Goal: Task Accomplishment & Management: Use online tool/utility

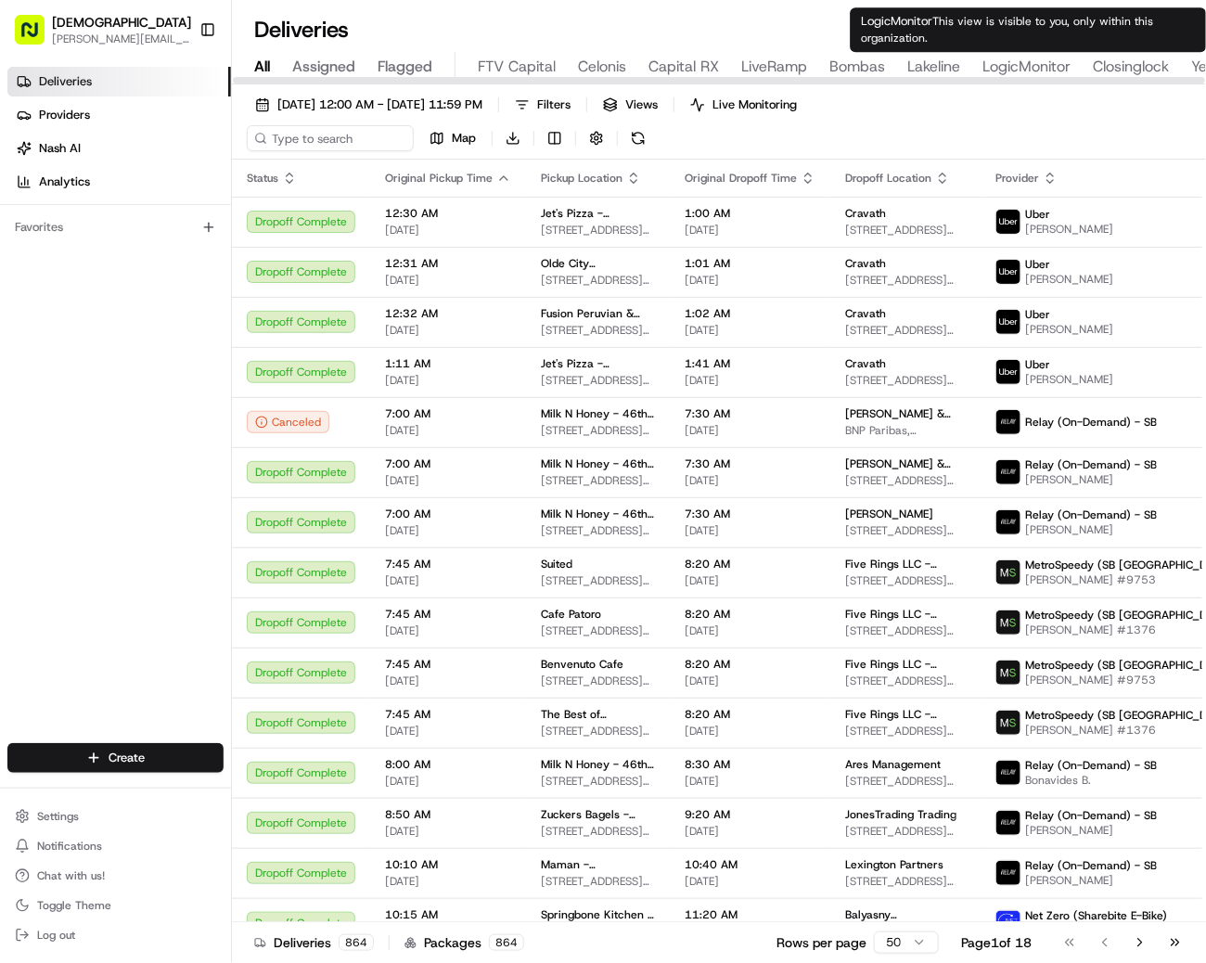
type input "Closinglock"
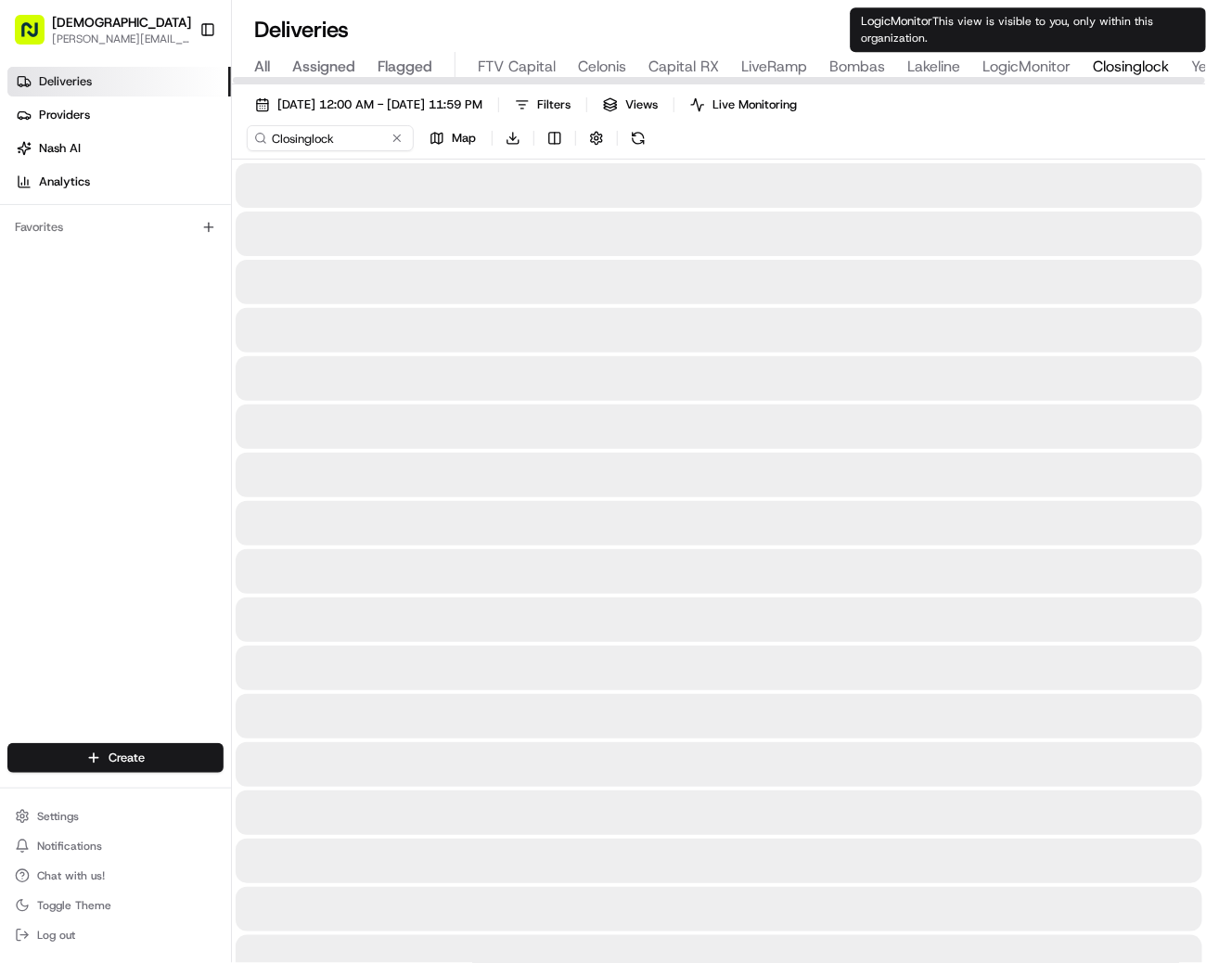
click at [1128, 58] on span "Closinglock" at bounding box center [1131, 67] width 76 height 22
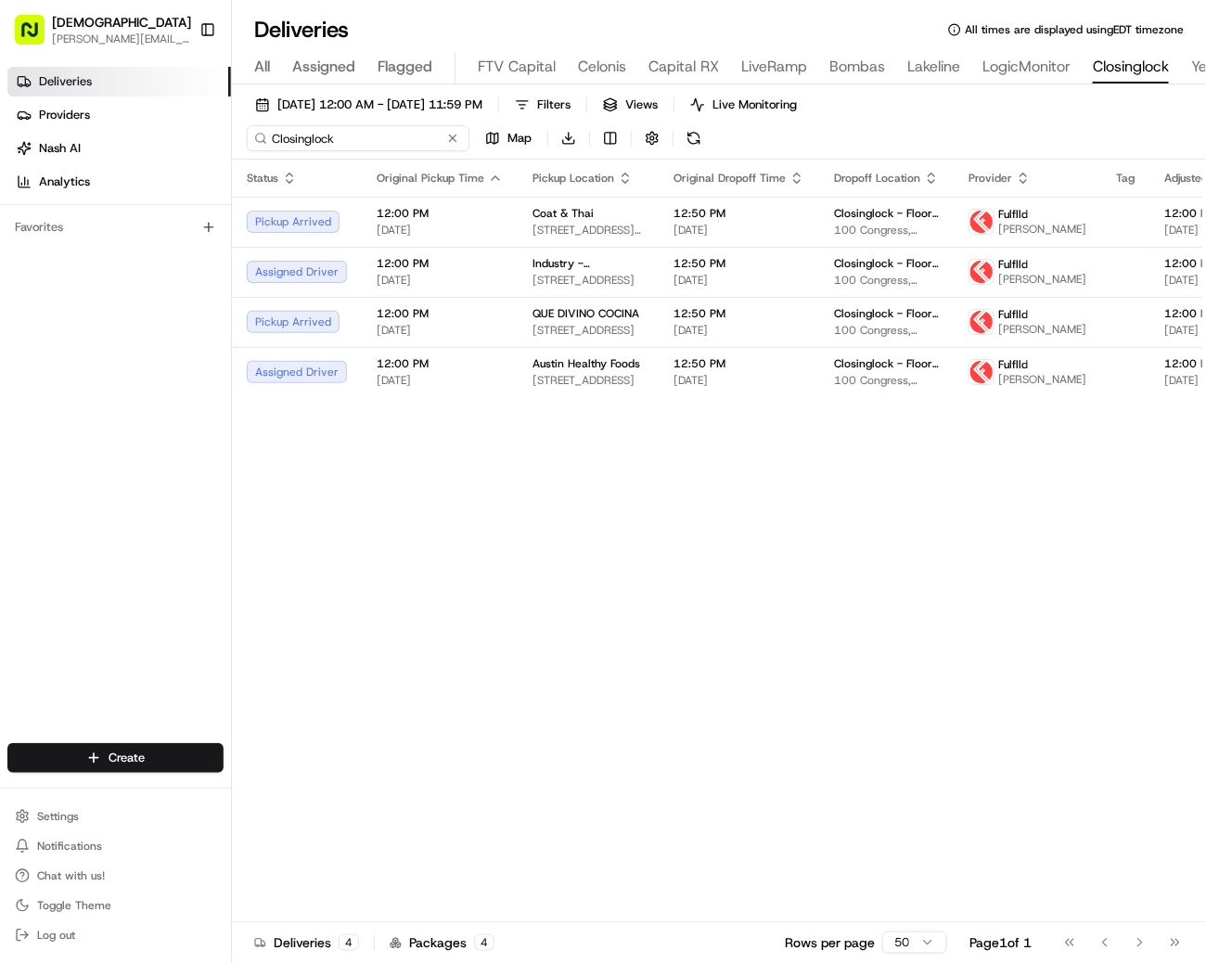
click at [307, 130] on input "Closinglock" at bounding box center [358, 138] width 223 height 26
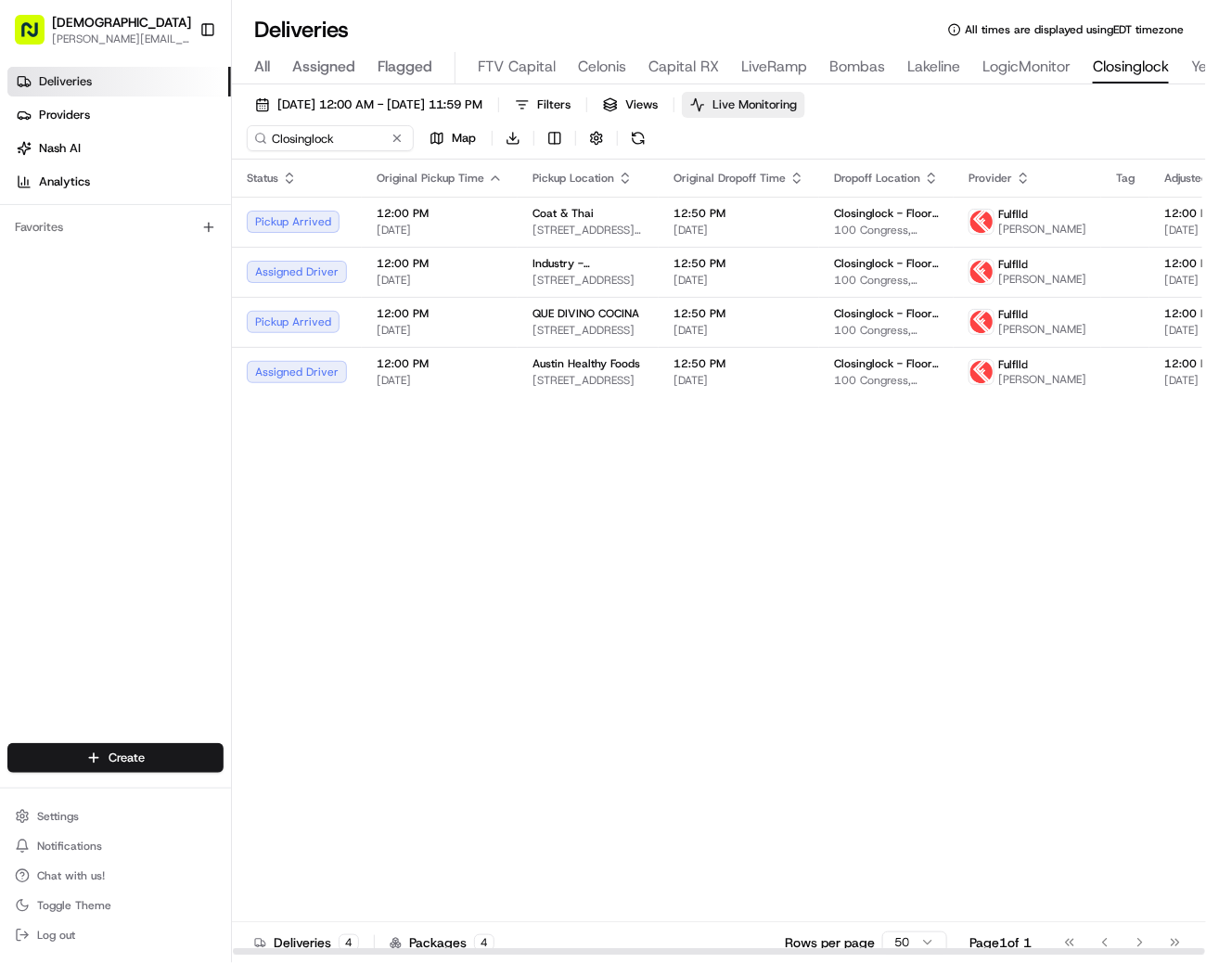
click at [797, 98] on span "Live Monitoring" at bounding box center [755, 105] width 84 height 17
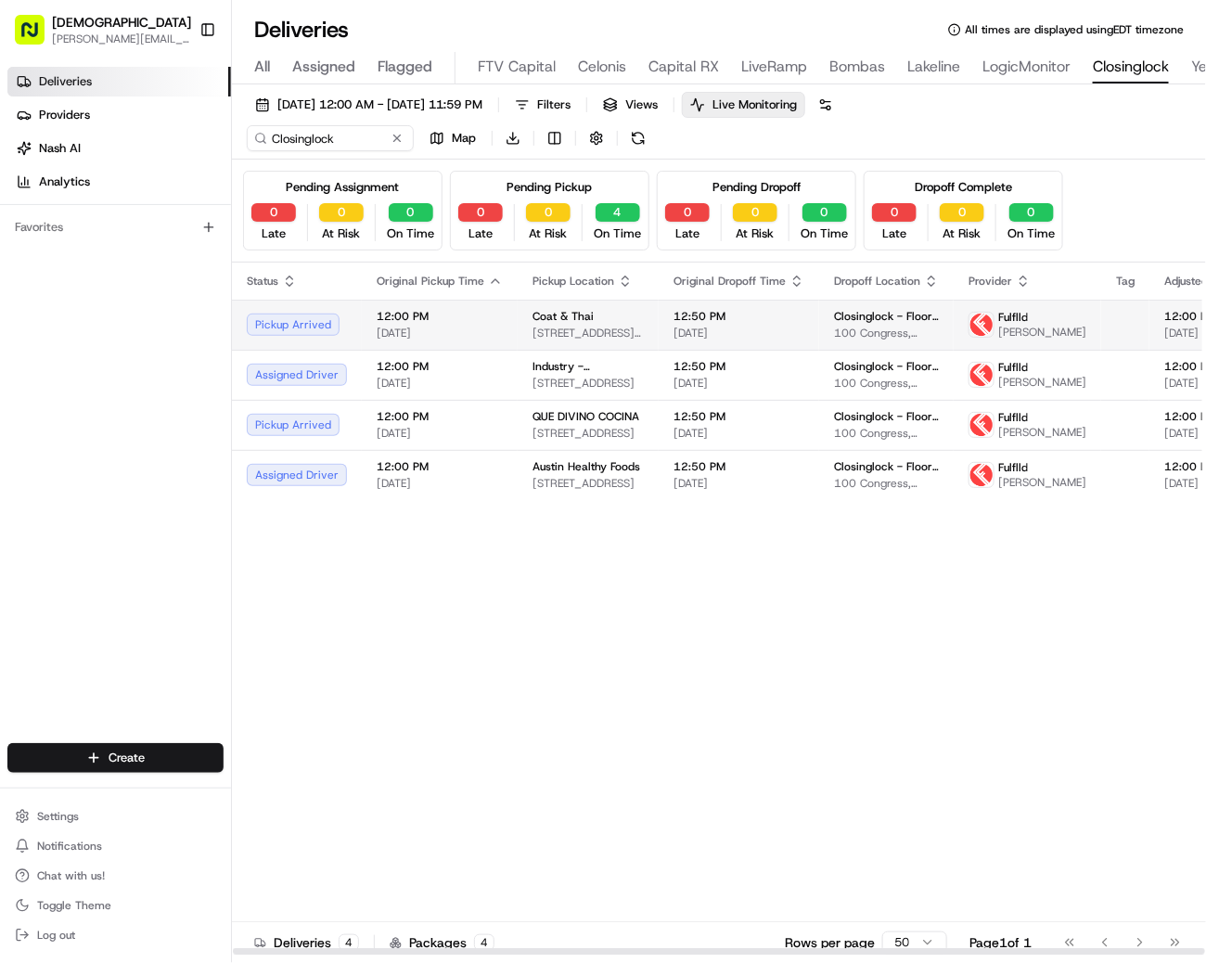
click at [715, 317] on span "12:50 PM" at bounding box center [739, 316] width 131 height 15
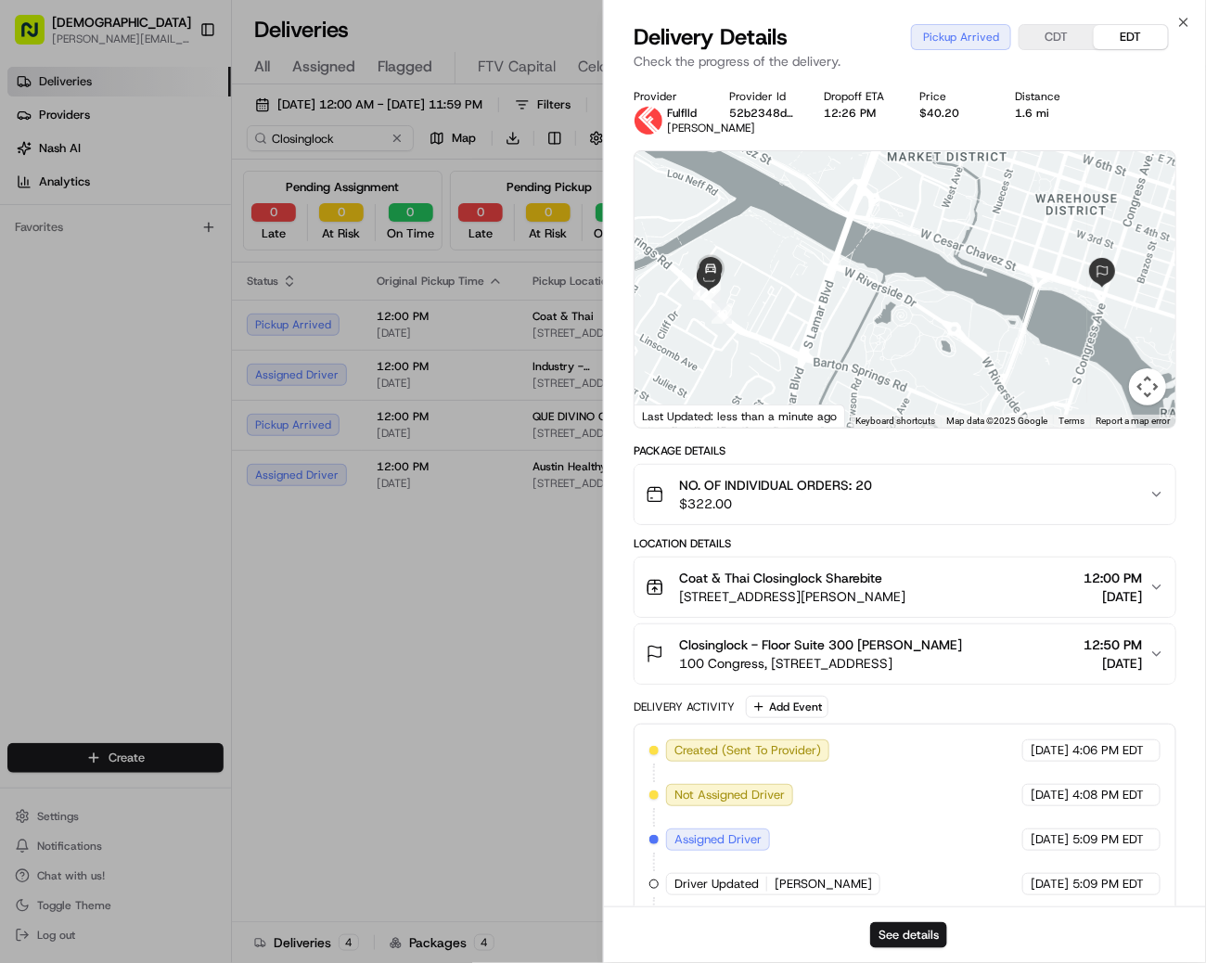
scroll to position [114, 0]
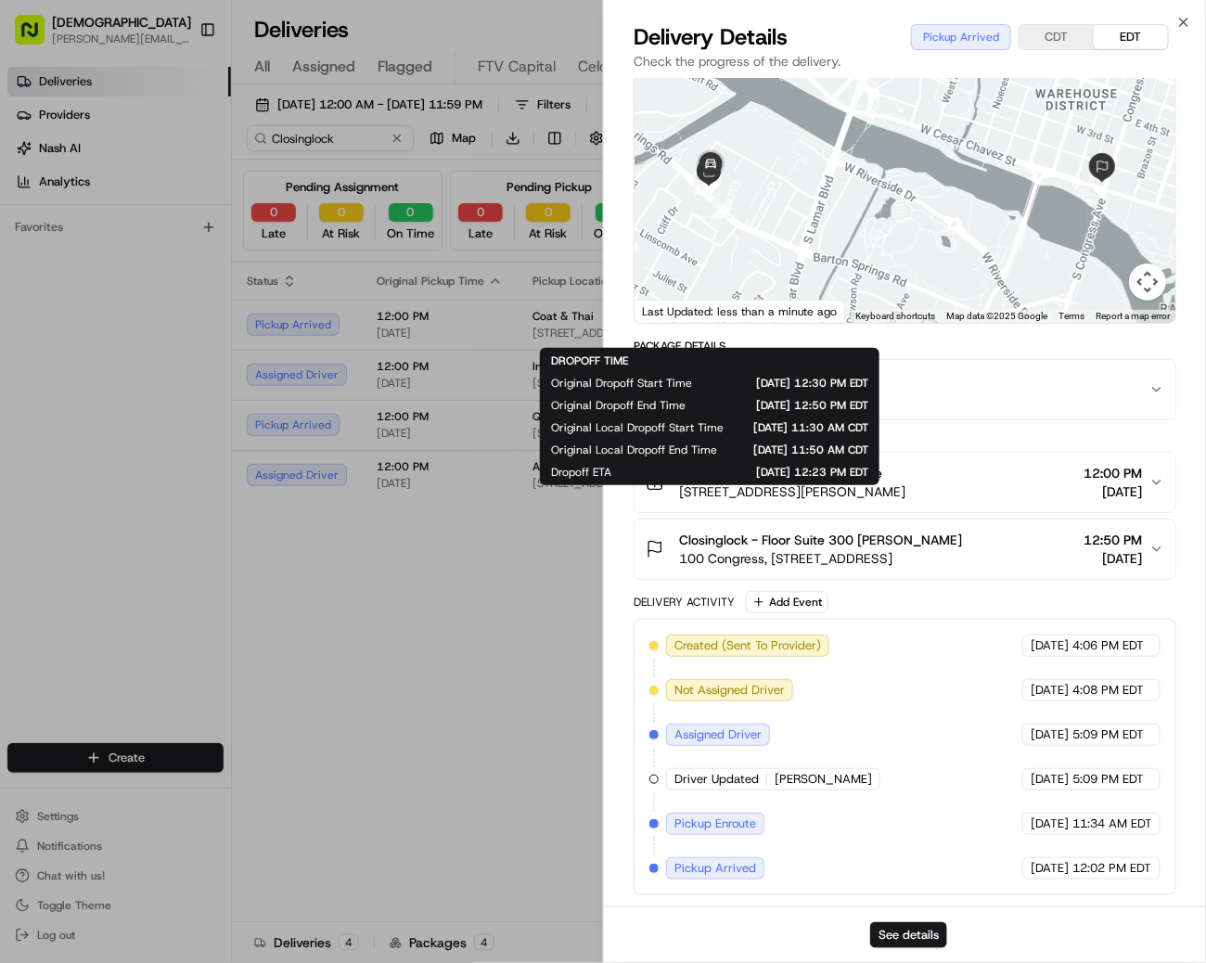
click at [1041, 20] on div "Close Delivery Details Pickup Arrived CDT EDT Check the progress of the deliver…" at bounding box center [904, 481] width 603 height 963
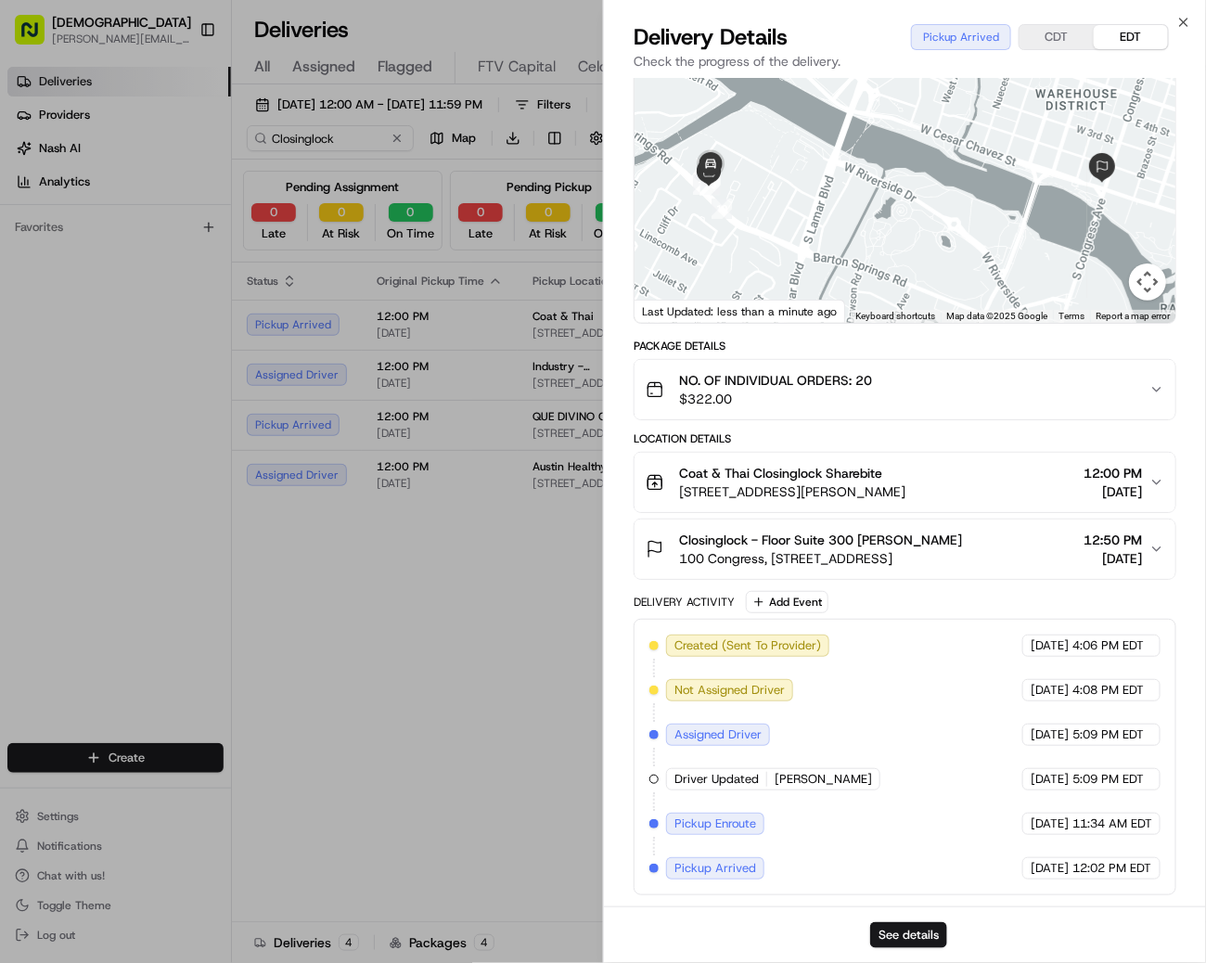
click at [1041, 28] on button "CDT" at bounding box center [1057, 37] width 74 height 24
click at [1048, 477] on div "Coat & Thai Closinglock Sharebite 1720 Barton Springs Rd, Austin, TX 78704, USA…" at bounding box center [898, 482] width 504 height 37
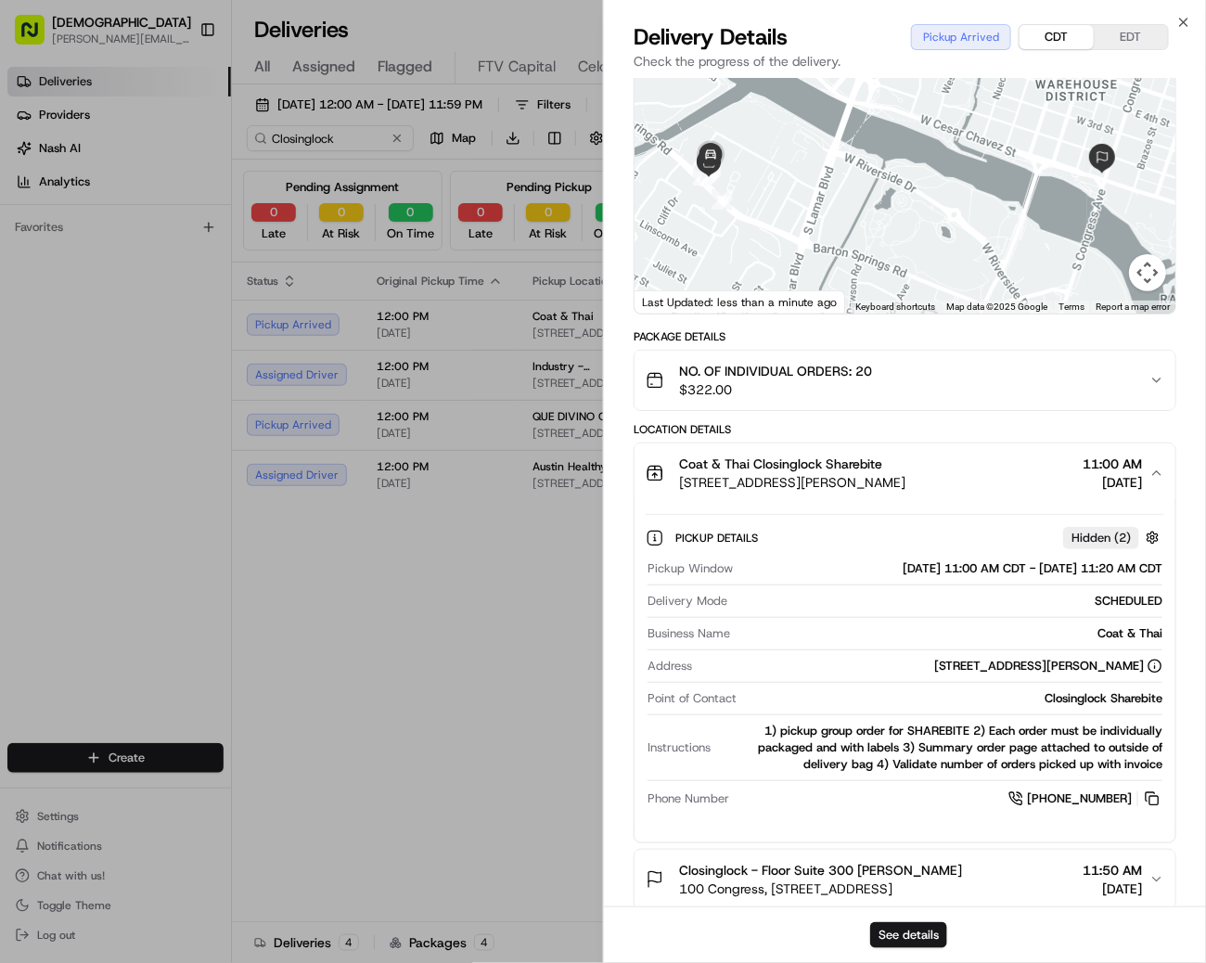
click at [1046, 478] on div "Coat & Thai Closinglock Sharebite 1720 Barton Springs Rd, Austin, TX 78704, USA…" at bounding box center [898, 473] width 504 height 37
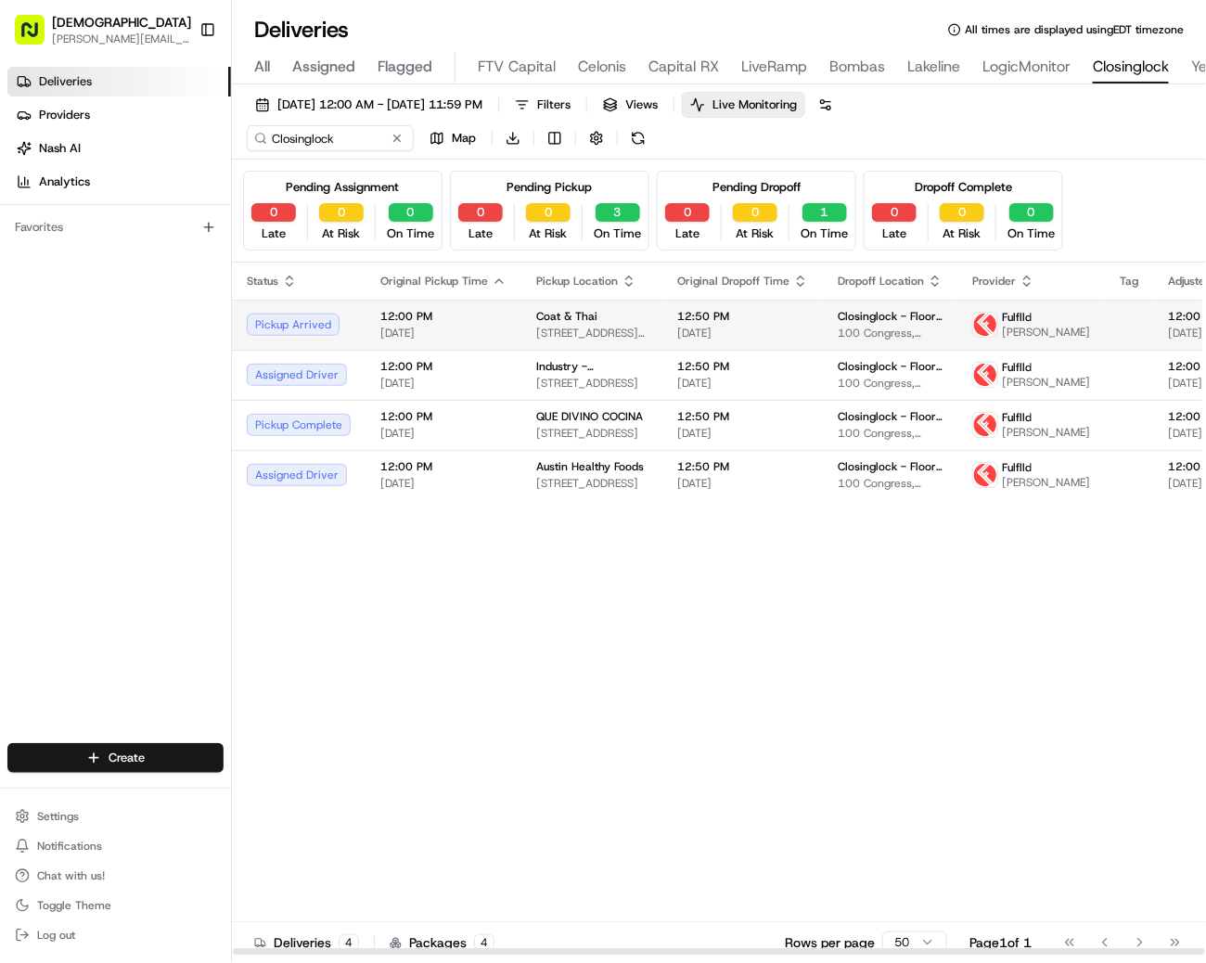
click at [571, 324] on span "Coat & Thai" at bounding box center [566, 316] width 61 height 15
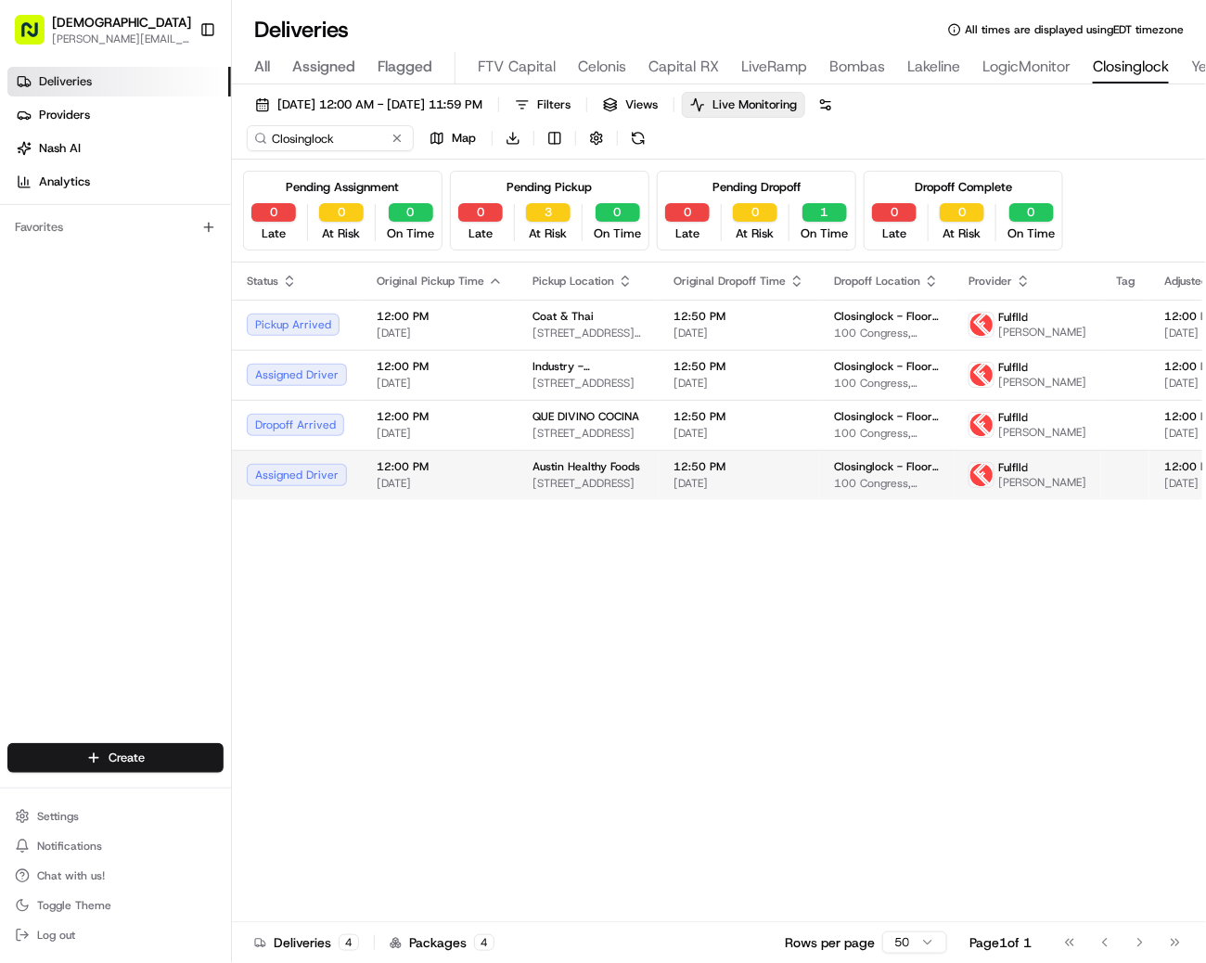
click at [674, 491] on span "[DATE]" at bounding box center [739, 483] width 131 height 15
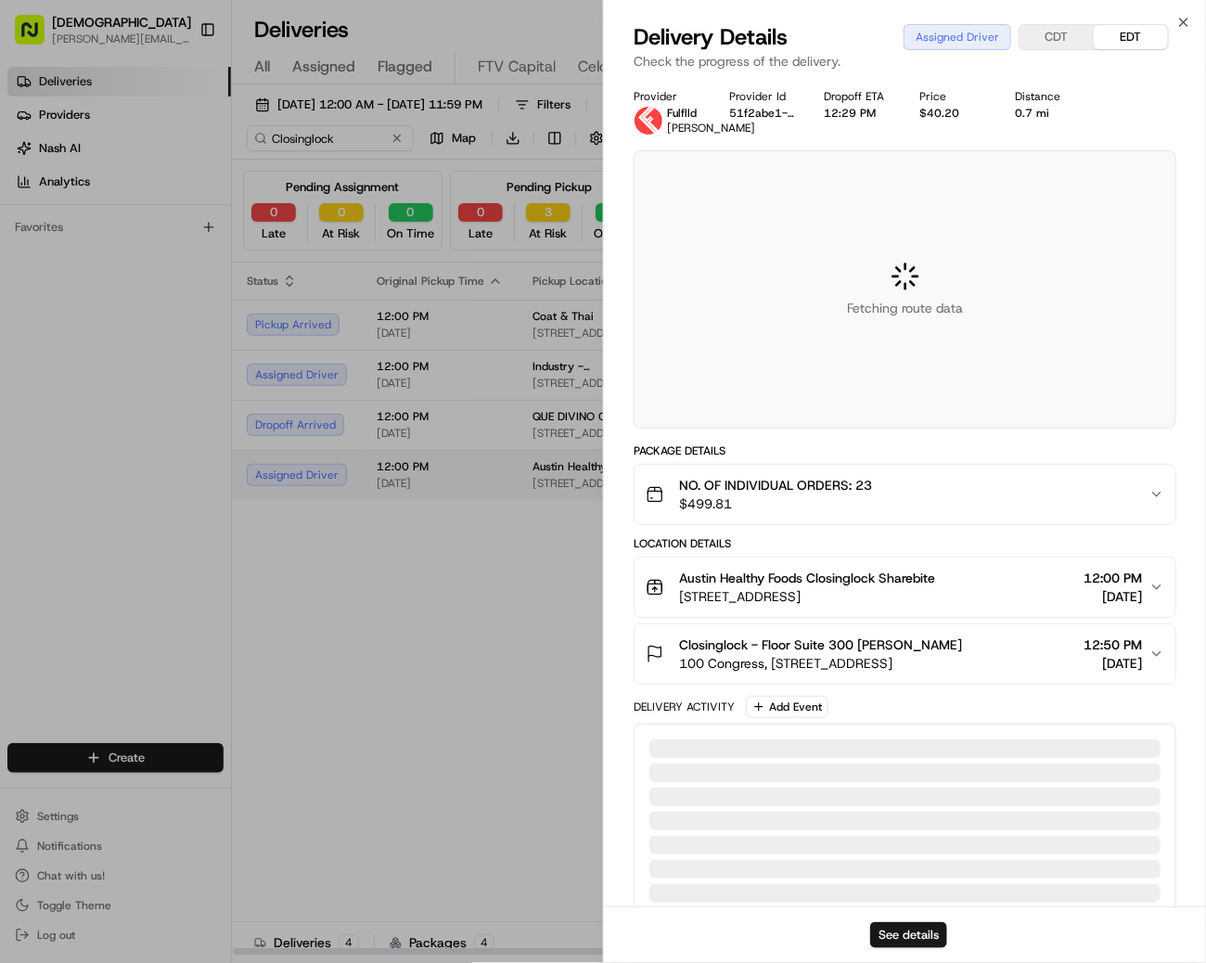
click at [666, 511] on div at bounding box center [603, 481] width 1206 height 963
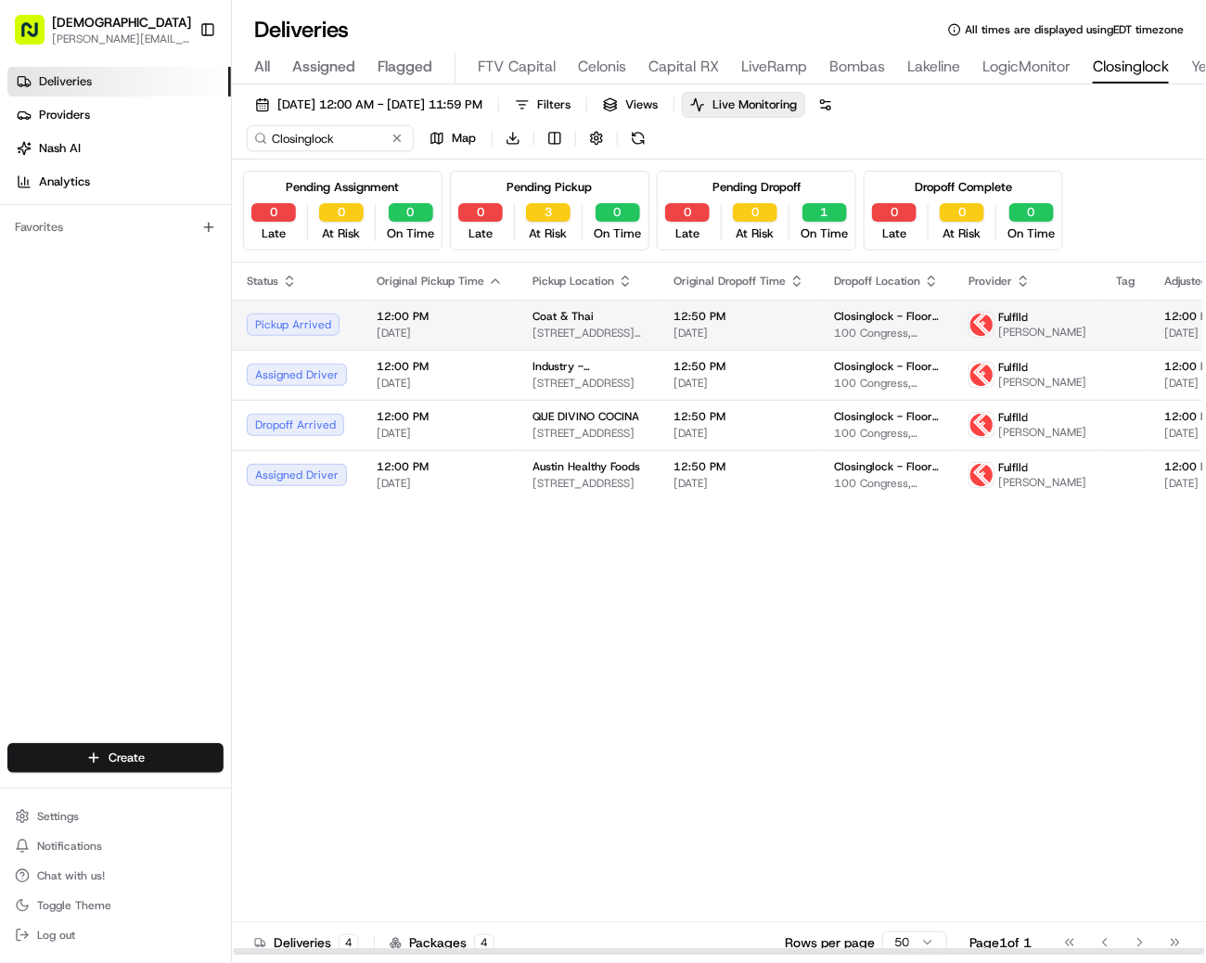
click at [518, 343] on td "Coat & Thai 1720 Barton Springs Rd, Austin, TX 78704, USA" at bounding box center [588, 325] width 141 height 50
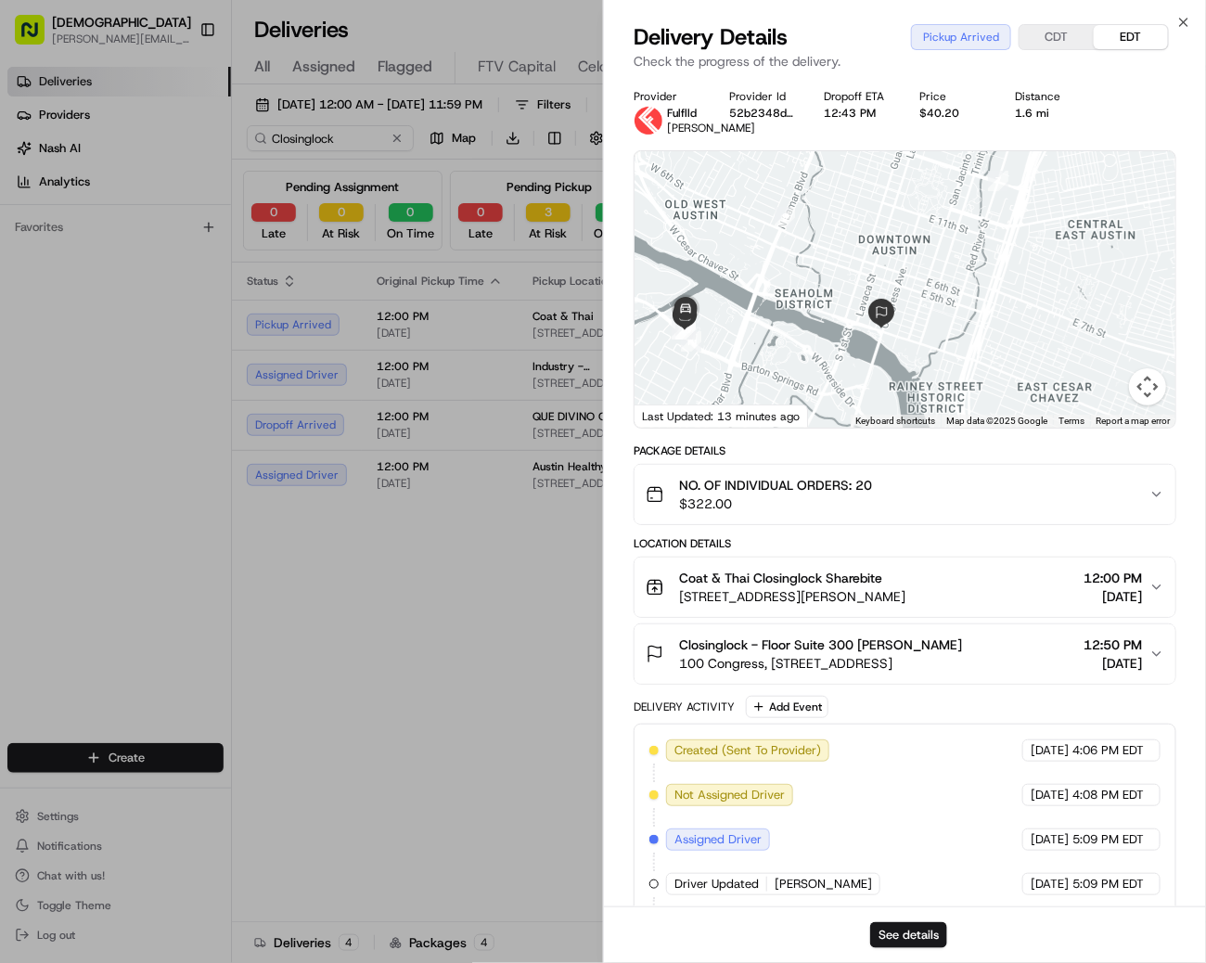
drag, startPoint x: 677, startPoint y: 380, endPoint x: 793, endPoint y: 380, distance: 116.0
click at [793, 380] on div at bounding box center [905, 289] width 541 height 277
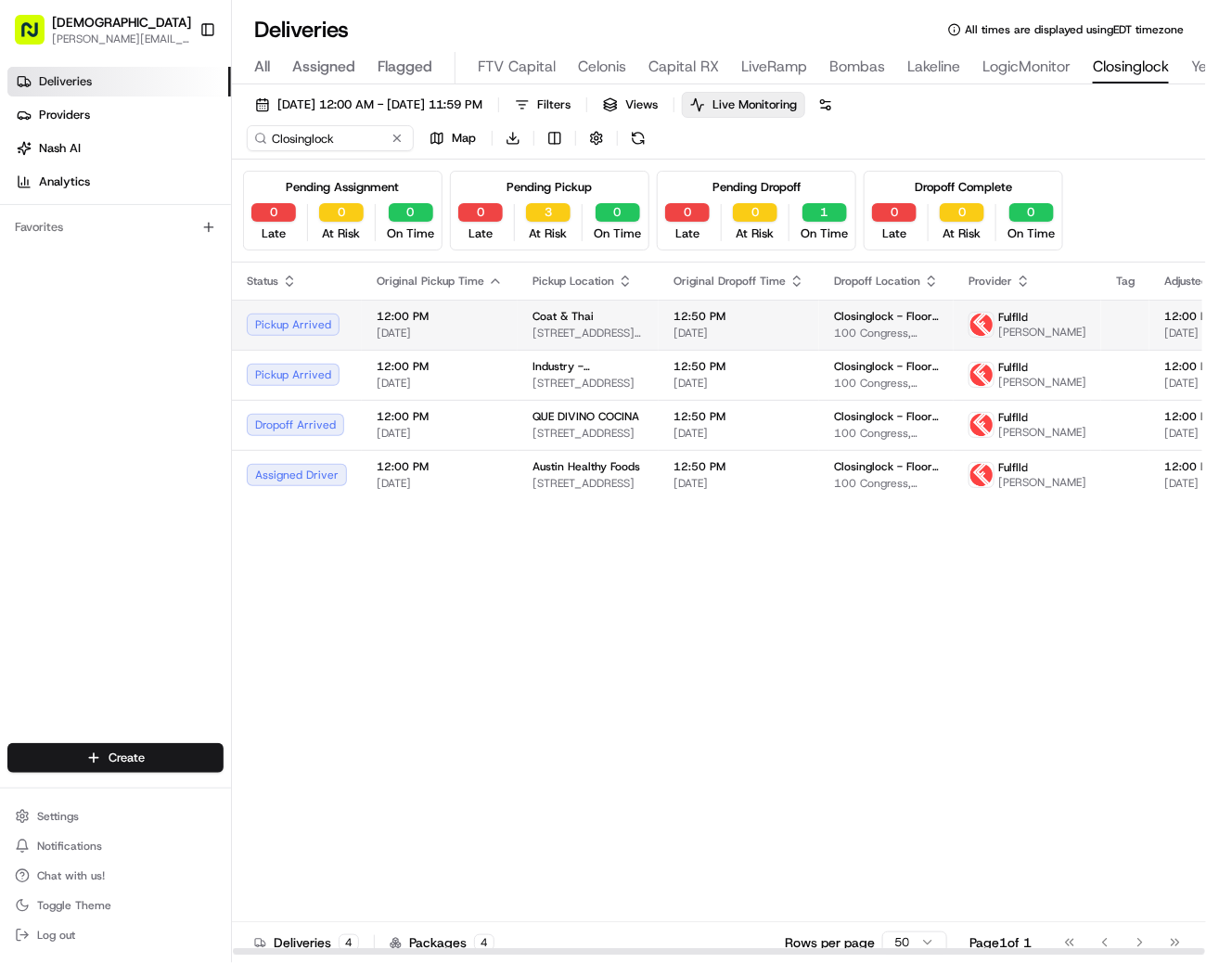
click at [612, 332] on span "1720 Barton Springs Rd, Austin, TX 78704, USA" at bounding box center [588, 333] width 111 height 15
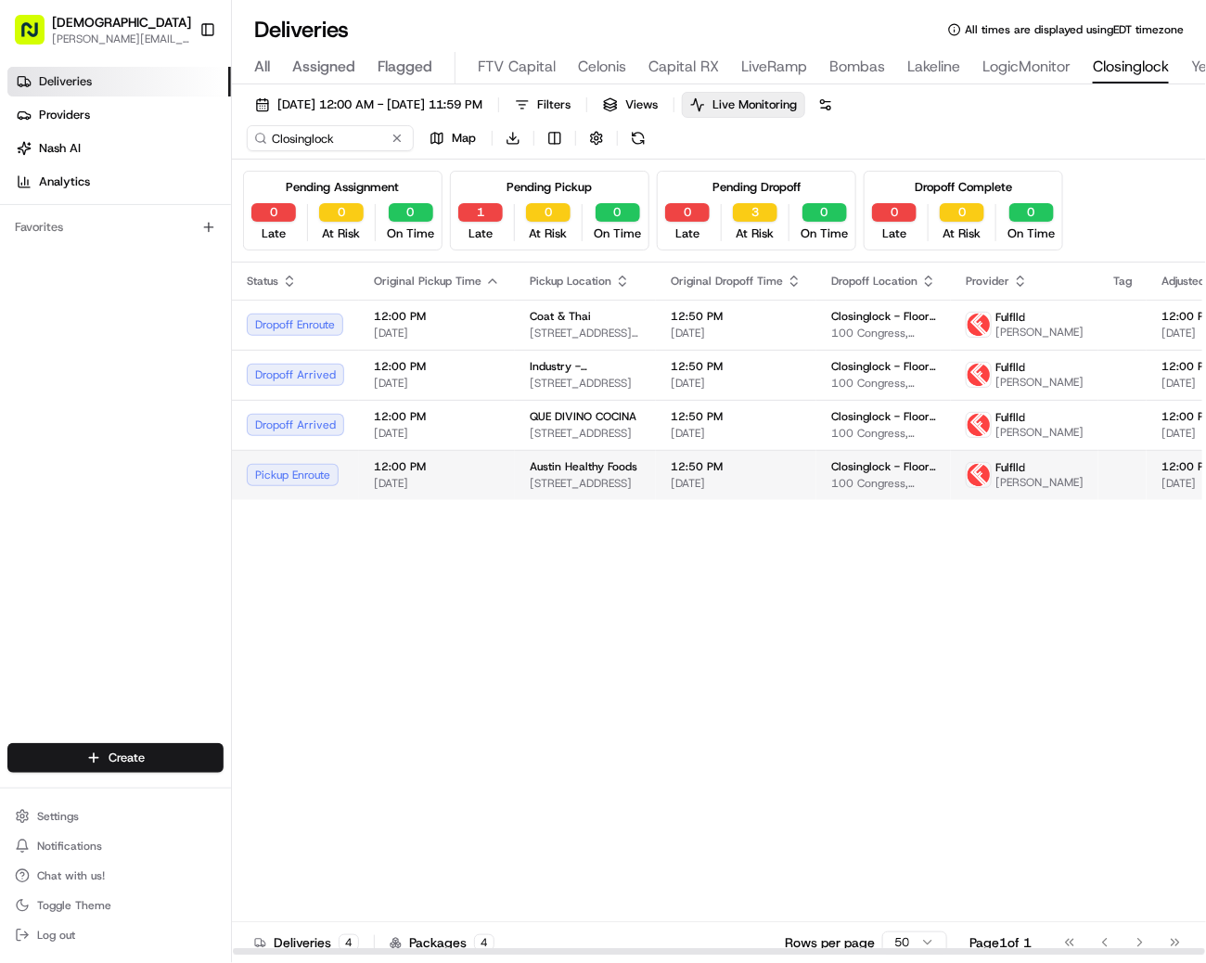
click at [876, 474] on span "Closinglock - Floor Suite 300" at bounding box center [883, 466] width 105 height 15
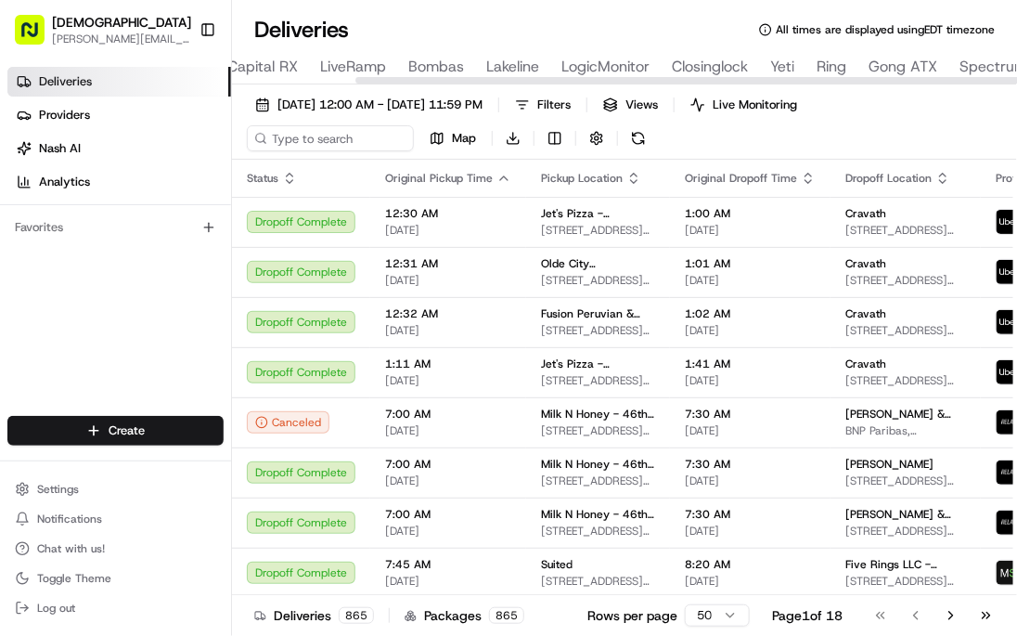
scroll to position [0, 440]
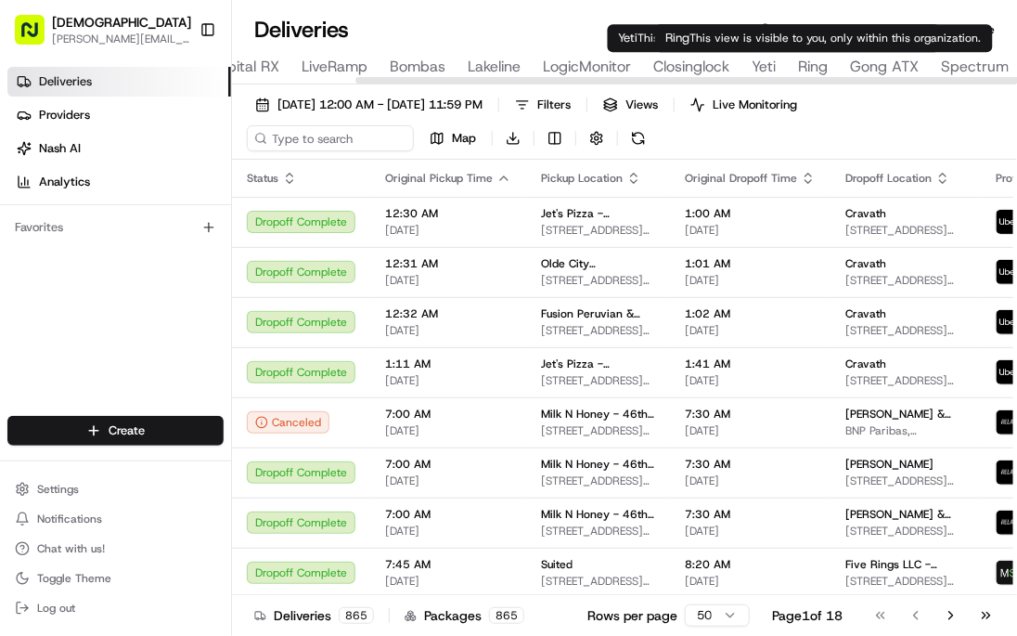
type input "Ring - Austin"
click at [818, 67] on span "Ring" at bounding box center [813, 67] width 30 height 22
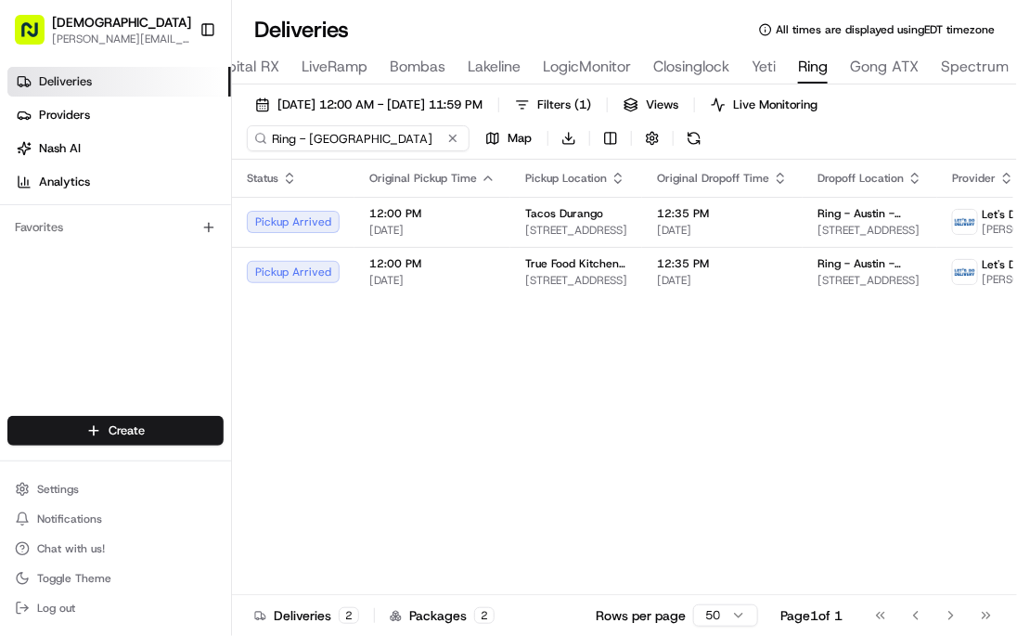
click at [281, 134] on input "Ring - Austin" at bounding box center [358, 138] width 223 height 26
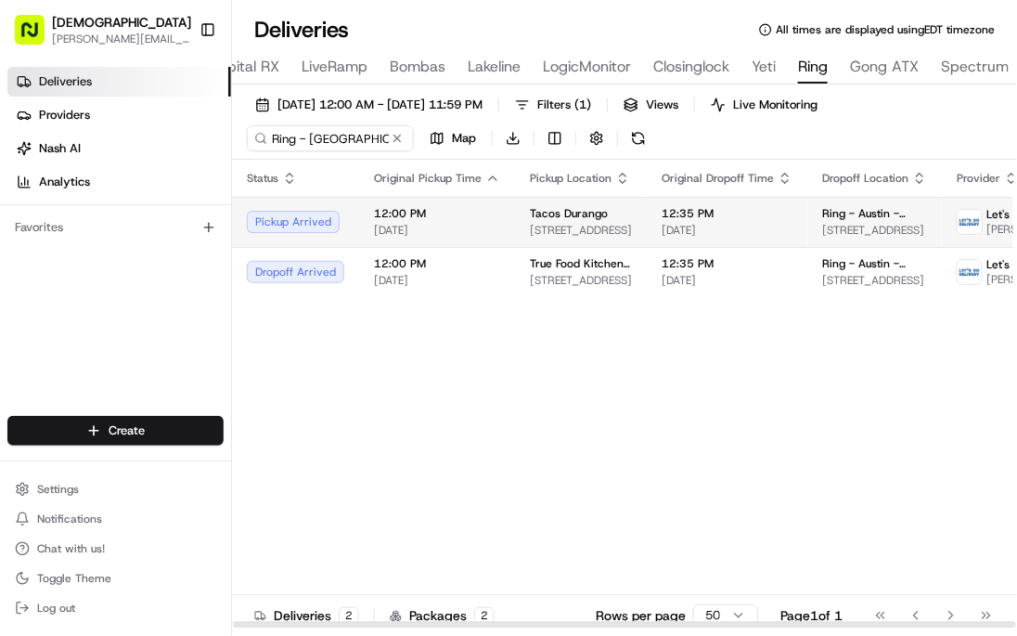
click at [476, 216] on span "12:00 PM" at bounding box center [437, 213] width 126 height 15
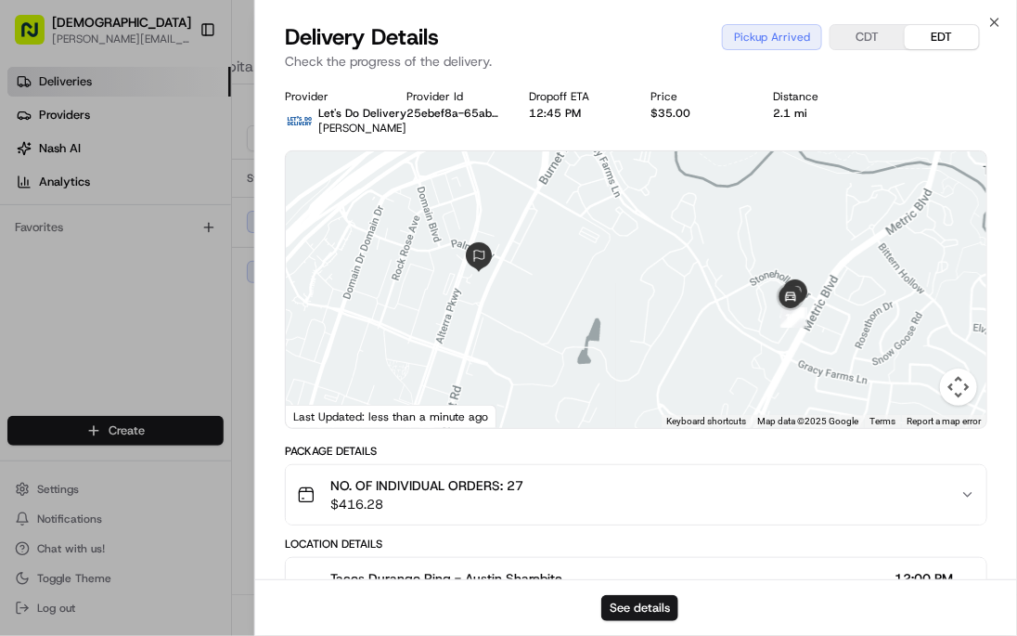
scroll to position [602, 0]
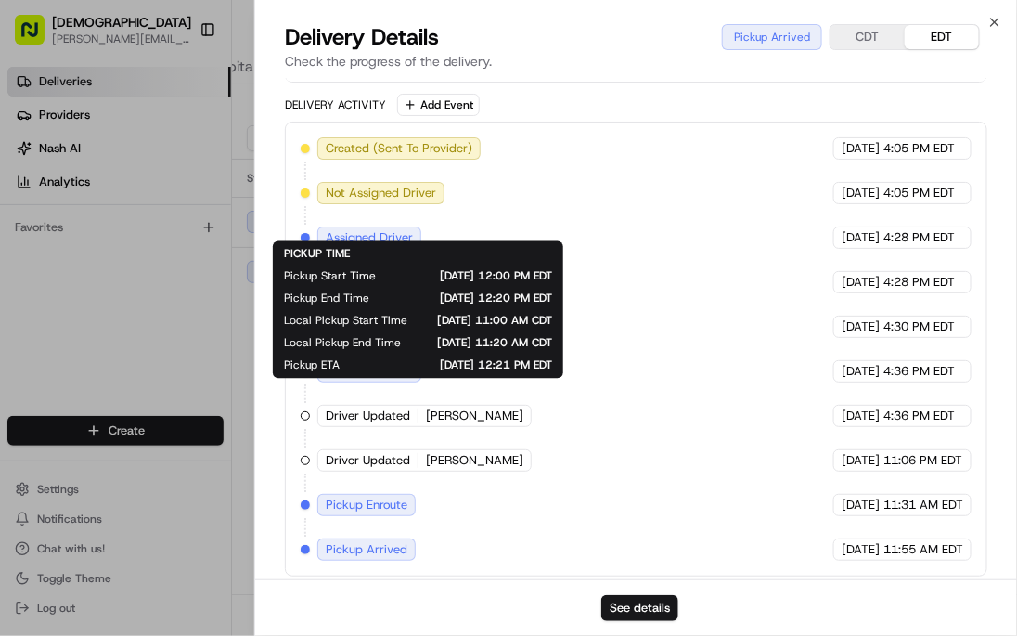
click at [852, 29] on button "CDT" at bounding box center [867, 37] width 74 height 24
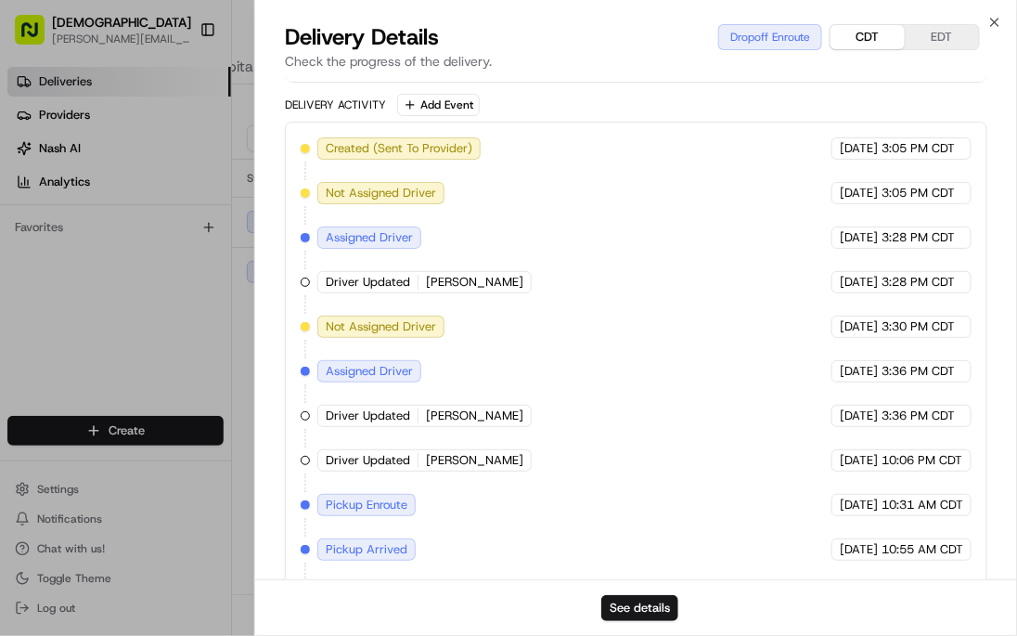
click at [112, 294] on div "Deliveries Providers Nash AI Analytics Favorites" at bounding box center [115, 242] width 231 height 367
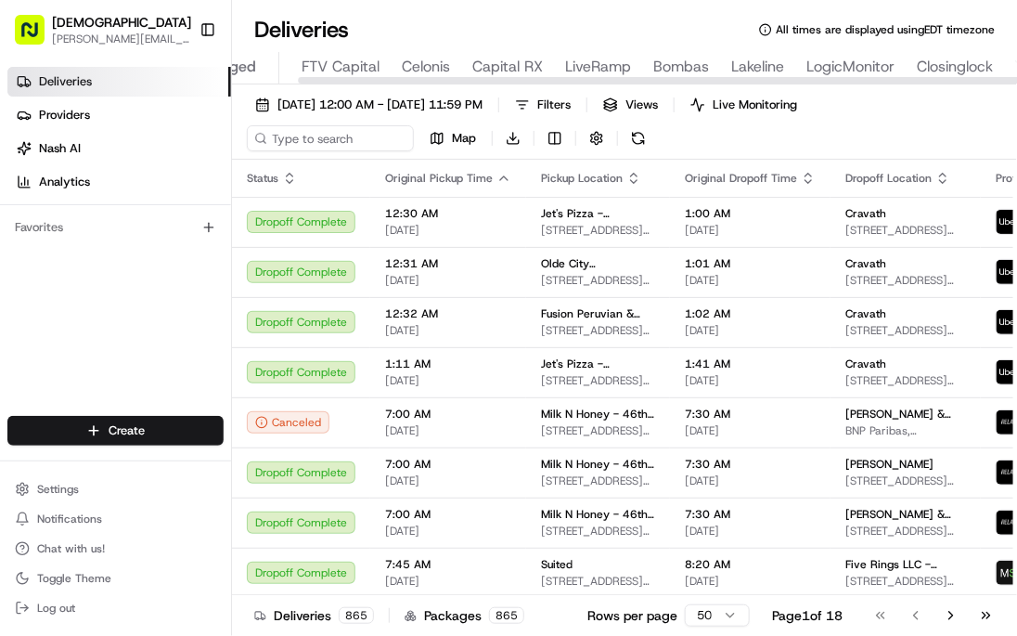
scroll to position [0, 299]
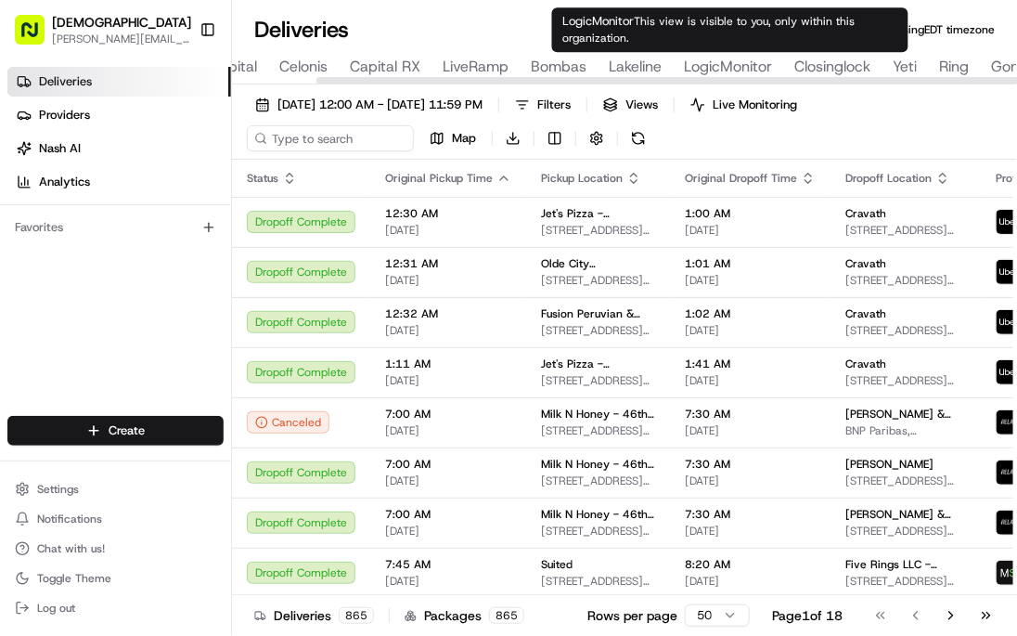
type input "LogicMonitor"
click at [740, 65] on span "LogicMonitor" at bounding box center [728, 67] width 88 height 22
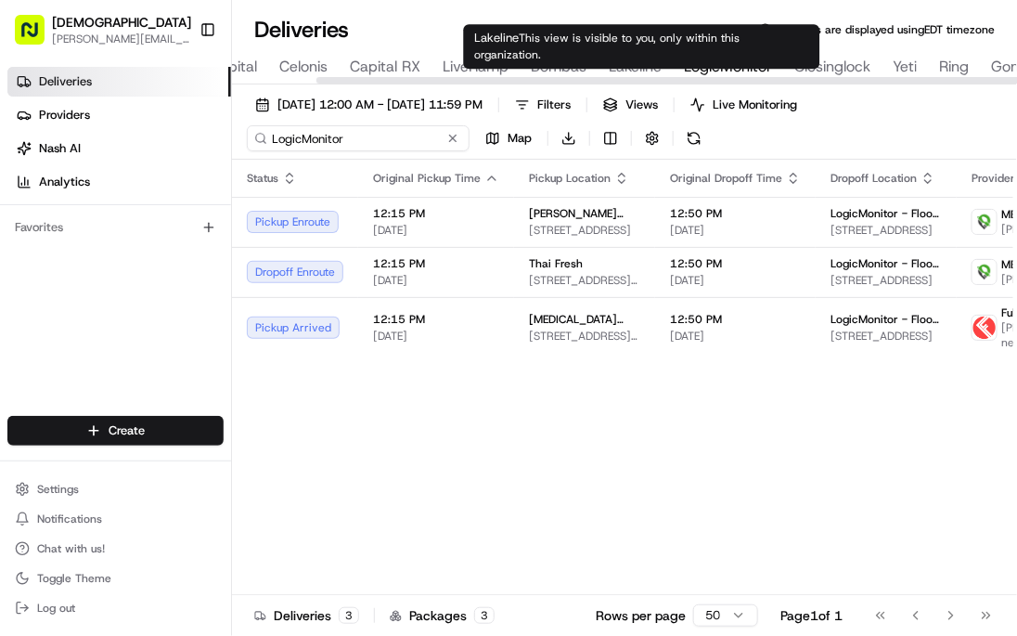
click at [313, 143] on input "LogicMonitor" at bounding box center [358, 138] width 223 height 26
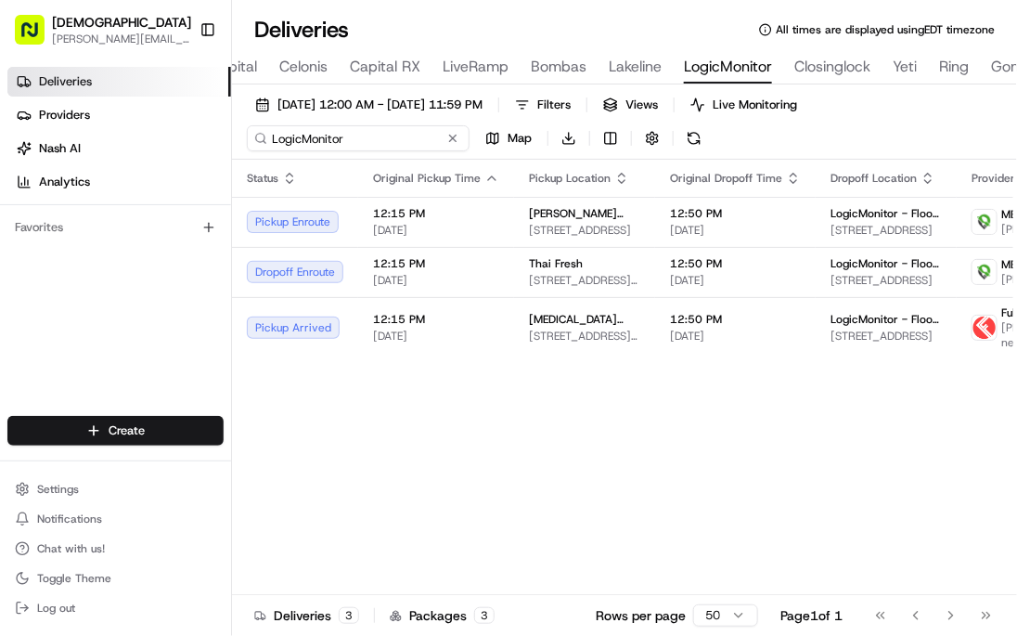
click at [313, 143] on input "LogicMonitor" at bounding box center [358, 138] width 223 height 26
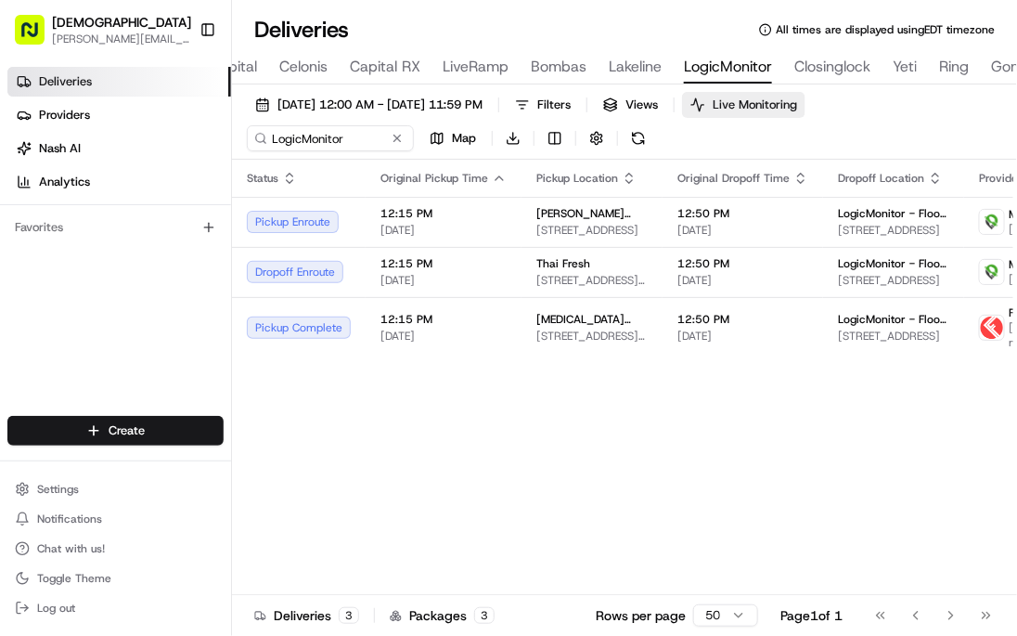
click at [797, 110] on span "Live Monitoring" at bounding box center [755, 105] width 84 height 17
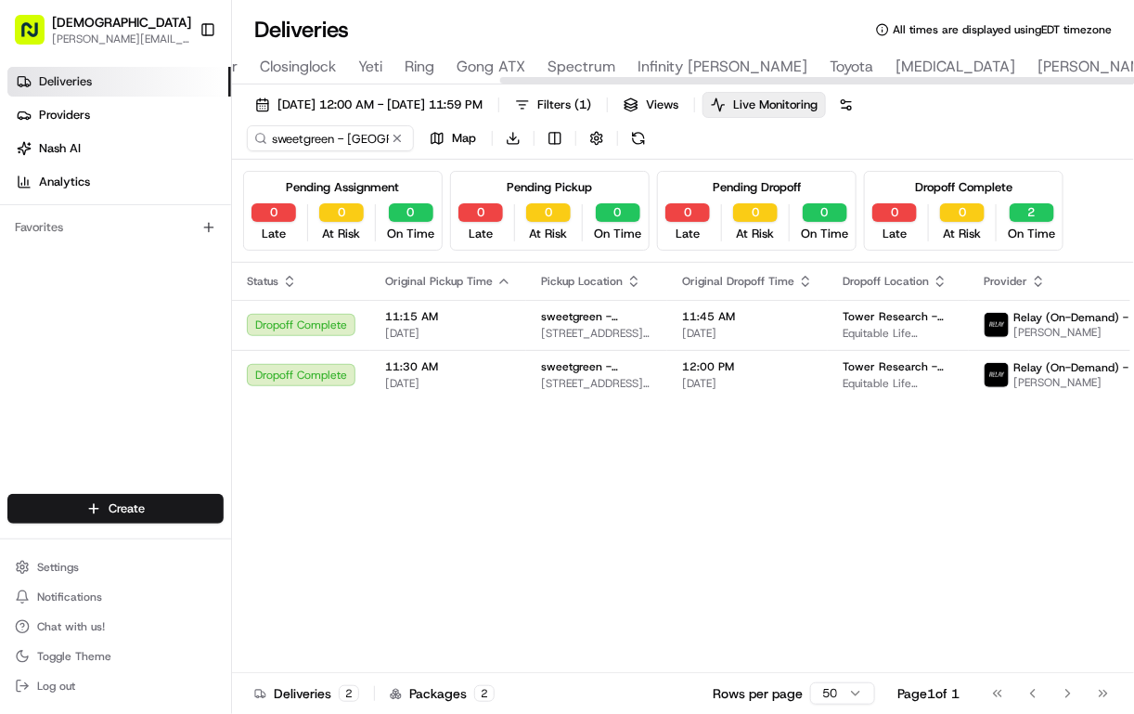
scroll to position [0, 785]
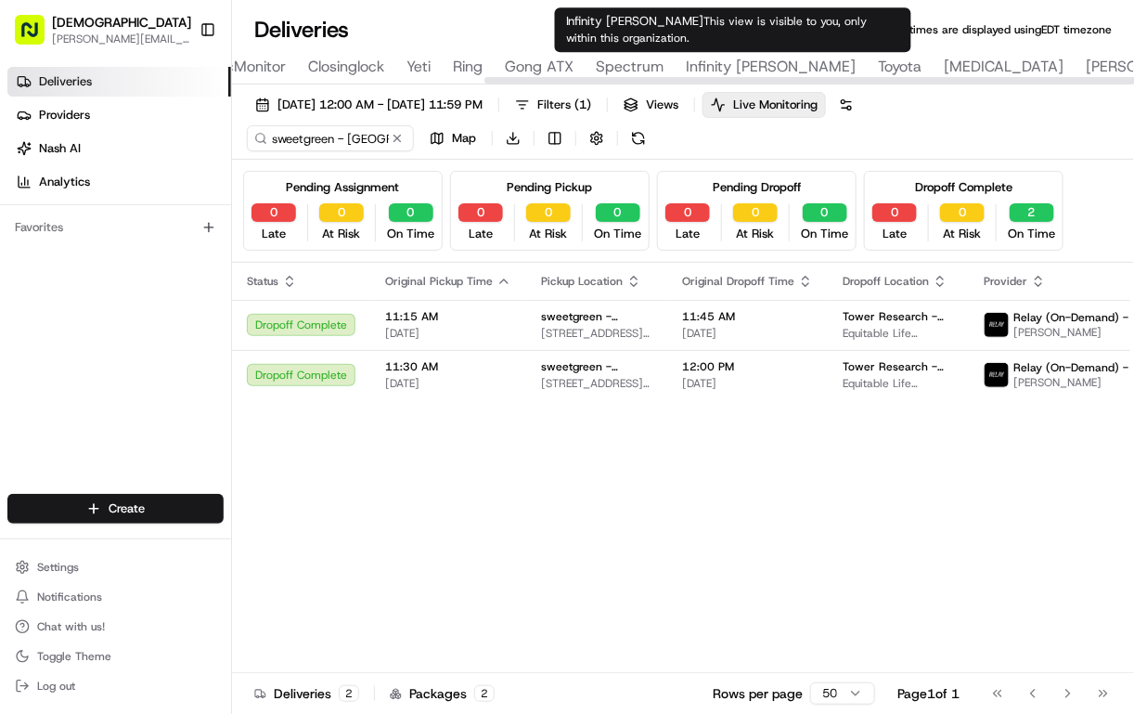
type input "Infinity [PERSON_NAME]"
click at [762, 68] on span "Infinity [PERSON_NAME]" at bounding box center [771, 67] width 170 height 22
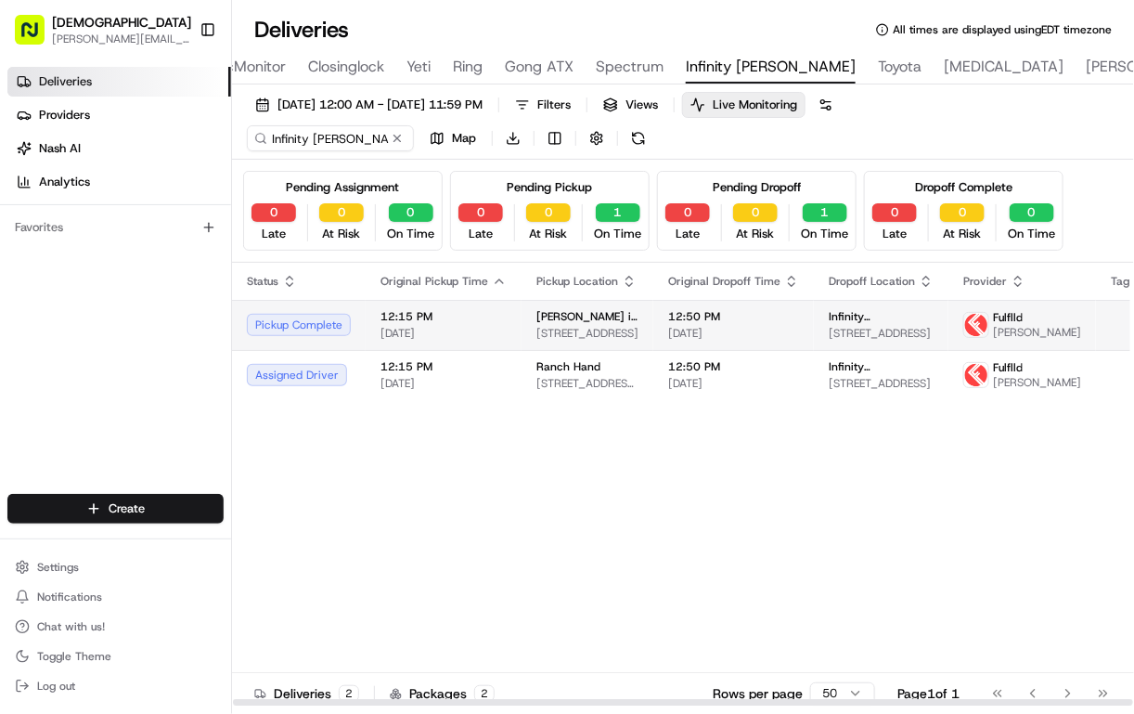
click at [436, 322] on span "12:15 PM" at bounding box center [443, 316] width 126 height 15
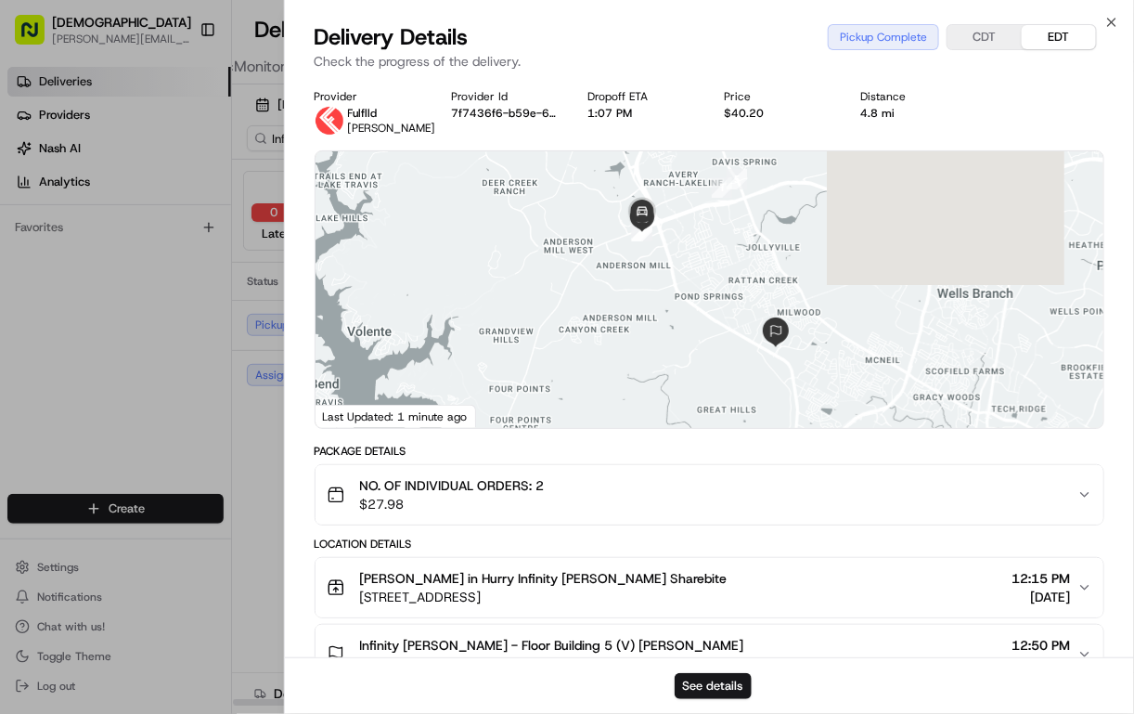
scroll to position [393, 0]
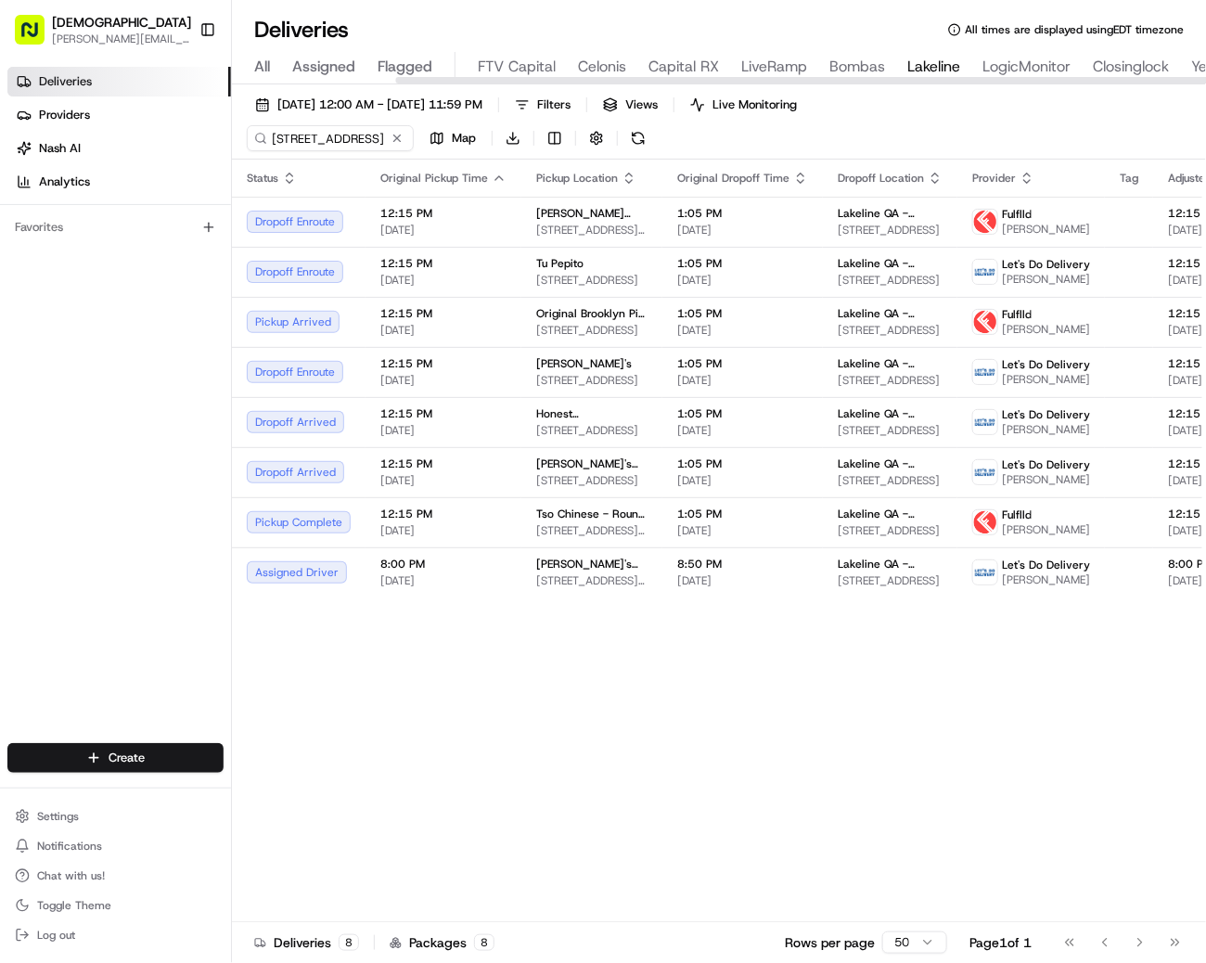
scroll to position [0, 470]
click at [797, 107] on span "Live Monitoring" at bounding box center [755, 105] width 84 height 17
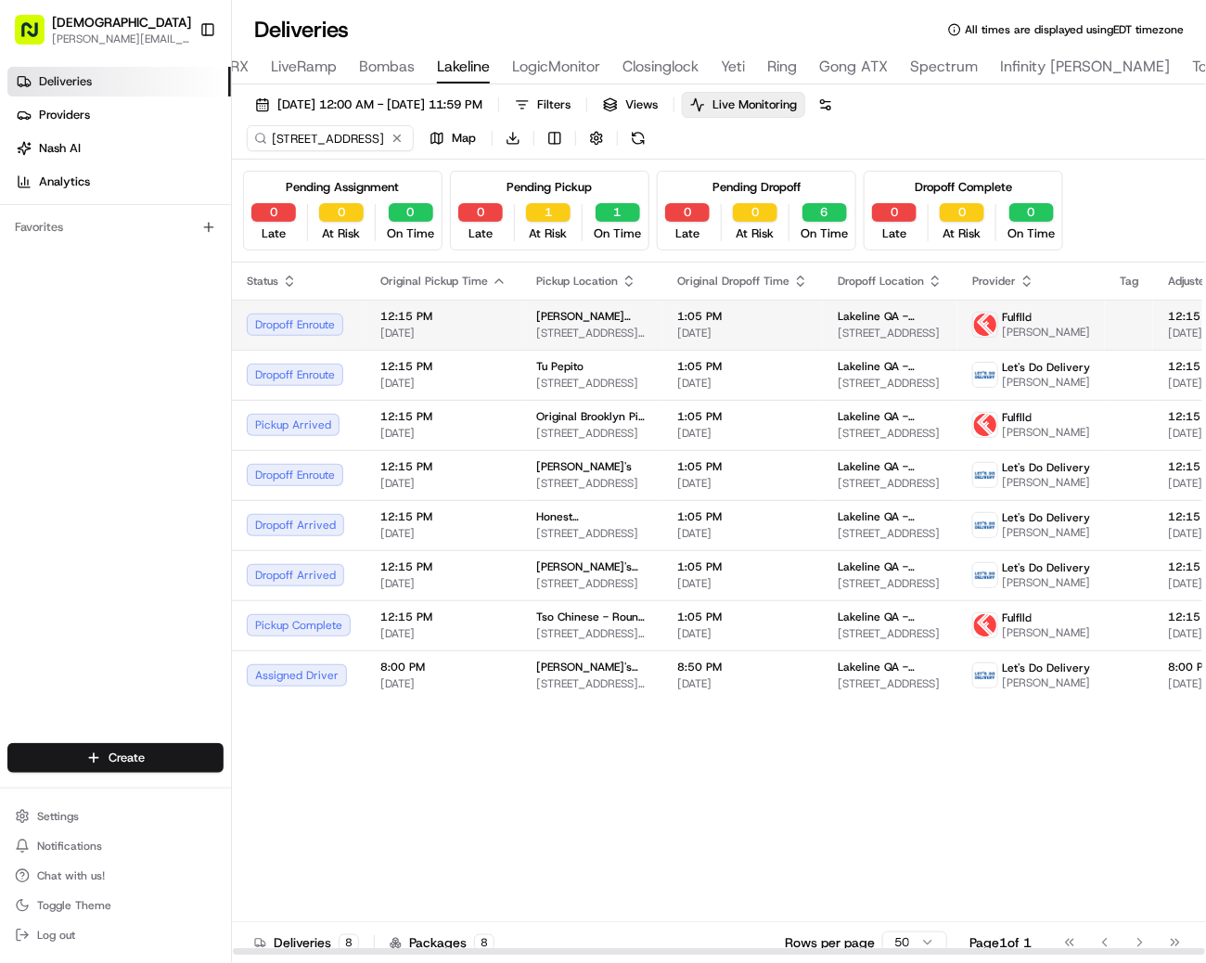
click at [596, 315] on span "[PERSON_NAME] Indian Cuisine" at bounding box center [591, 316] width 111 height 15
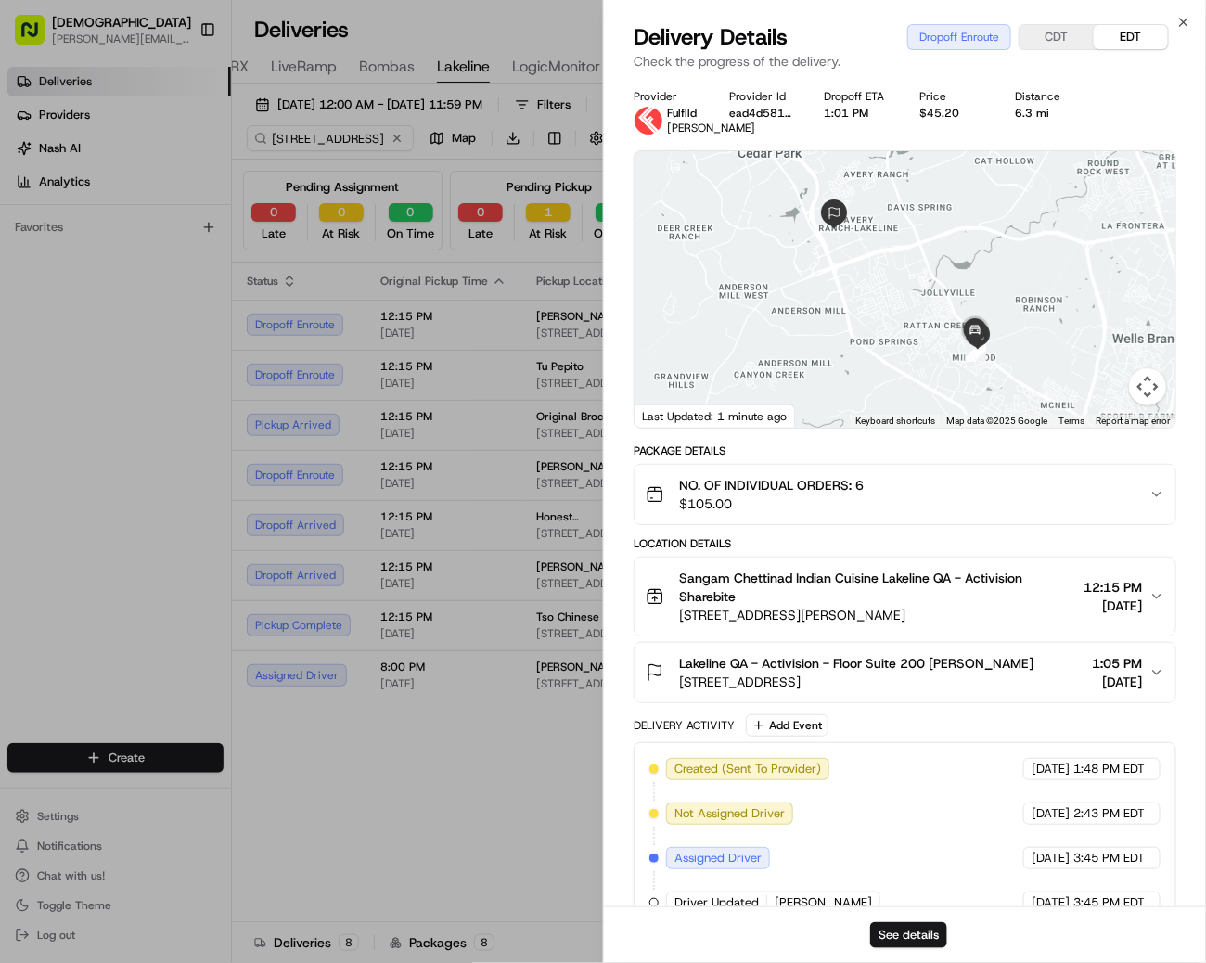
scroll to position [221, 0]
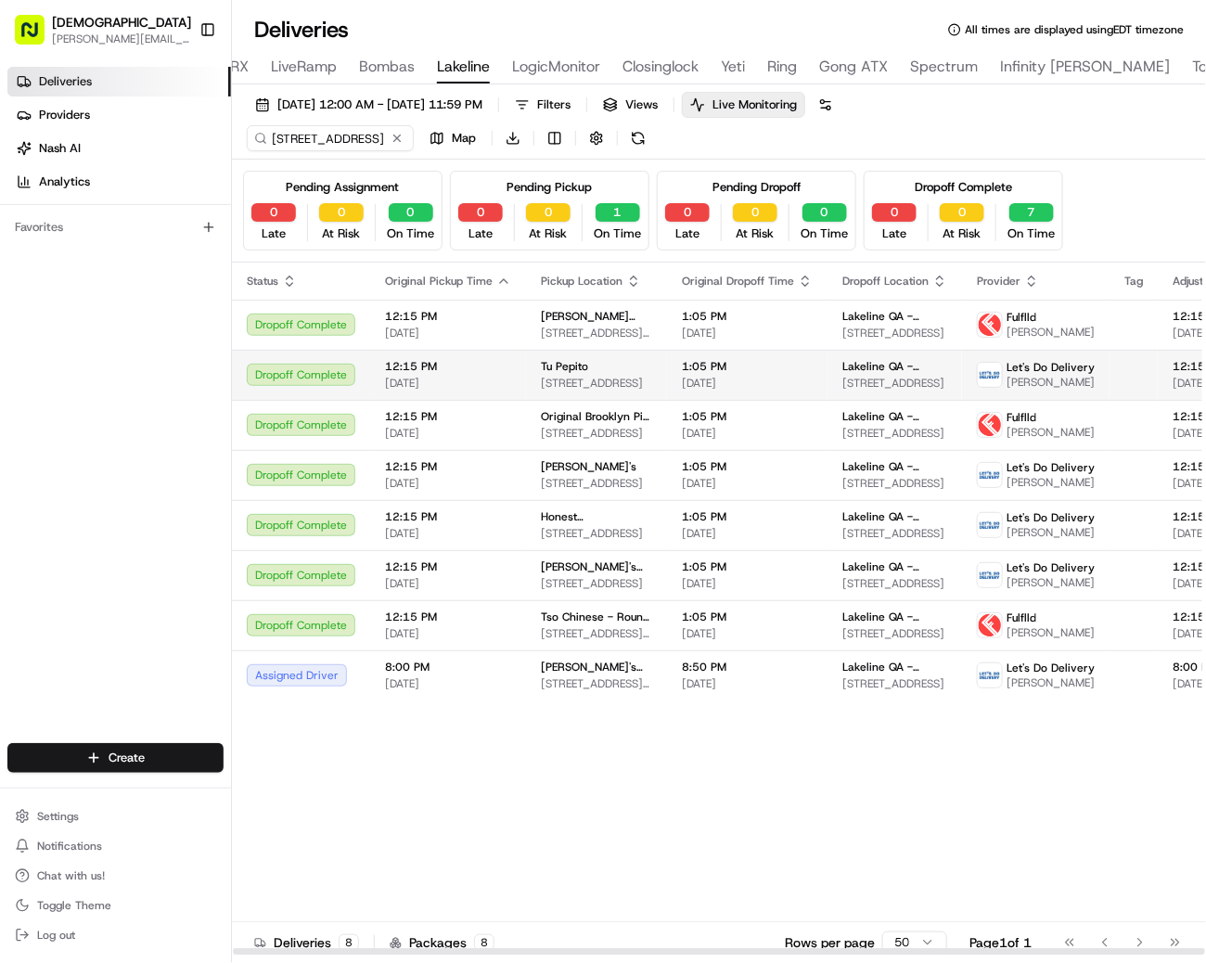
click at [581, 391] on span "13343 N Hwy 183, Austin, TX 78759, USA" at bounding box center [596, 383] width 111 height 15
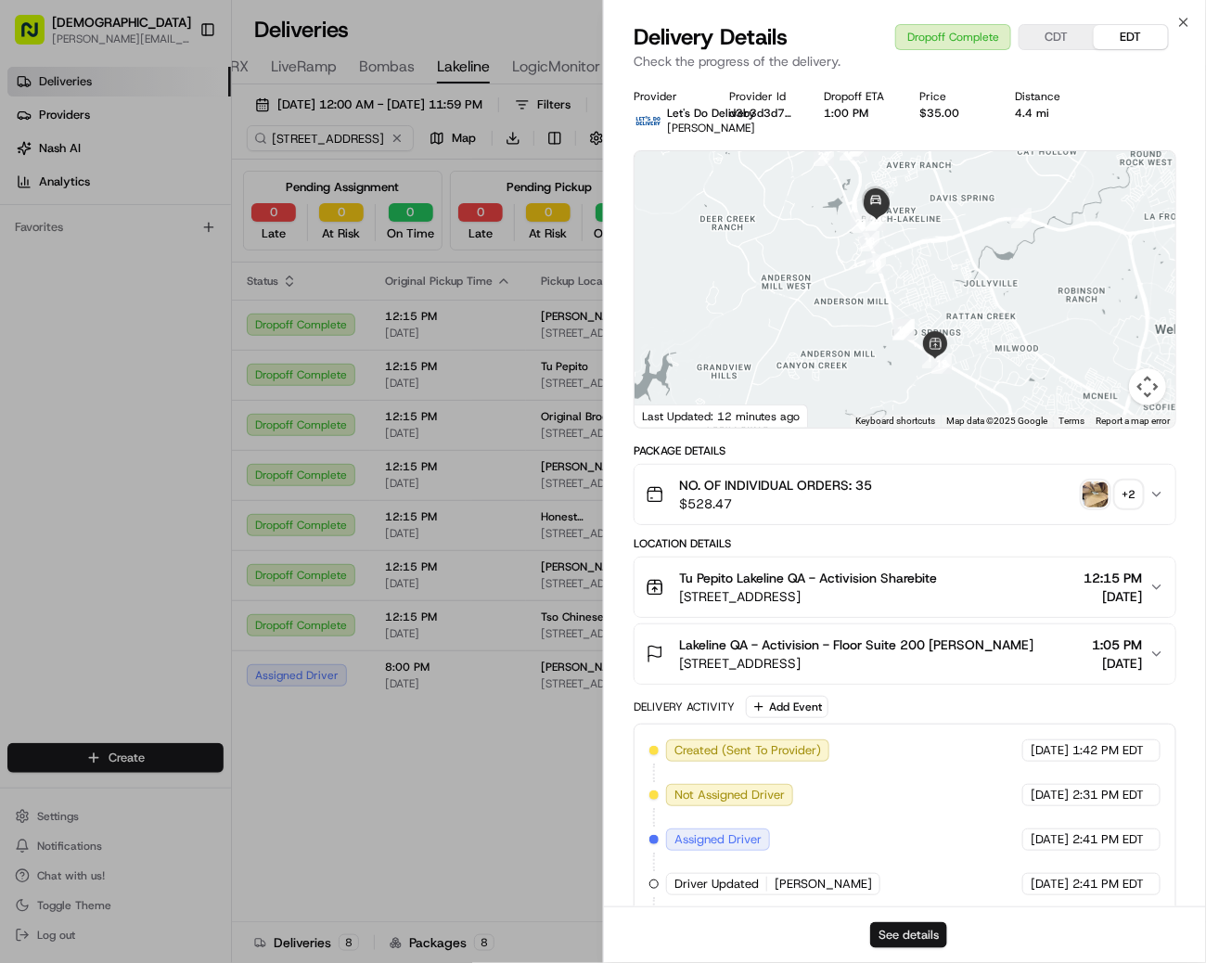
click at [903, 940] on button "See details" at bounding box center [908, 935] width 77 height 26
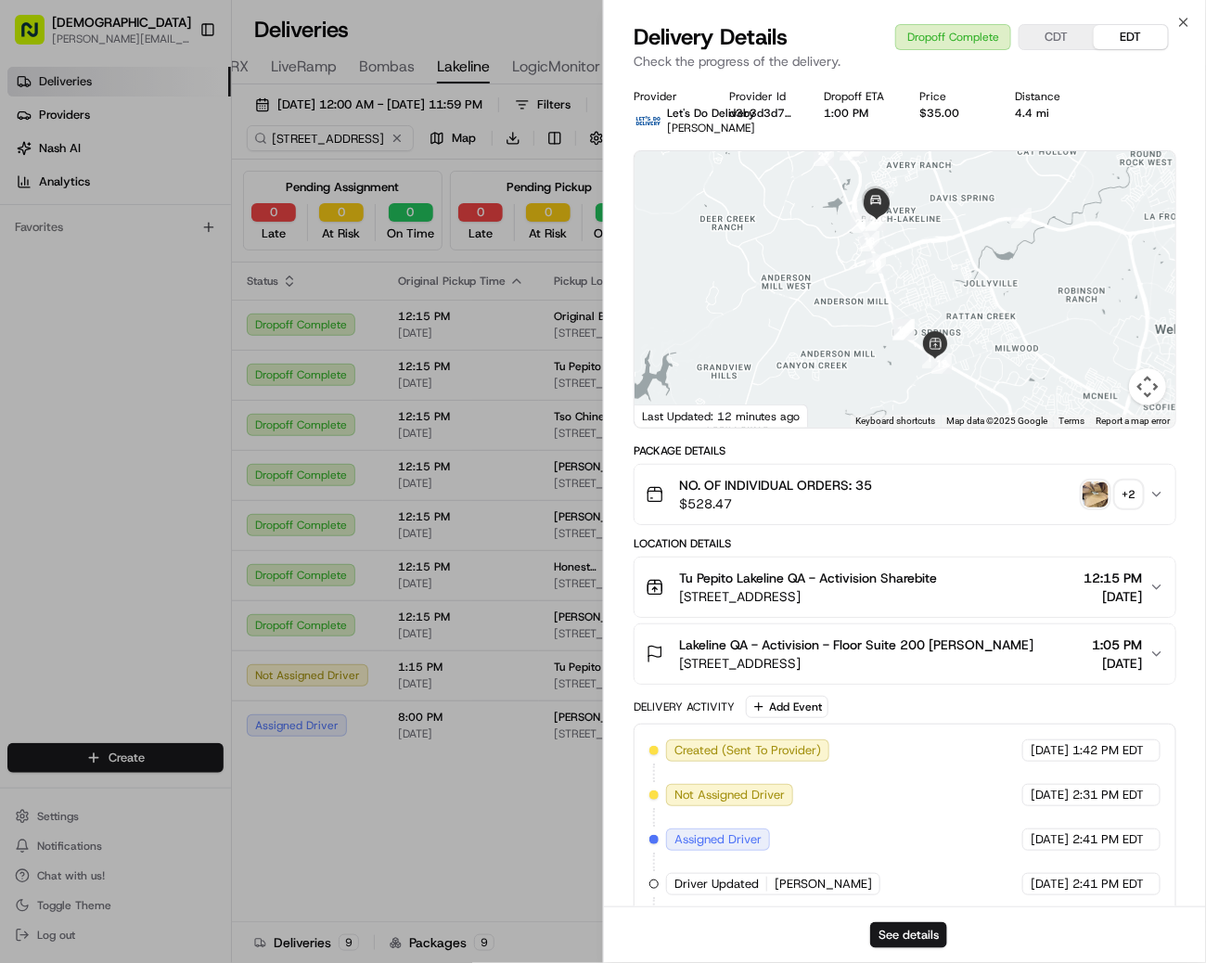
click at [461, 474] on td "12:15 PM 08/20/2025" at bounding box center [461, 475] width 156 height 50
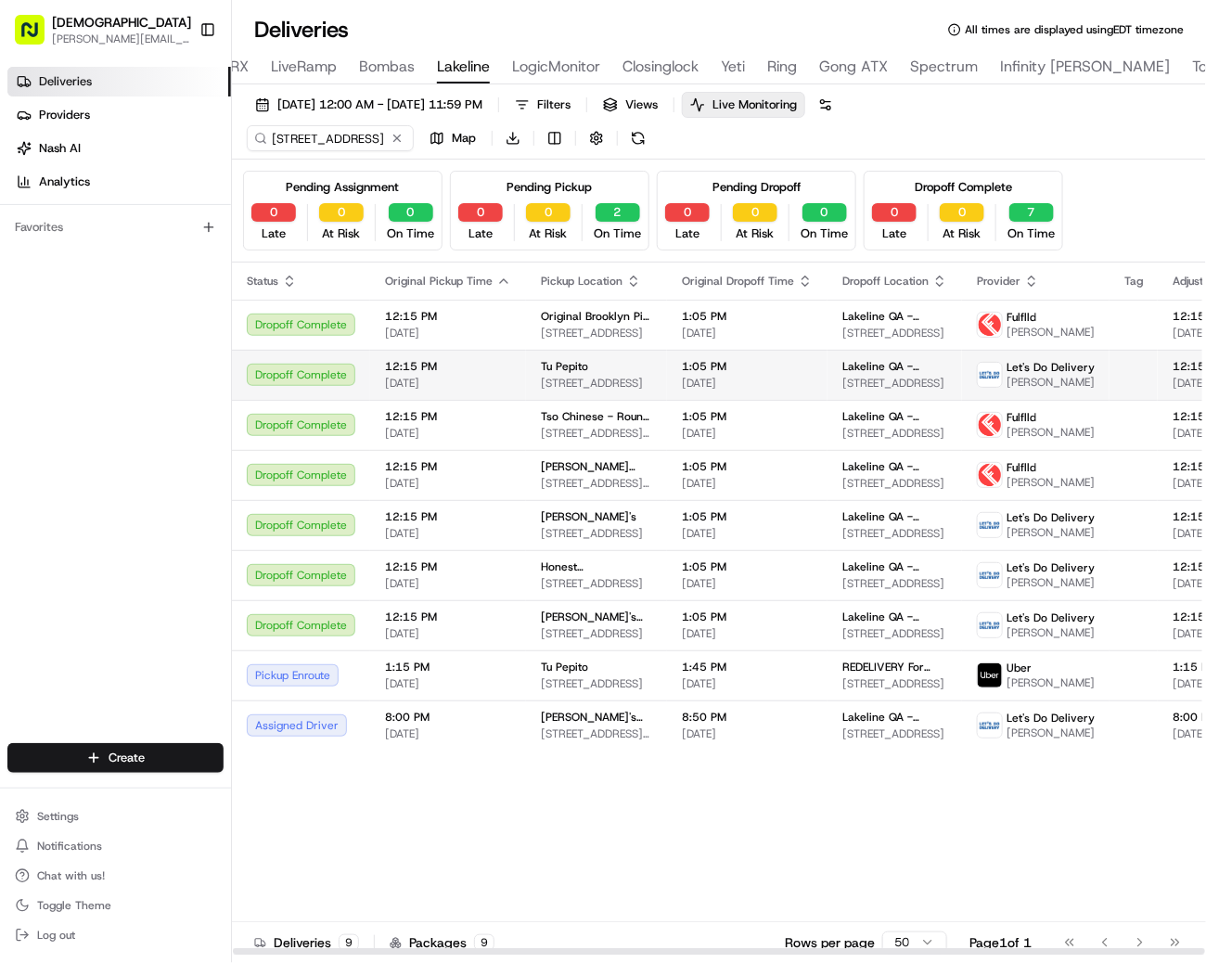
click at [567, 391] on span "13343 N Hwy 183, Austin, TX 78759, USA" at bounding box center [596, 383] width 111 height 15
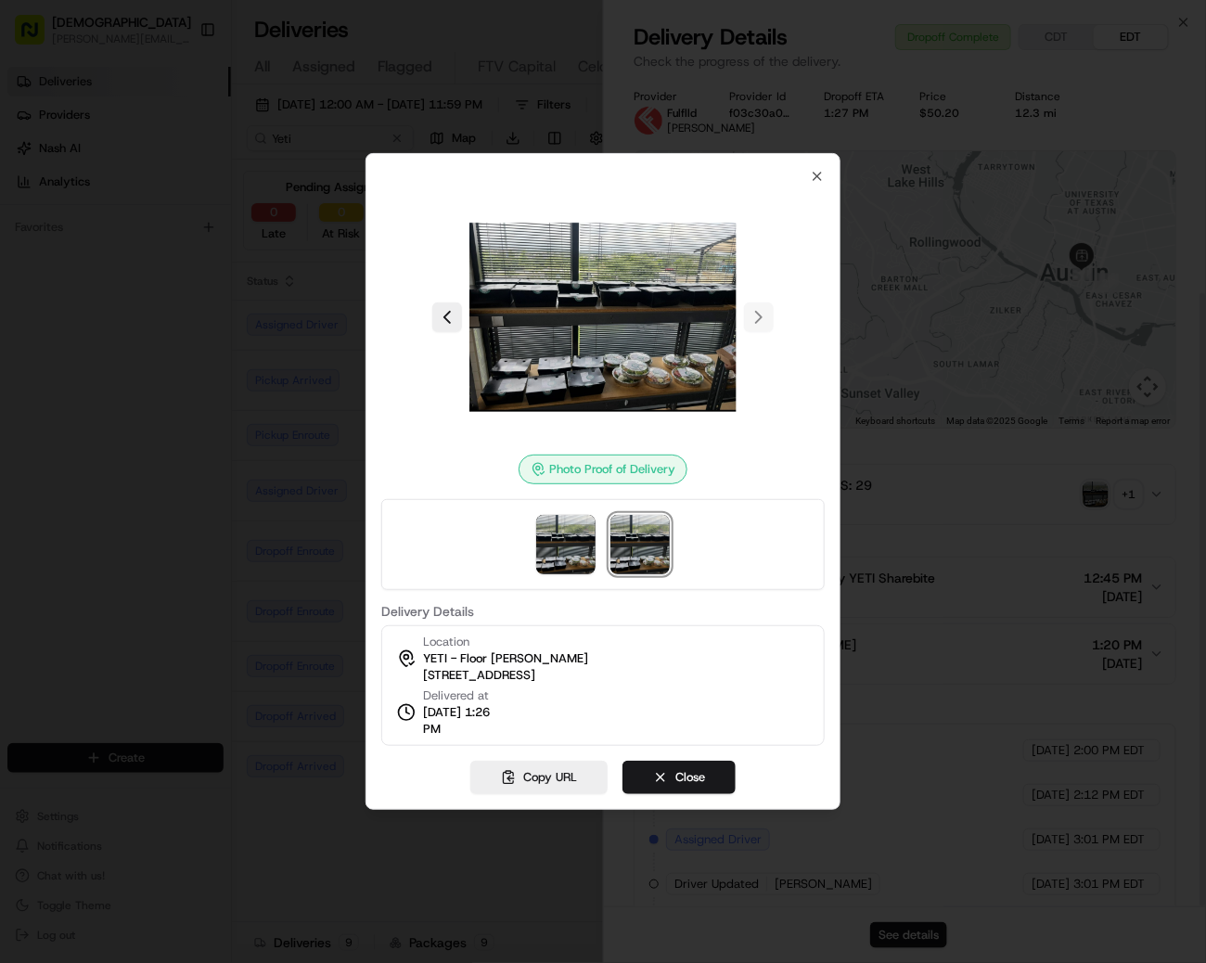
scroll to position [290, 0]
click at [237, 270] on div at bounding box center [603, 481] width 1206 height 963
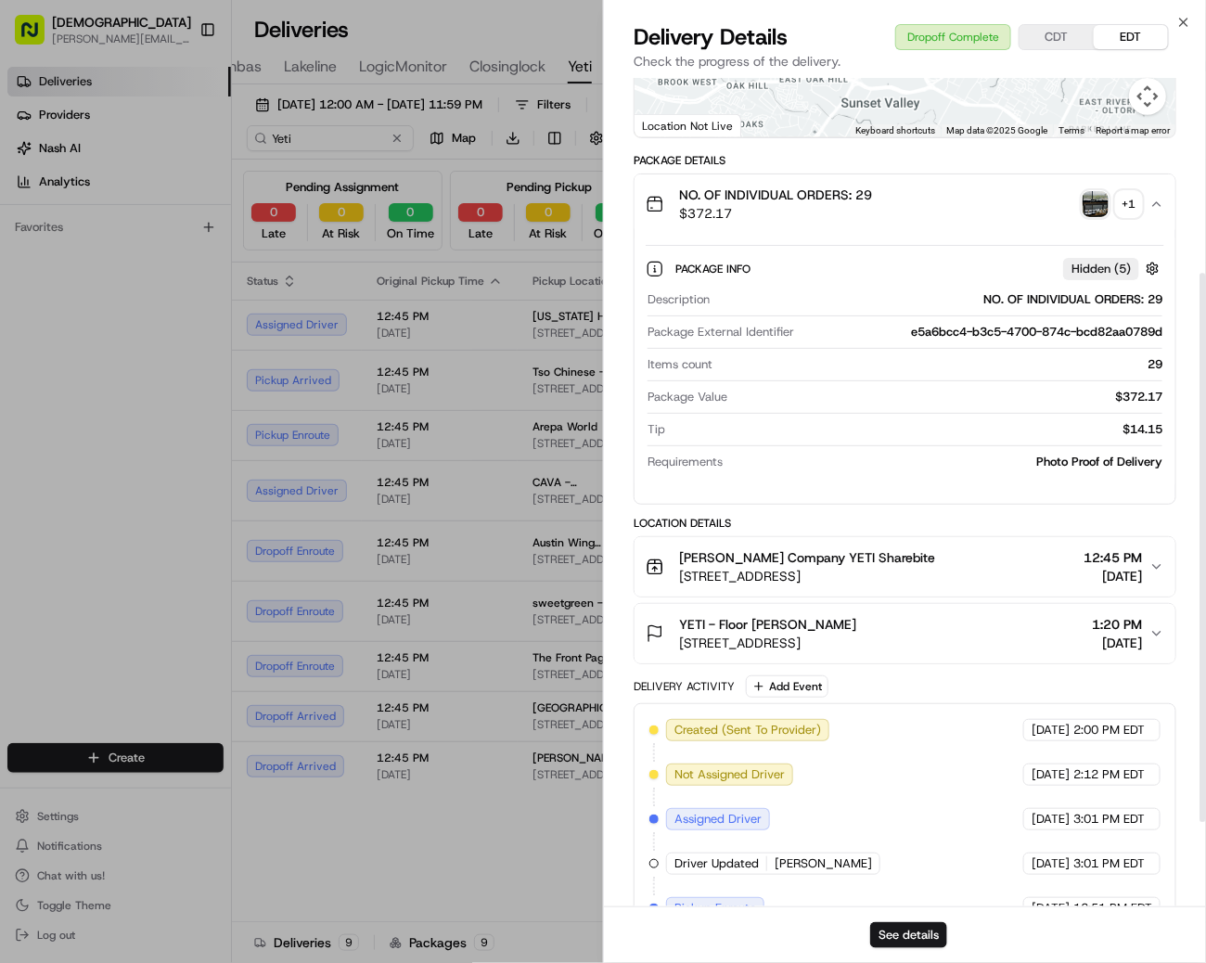
scroll to position [294, 0]
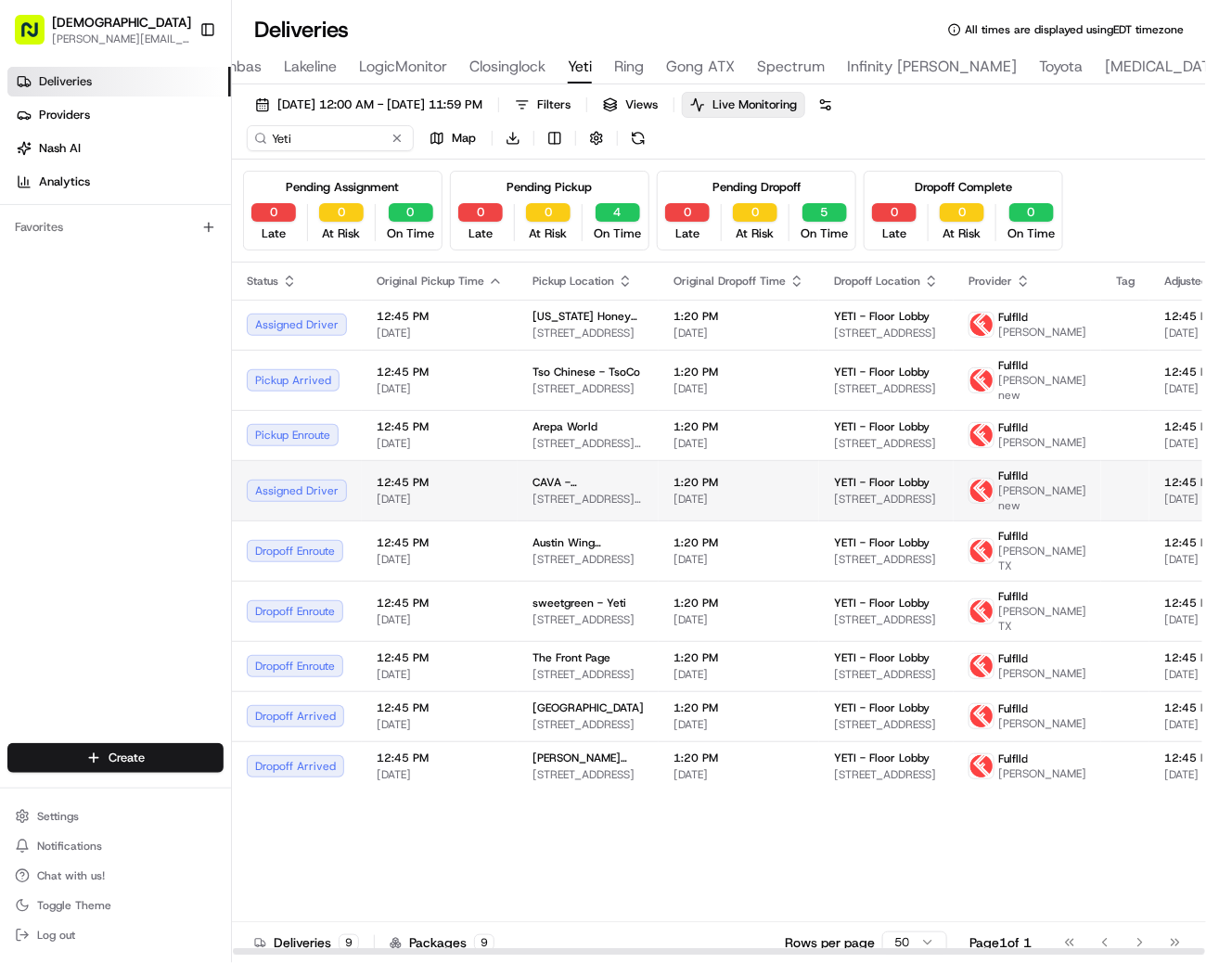
click at [536, 490] on span "CAVA - Westlake" at bounding box center [588, 482] width 111 height 15
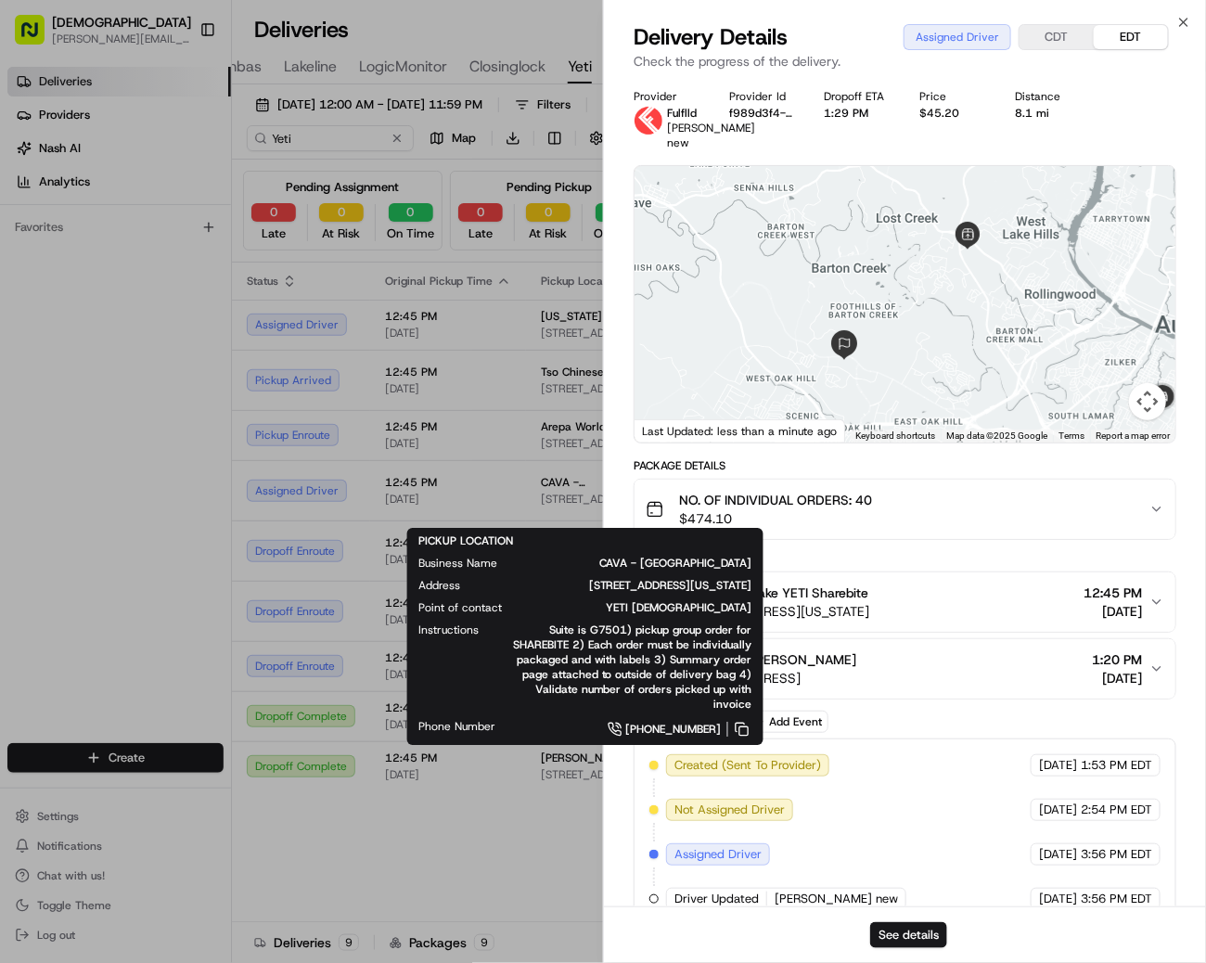
click at [346, 581] on td "Dropoff Enroute" at bounding box center [301, 551] width 138 height 60
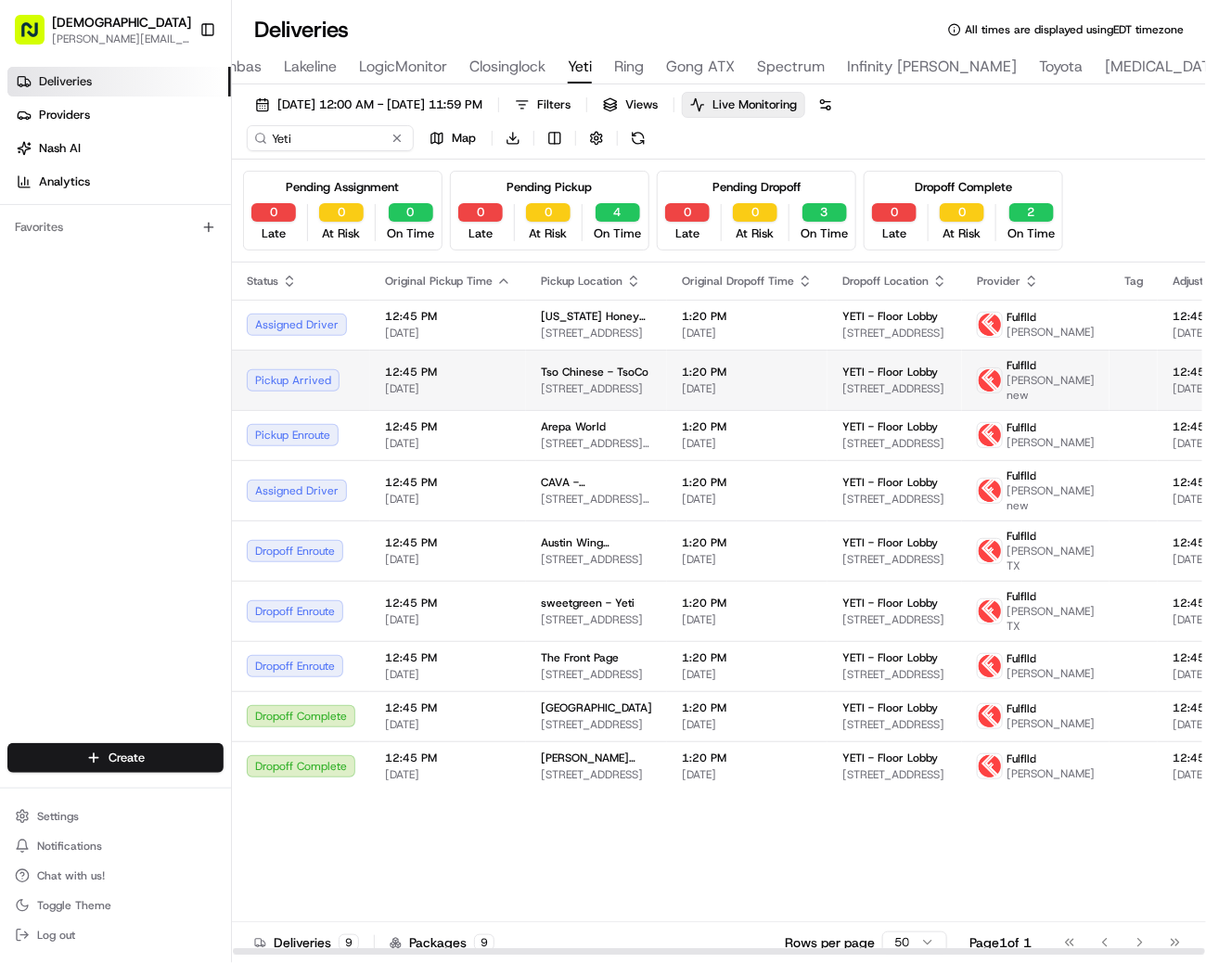
click at [546, 361] on td "Tso Chinese - TsoCo 2407 S Congress Ave, Austin, TX 78704, USA" at bounding box center [596, 380] width 141 height 60
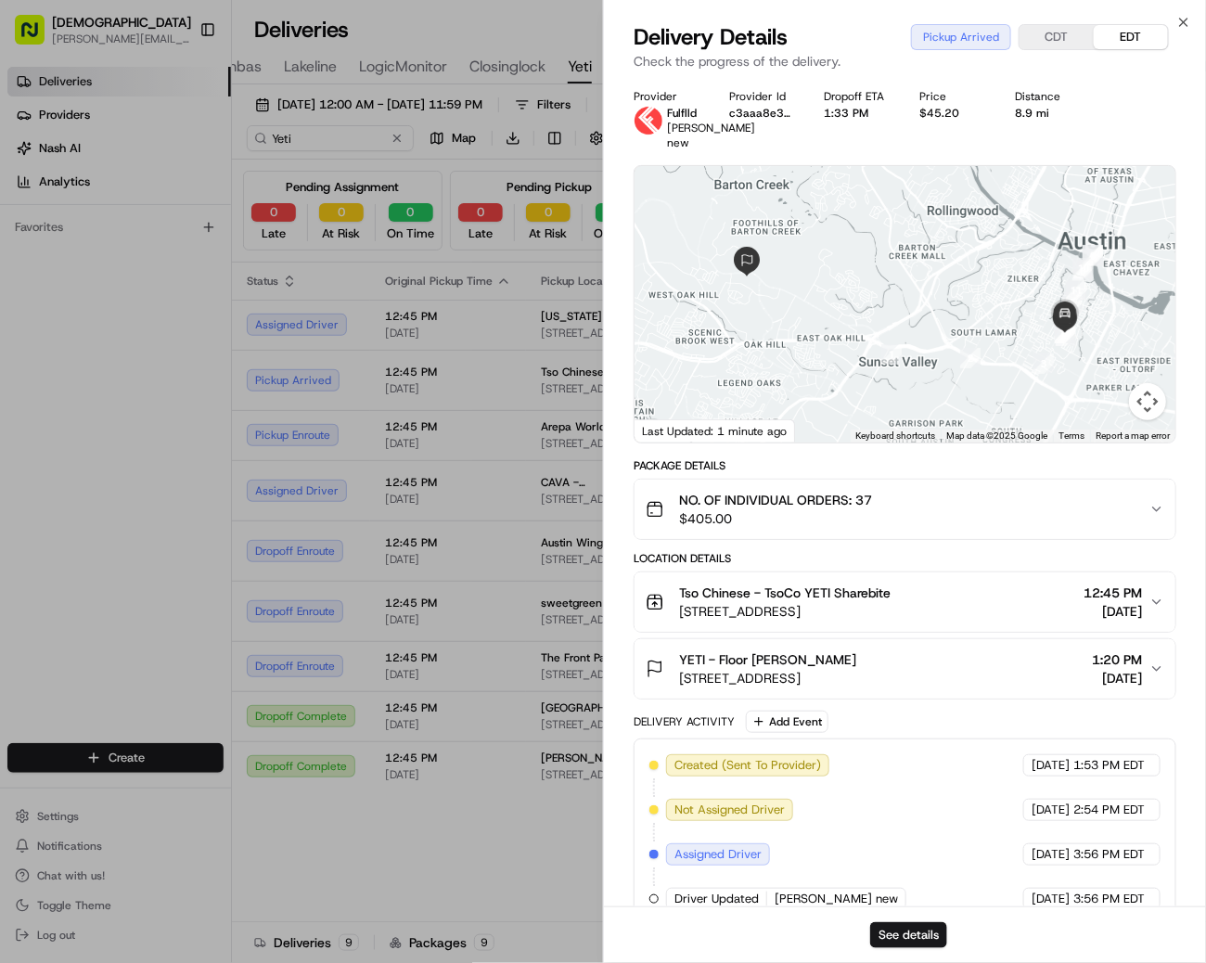
scroll to position [129, 0]
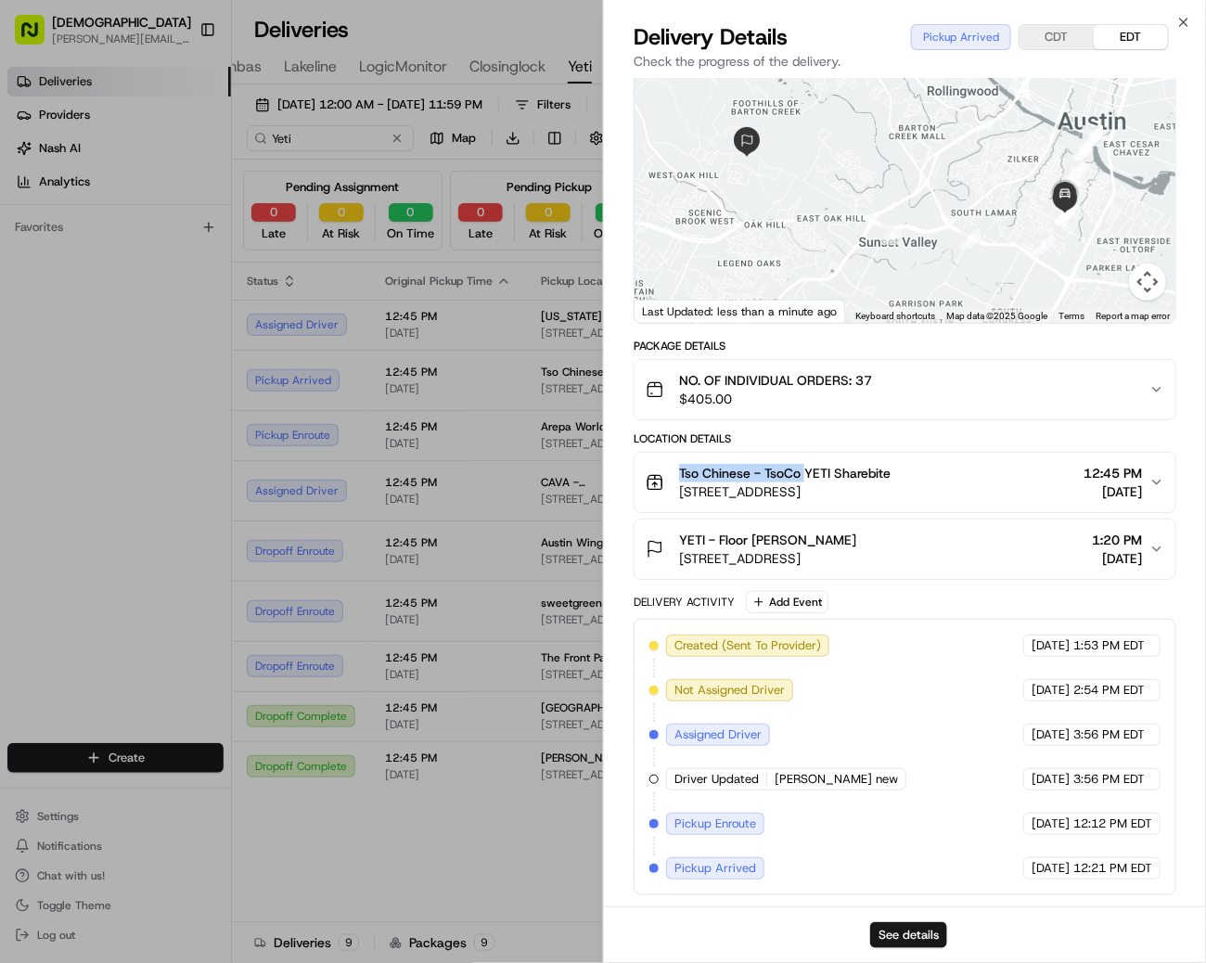
drag, startPoint x: 674, startPoint y: 472, endPoint x: 805, endPoint y: 480, distance: 131.0
click at [805, 480] on div "Tso Chinese - TsoCo YETI Sharebite 2407 S Congress Ave, Austin, TX 78704, USA" at bounding box center [768, 482] width 245 height 37
copy span "Tso Chinese - TsoCo"
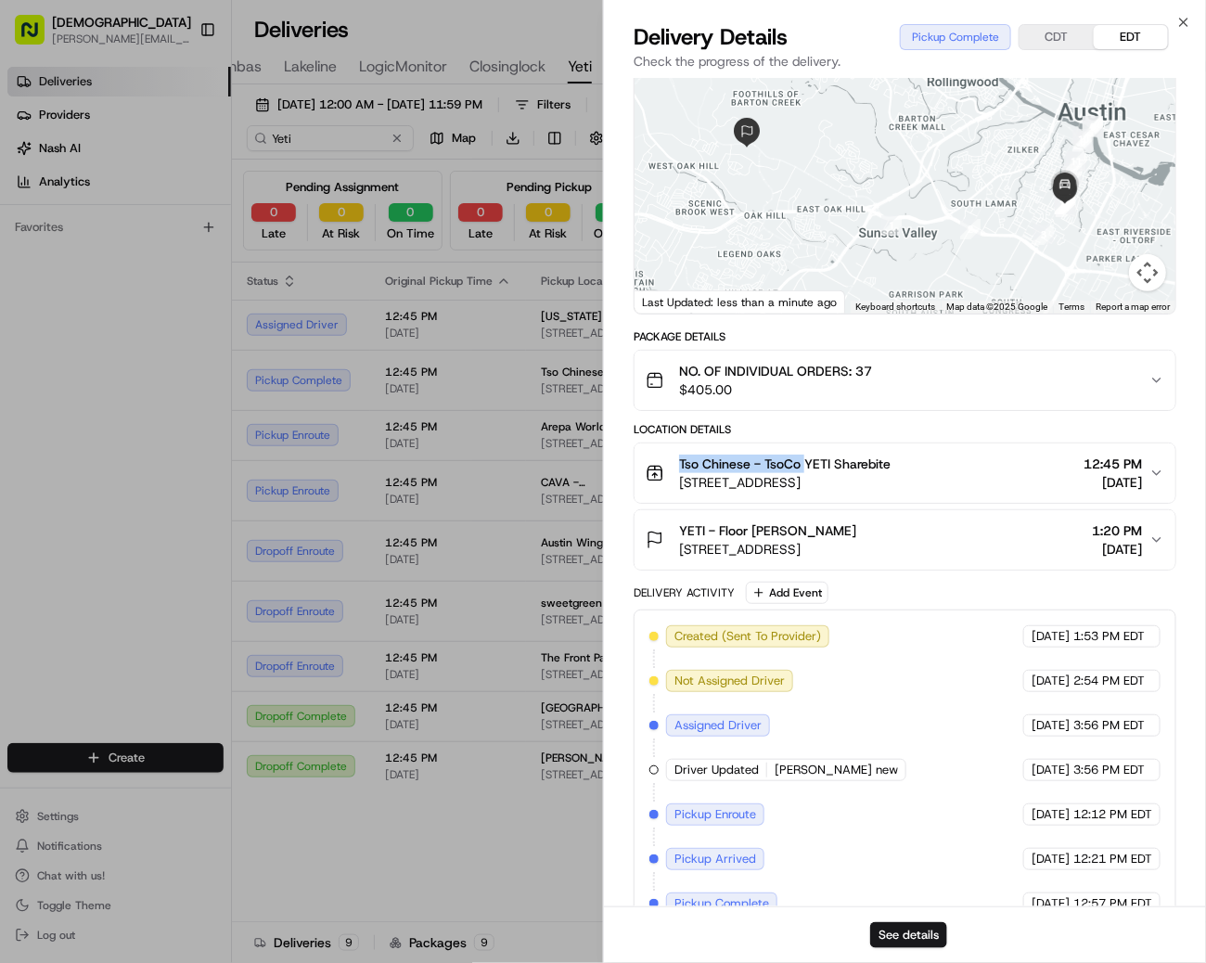
scroll to position [173, 0]
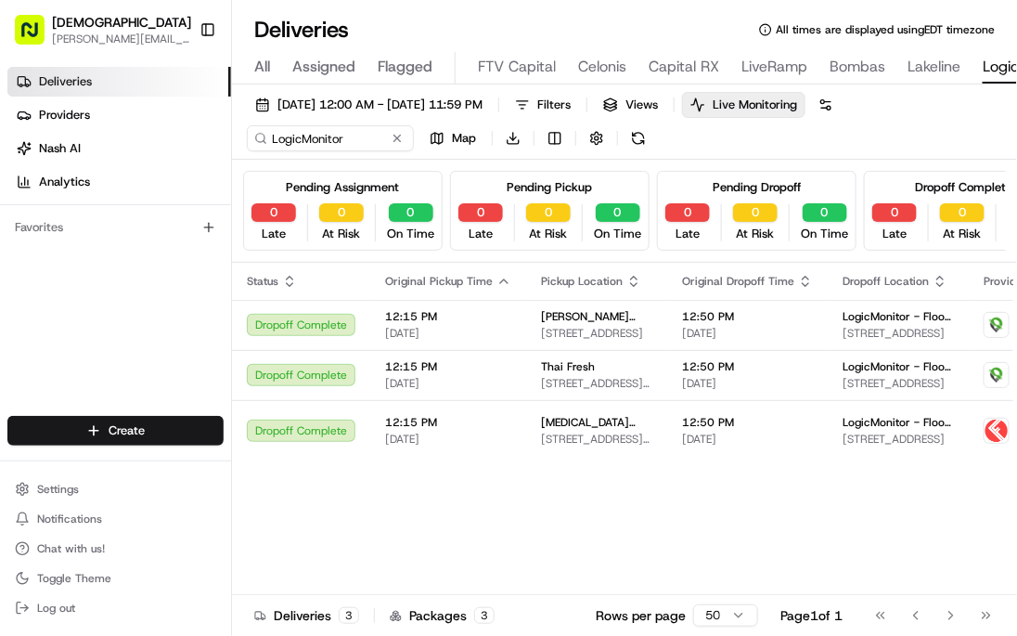
scroll to position [0, 299]
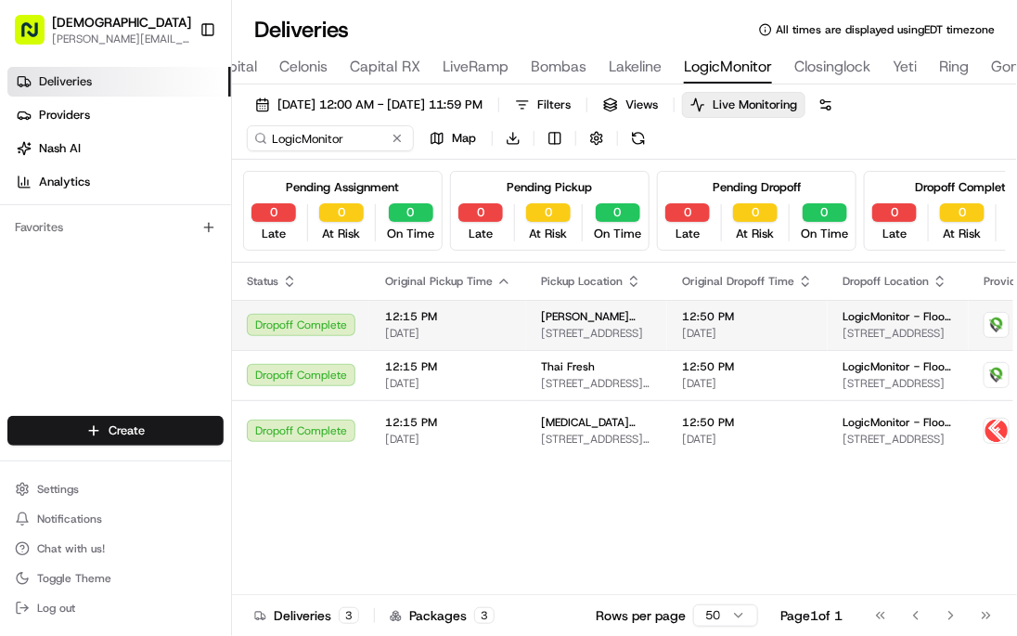
click at [703, 328] on div "12:50 PM [DATE]" at bounding box center [747, 325] width 131 height 32
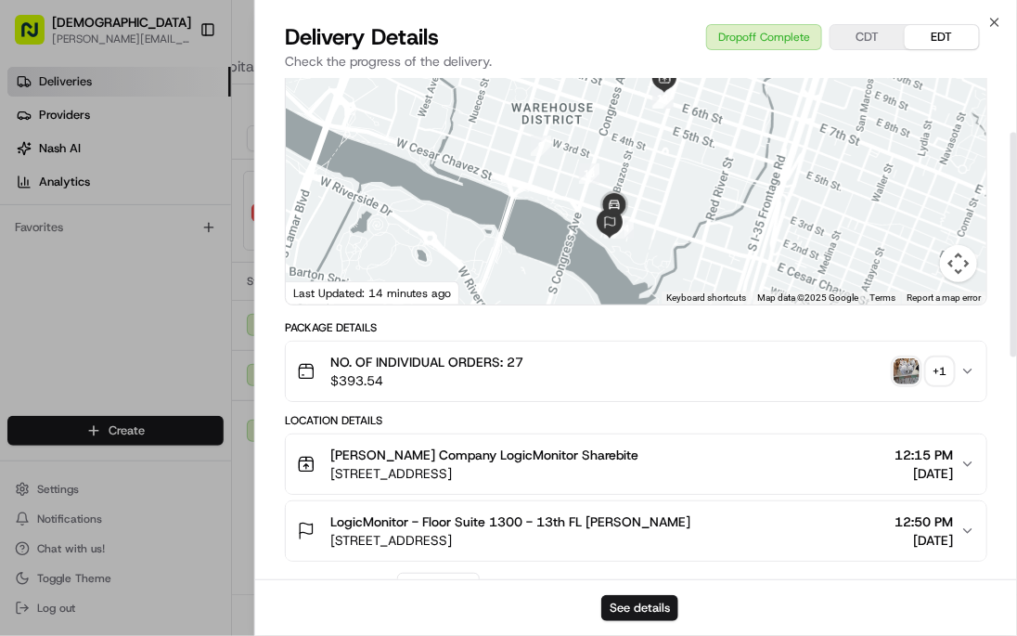
scroll to position [121, 0]
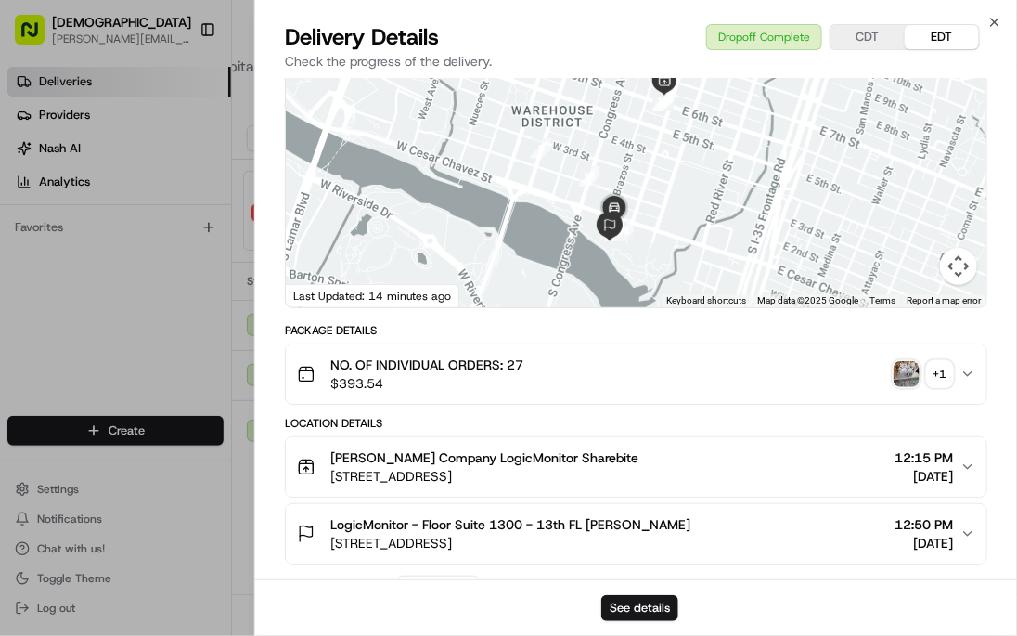
click at [894, 387] on img "button" at bounding box center [907, 374] width 26 height 26
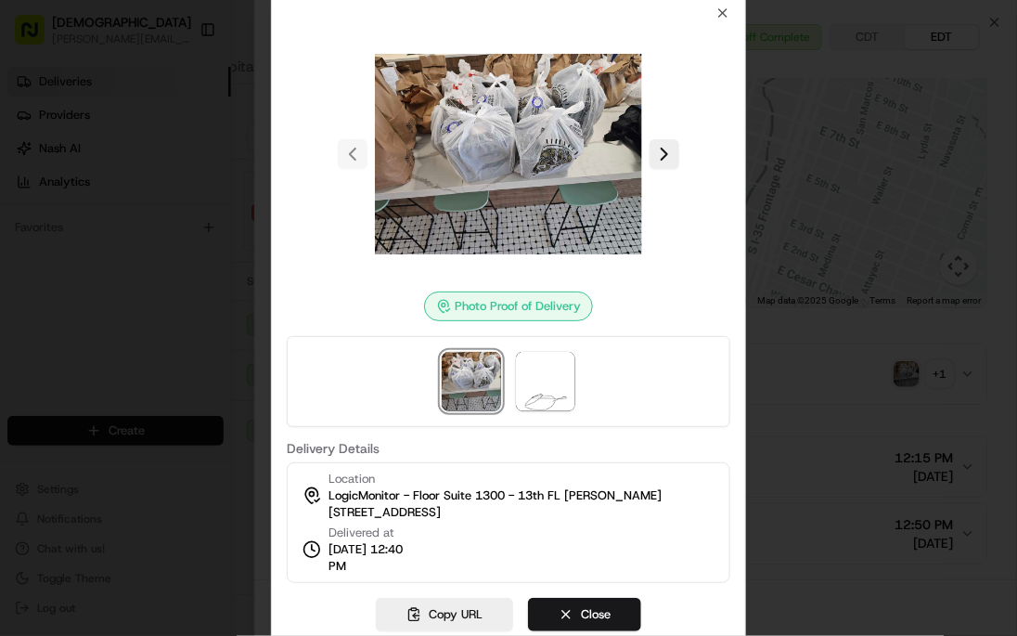
click at [826, 416] on div at bounding box center [508, 318] width 1017 height 636
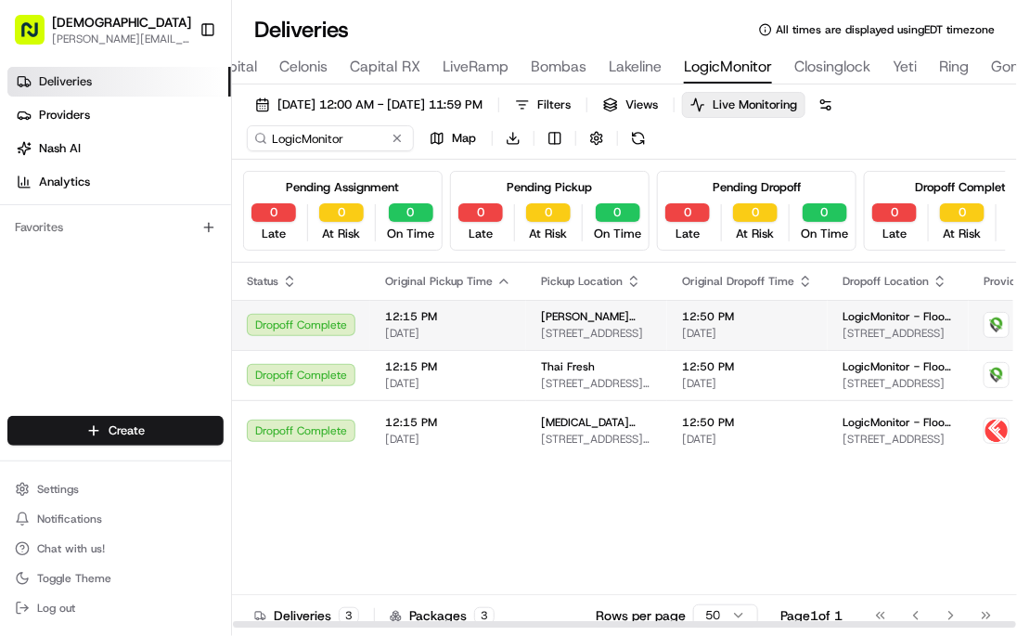
click at [529, 327] on td "Austin Burger Company 214 E 6th St, Austin, TX 78701, USA" at bounding box center [596, 325] width 141 height 50
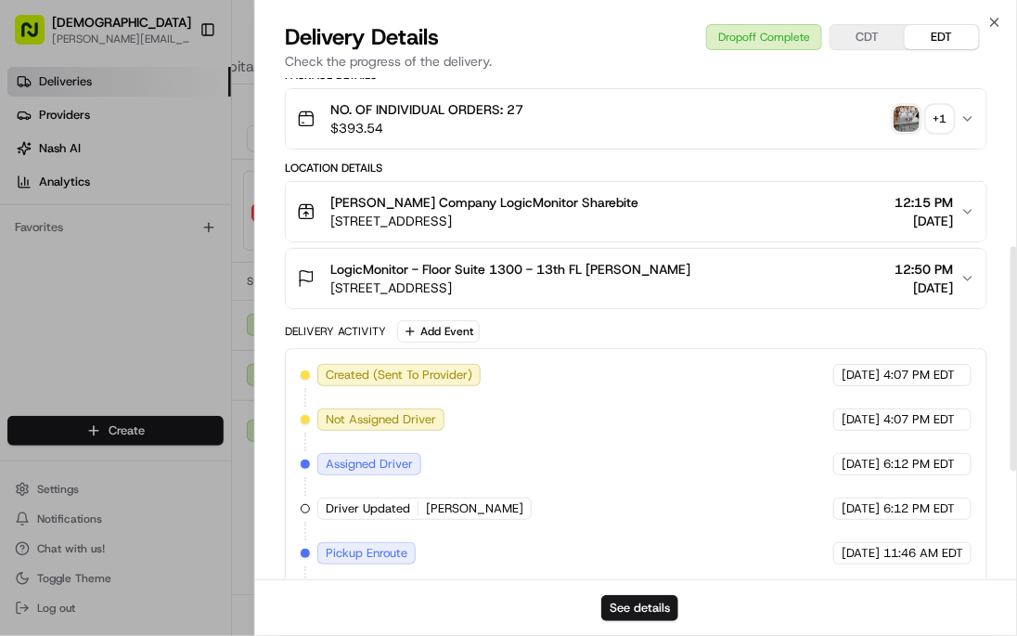
scroll to position [377, 0]
click at [903, 131] on img "button" at bounding box center [907, 118] width 26 height 26
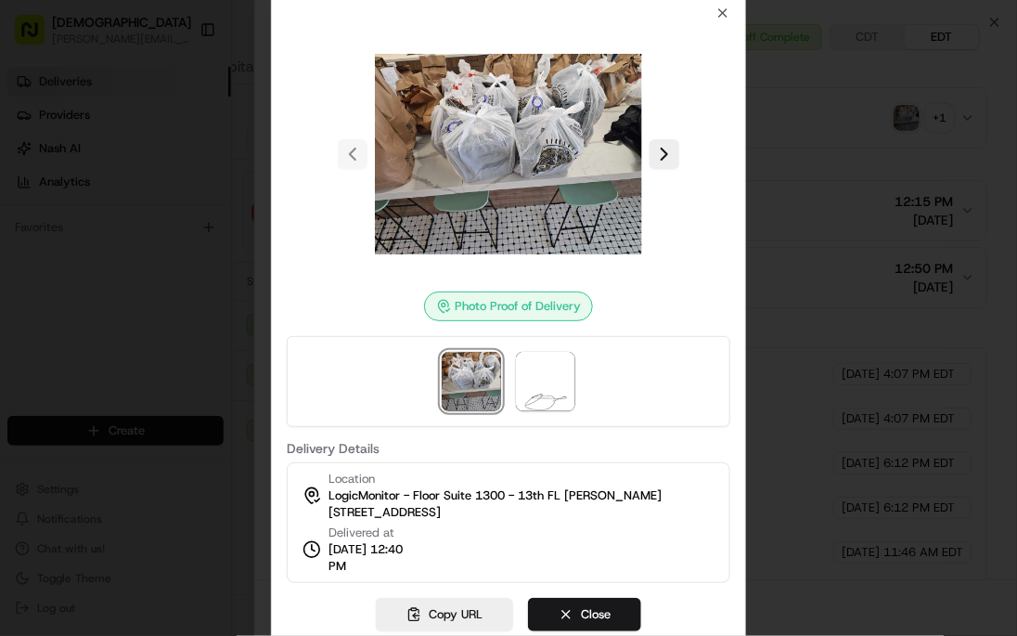
click at [771, 246] on div at bounding box center [508, 318] width 1017 height 636
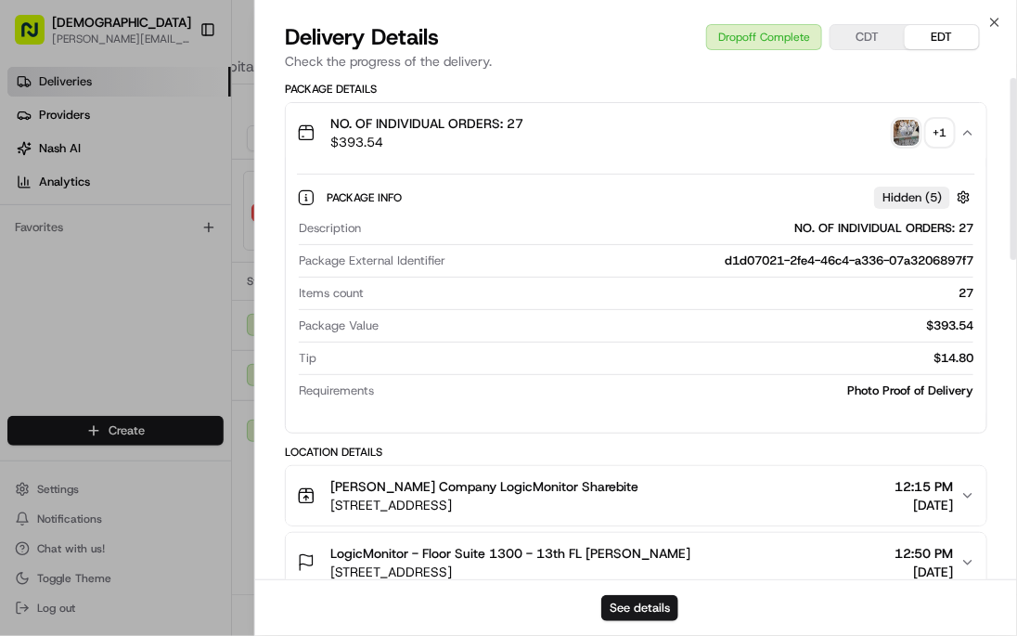
scroll to position [0, 0]
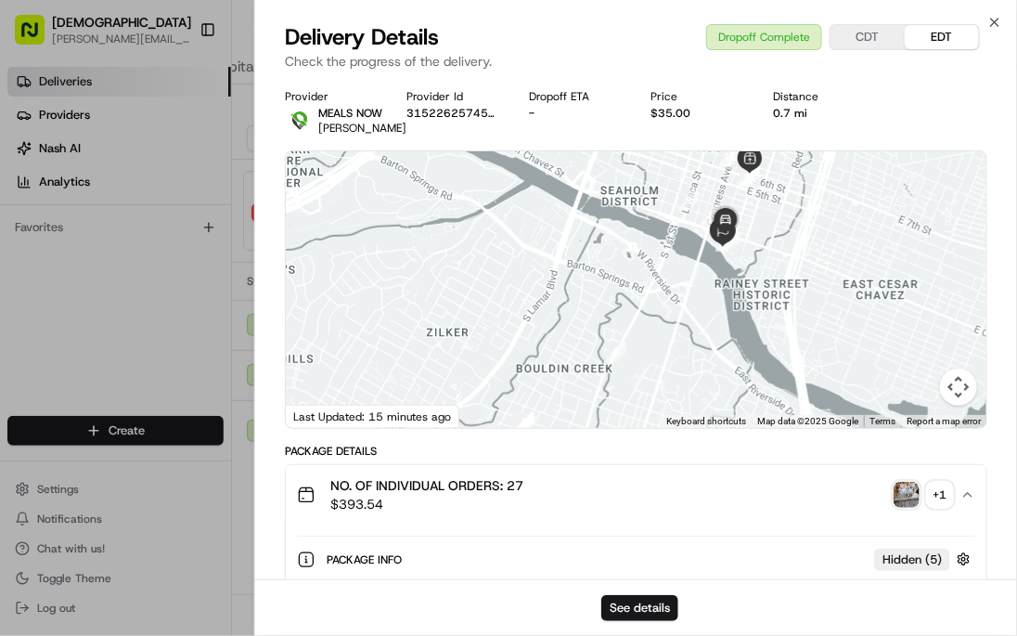
click at [905, 508] on img "button" at bounding box center [907, 495] width 26 height 26
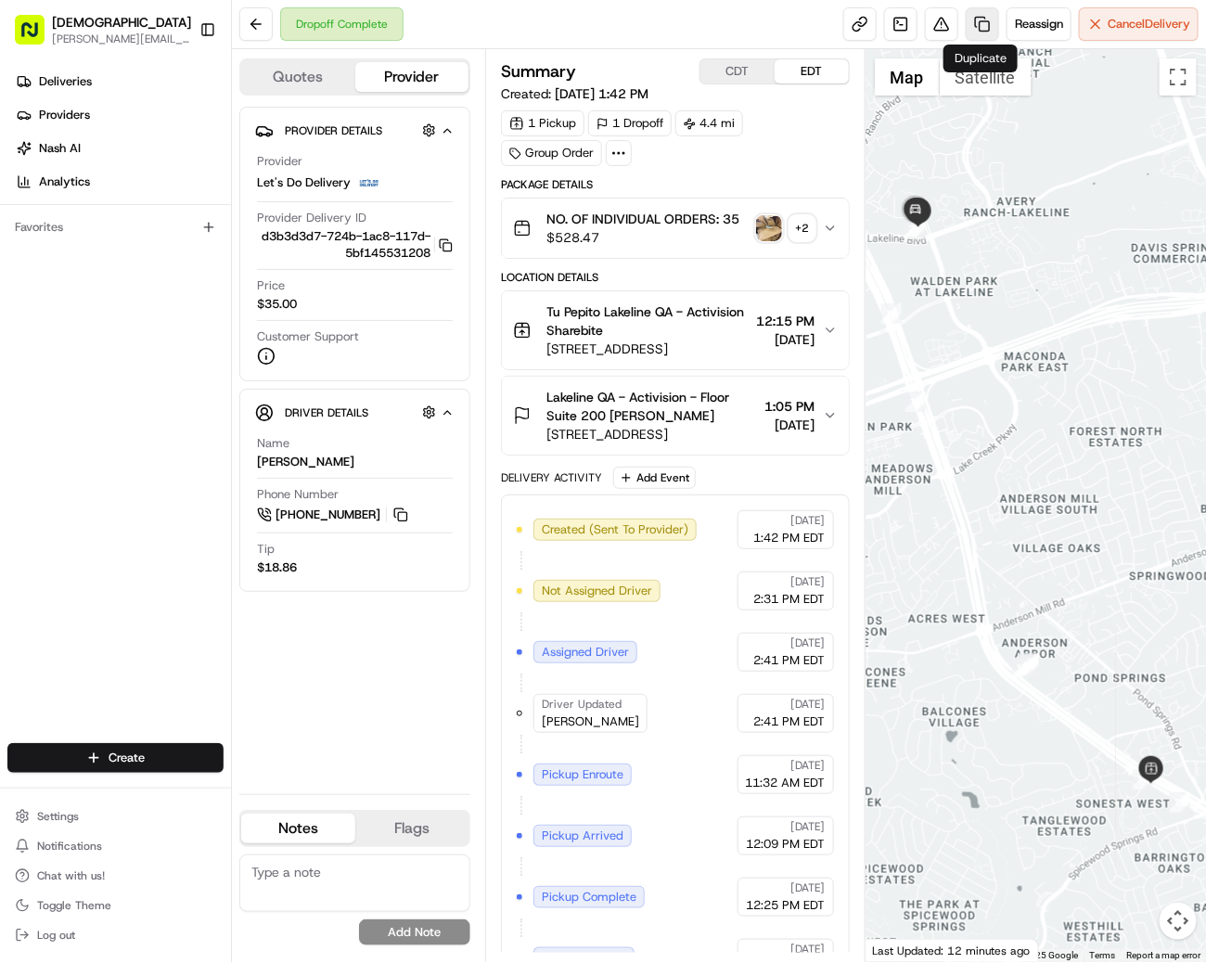
click at [988, 22] on link at bounding box center [982, 23] width 33 height 33
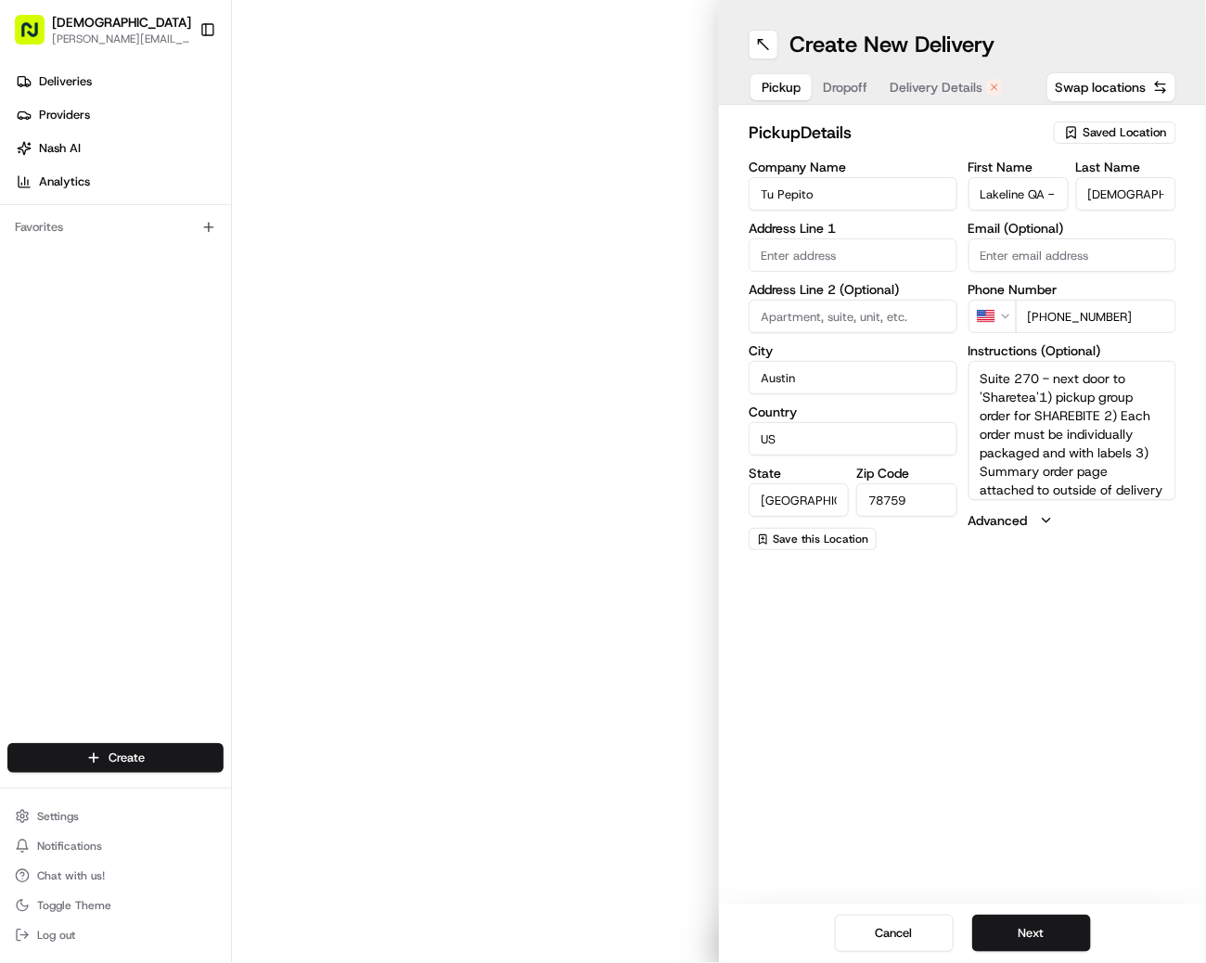
type input "13343 N Hwy 183"
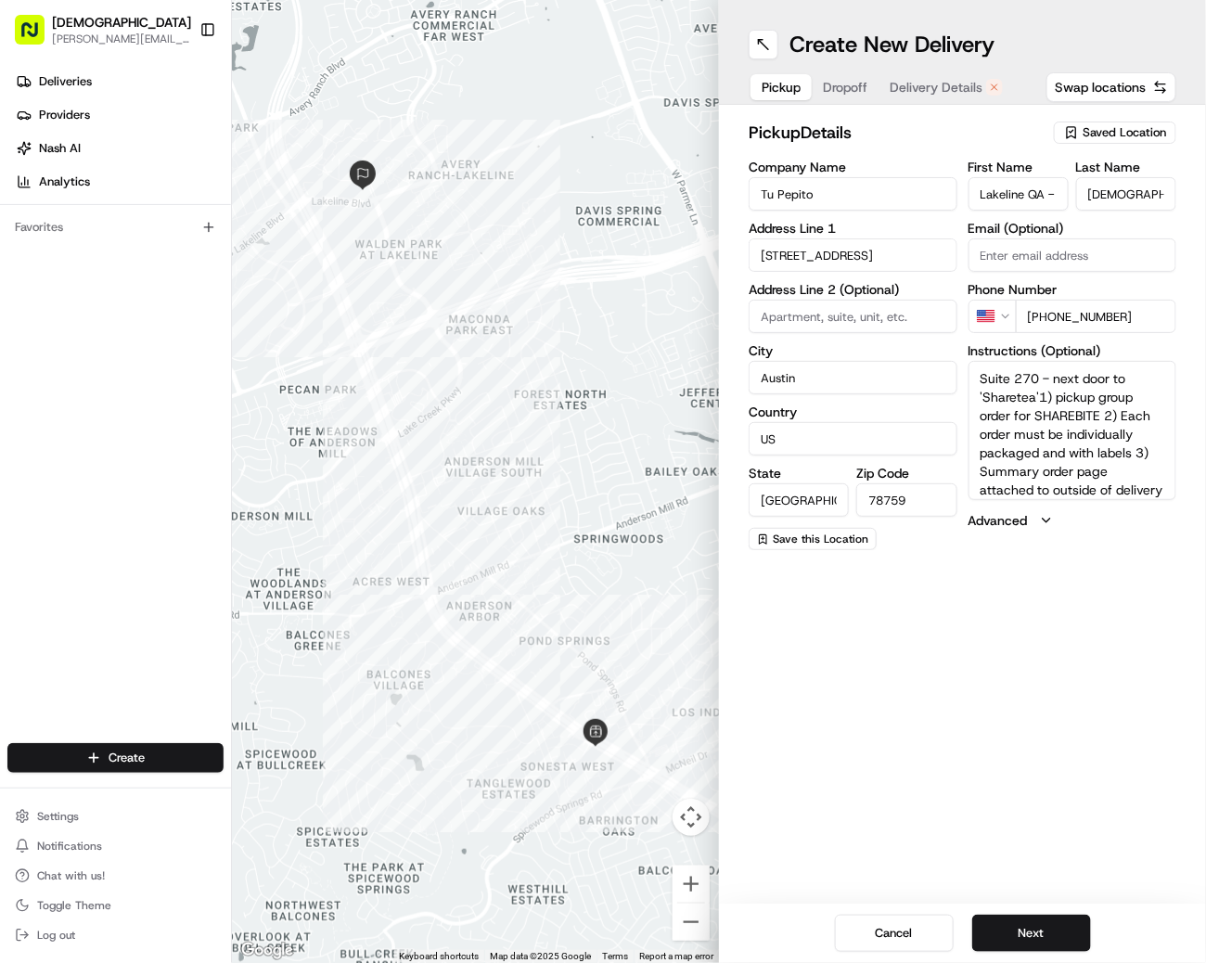
drag, startPoint x: 1159, startPoint y: 483, endPoint x: 1129, endPoint y: 455, distance: 41.3
click at [1129, 455] on textarea "Suite 270 - next door to 'Sharetea'1) pickup group order for SHAREBITE 2) Each …" at bounding box center [1073, 430] width 209 height 139
drag, startPoint x: 1106, startPoint y: 413, endPoint x: 1051, endPoint y: 393, distance: 58.1
click at [1051, 393] on textarea "Suite 270 - next door to 'Sharetea'1) pickup group order for SHAREBITE 2) Each …" at bounding box center [1073, 430] width 209 height 139
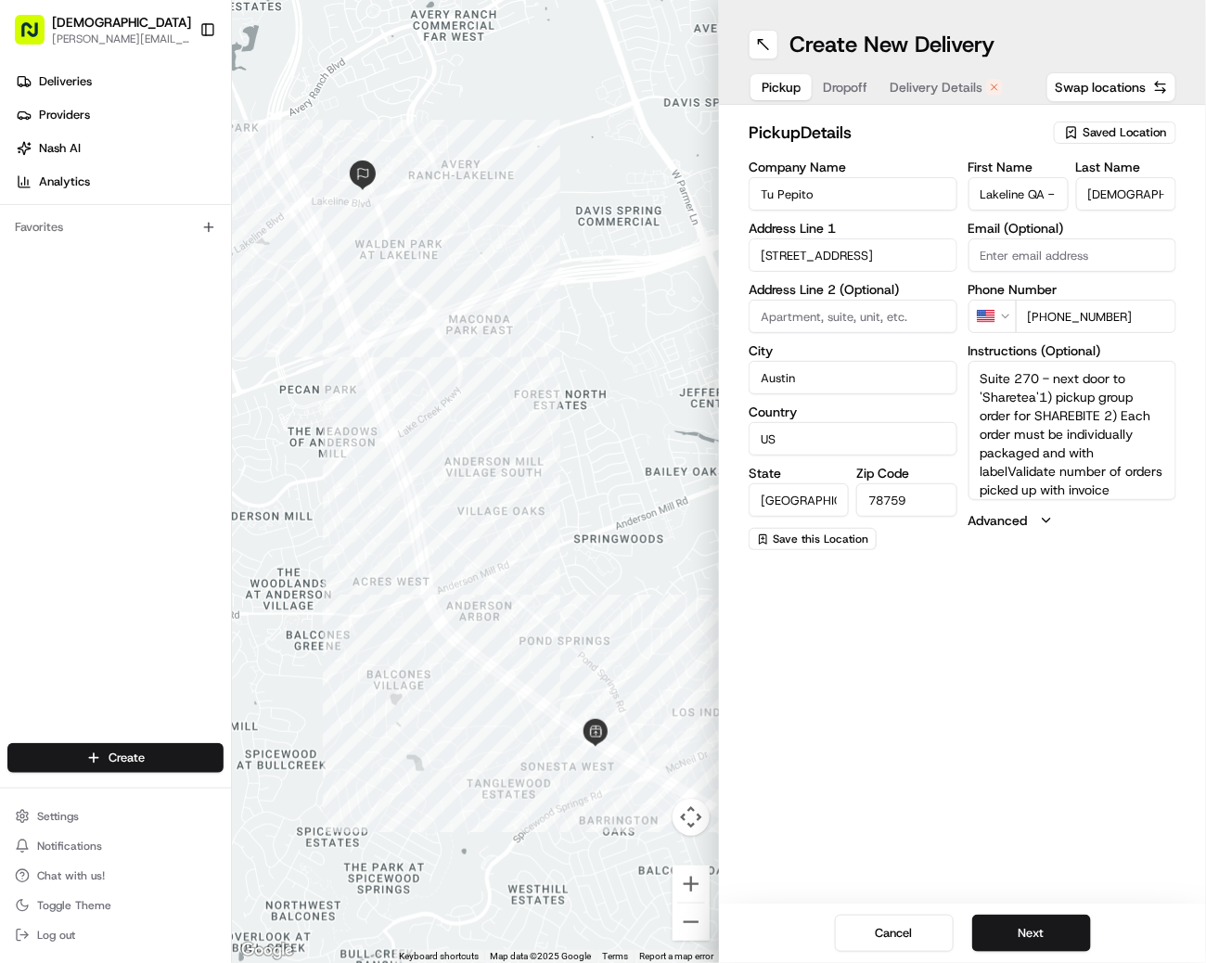
drag, startPoint x: 1051, startPoint y: 393, endPoint x: 1032, endPoint y: 418, distance: 31.0
click at [1032, 418] on textarea "Suite 270 - next door to 'Sharetea'1) pickup group order for SHAREBITE 2) Each …" at bounding box center [1073, 430] width 209 height 139
click at [1049, 416] on textarea "Suite 270 - next door to 'Sharetea'1)ASK FOR SHAREBITE 2) Each order must be in…" at bounding box center [1073, 430] width 209 height 139
click at [1037, 399] on textarea "Suite 270 - next door to 'Sharetea'1)ASK FOR SHAREBITE ORDER 2) Each order must…" at bounding box center [1073, 430] width 209 height 139
click at [1018, 395] on textarea "Suite 270 - next door to 'Sharetea' 1)ASK FOR SHAREBITE ORDER 2) Each order mus…" at bounding box center [1073, 430] width 209 height 139
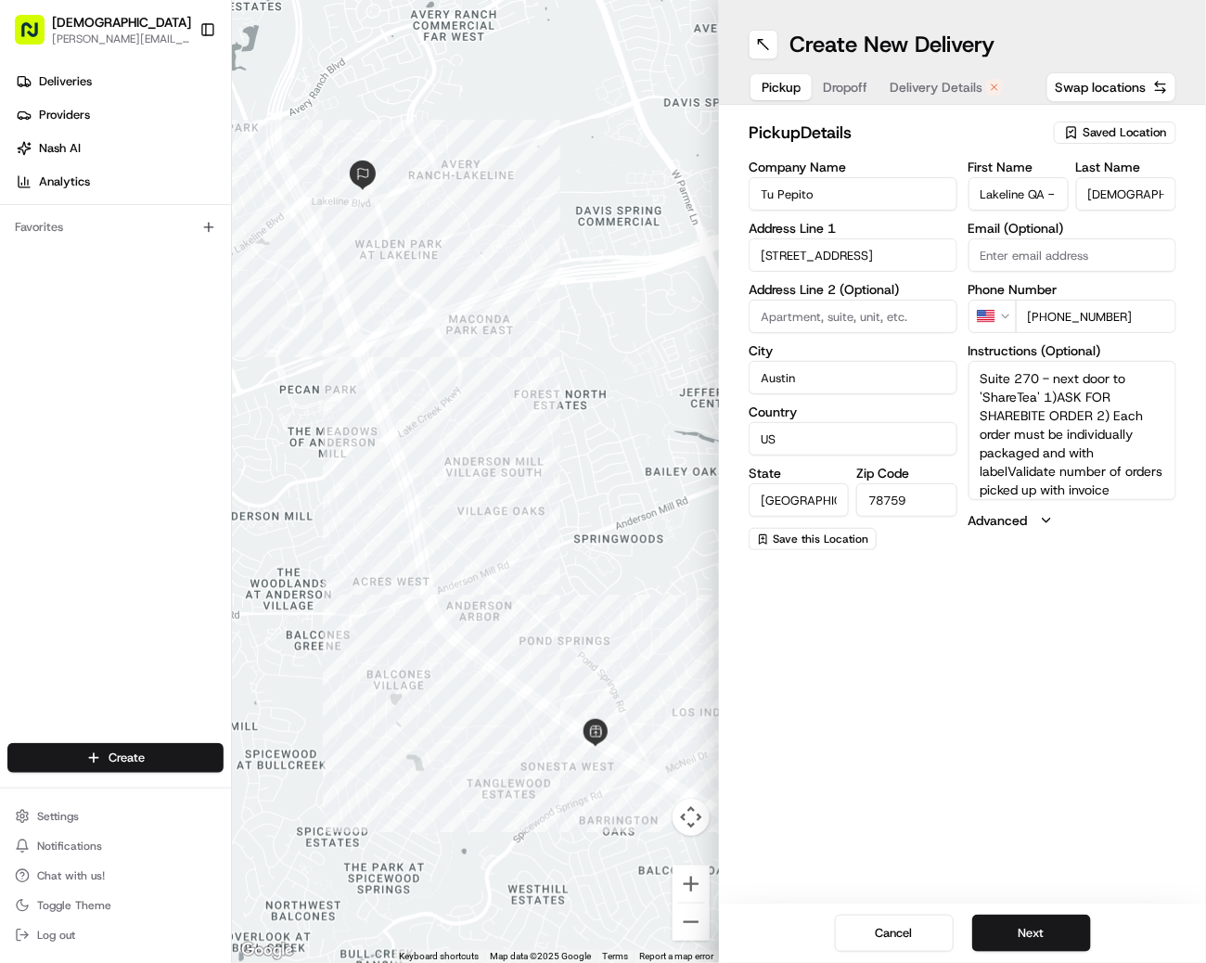
scroll to position [6, 0]
click at [1129, 404] on textarea "Suite 270 - next door to 'ShareTea' 1)ASK FOR SHAREBITE ORDER 2) Each order mus…" at bounding box center [1073, 430] width 209 height 139
drag, startPoint x: 1026, startPoint y: 483, endPoint x: 1071, endPoint y: 442, distance: 61.1
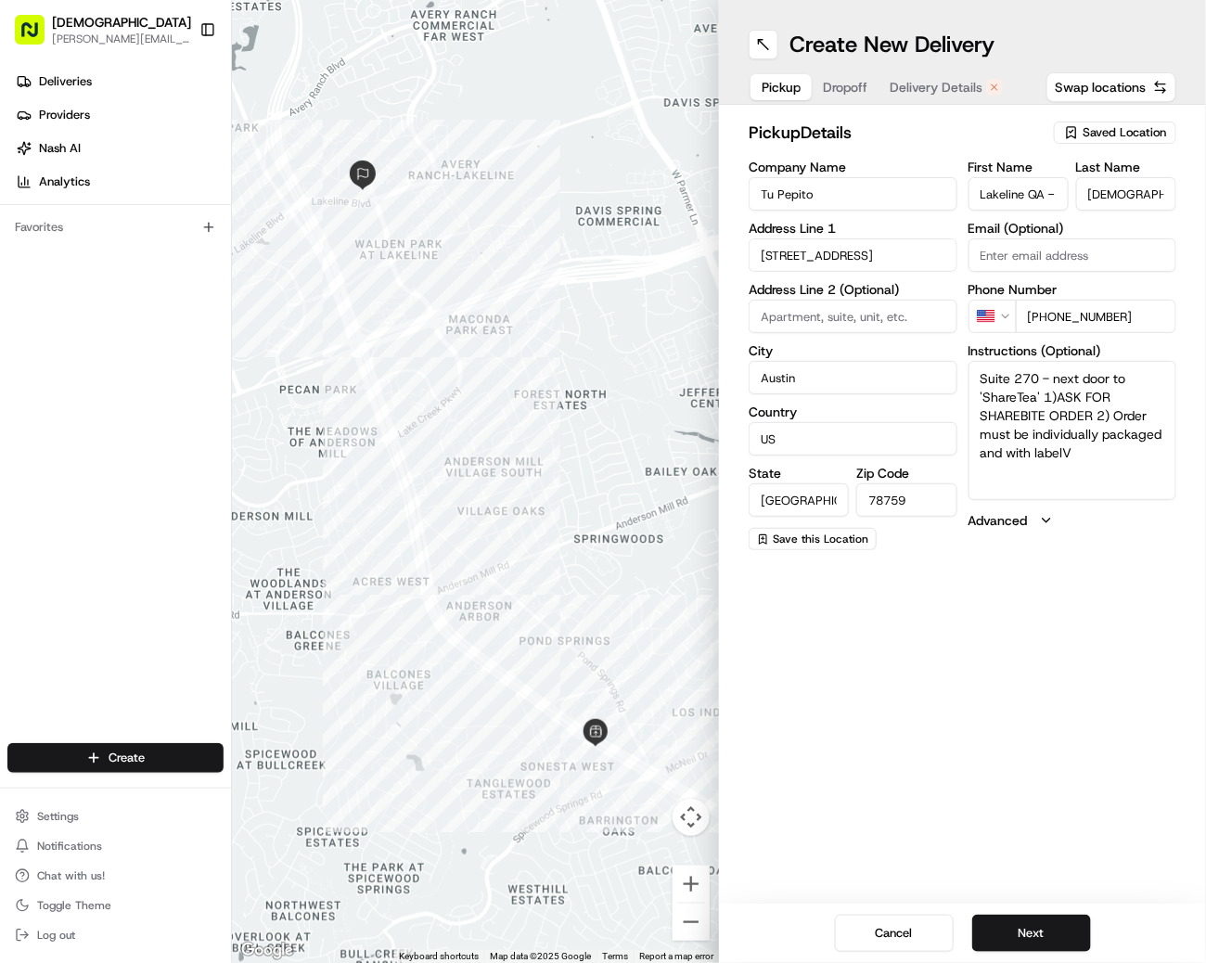
click at [1124, 448] on textarea "Suite 270 - next door to 'ShareTea' 1)ASK FOR SHAREBITE ORDER 2) Order must be …" at bounding box center [1073, 430] width 209 height 139
type textarea "Suite 270 - next door to 'ShareTea' 1)ASK FOR SHAREBITE ORDER 2) Order must be …"
click at [1020, 939] on button "Next" at bounding box center [1031, 933] width 119 height 37
click at [758, 196] on input "Lakeline QA - Activision - Floor Suite 200" at bounding box center [853, 193] width 209 height 33
type input "REDELIVERY For Lakeline QA - Activision - Floor Suite 200"
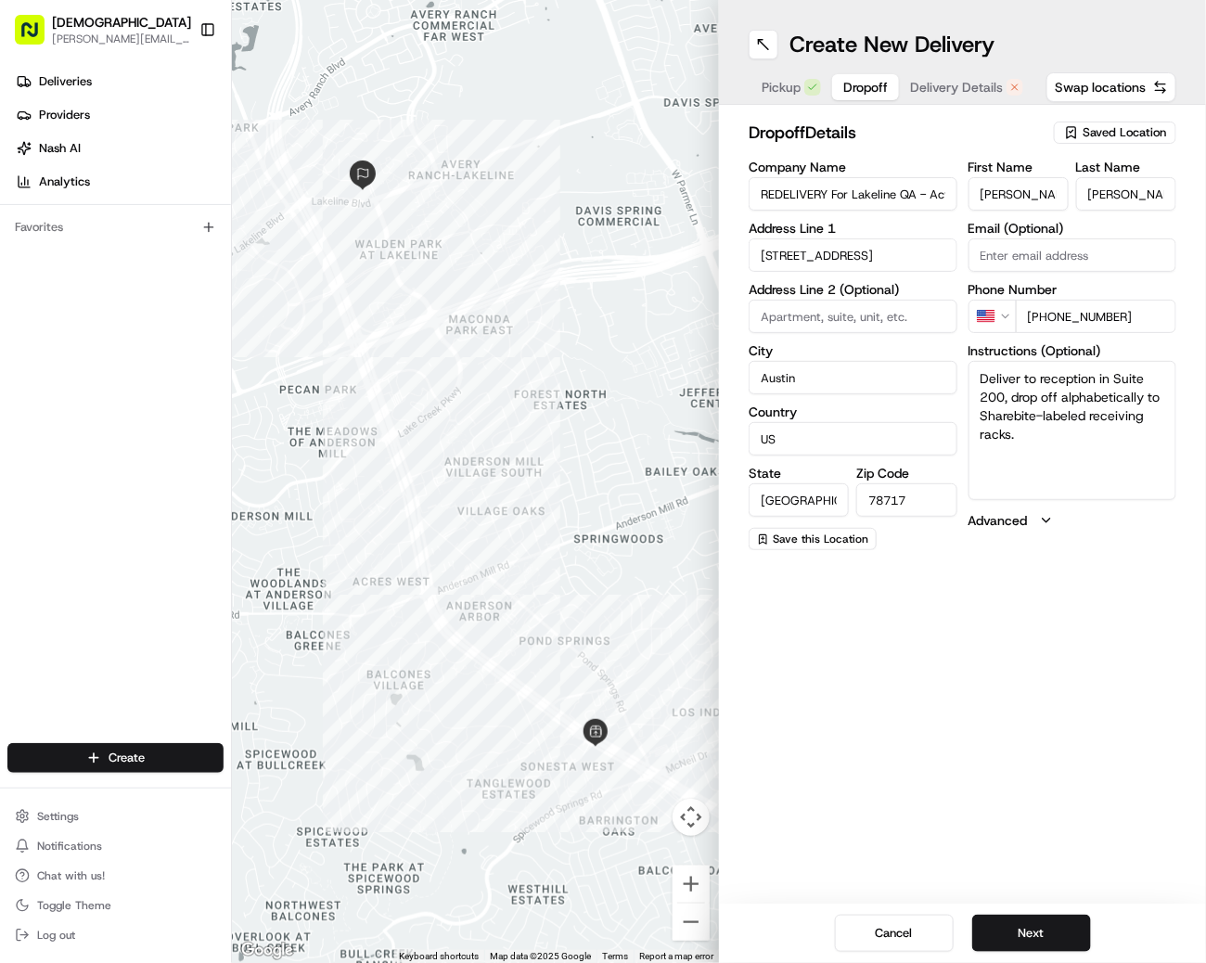
click at [992, 200] on input "Judy" at bounding box center [1019, 193] width 100 height 33
type input "Wesley"
type input "English"
click at [1001, 915] on button "Next" at bounding box center [1031, 933] width 119 height 37
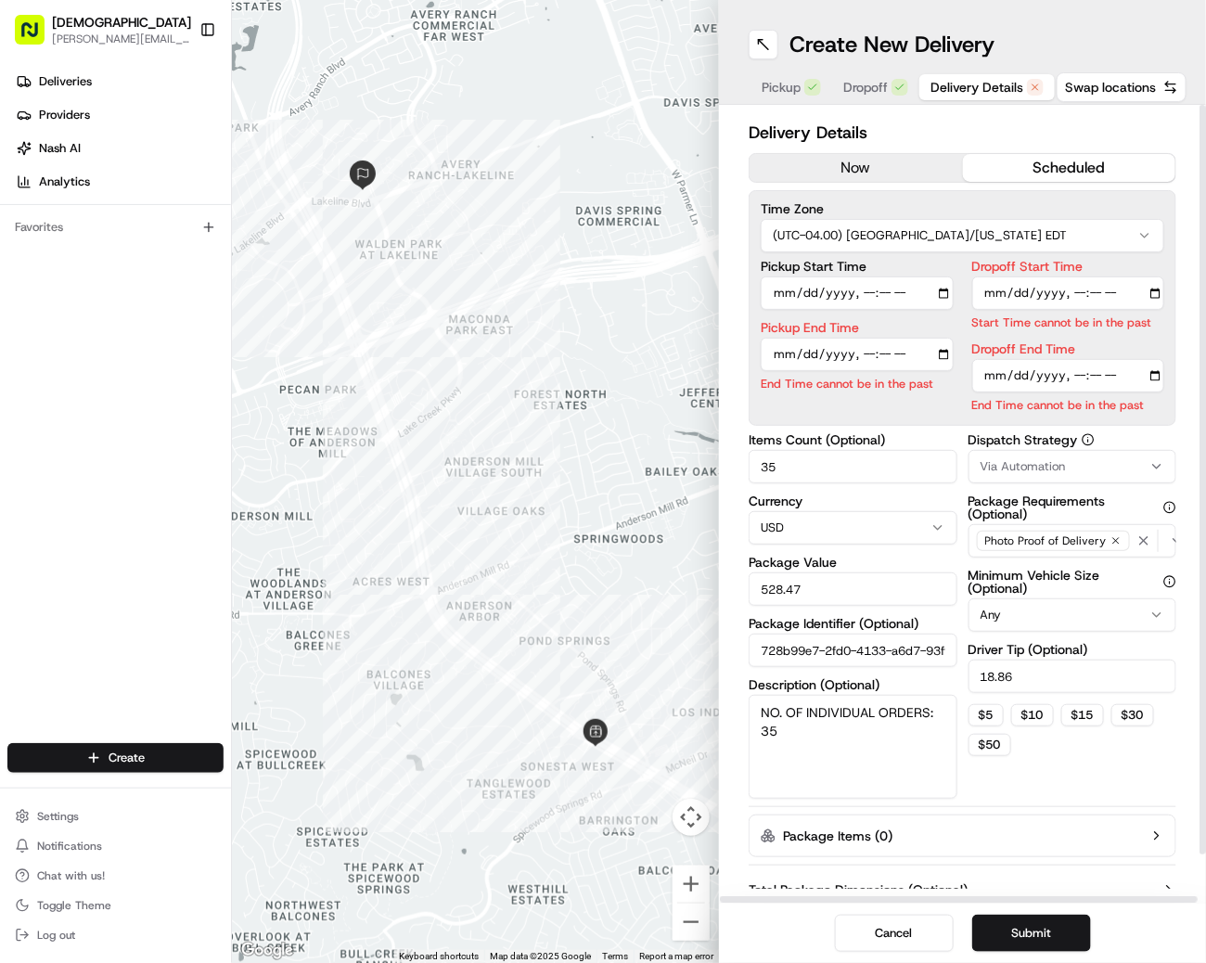
click at [792, 163] on button "now" at bounding box center [856, 168] width 213 height 28
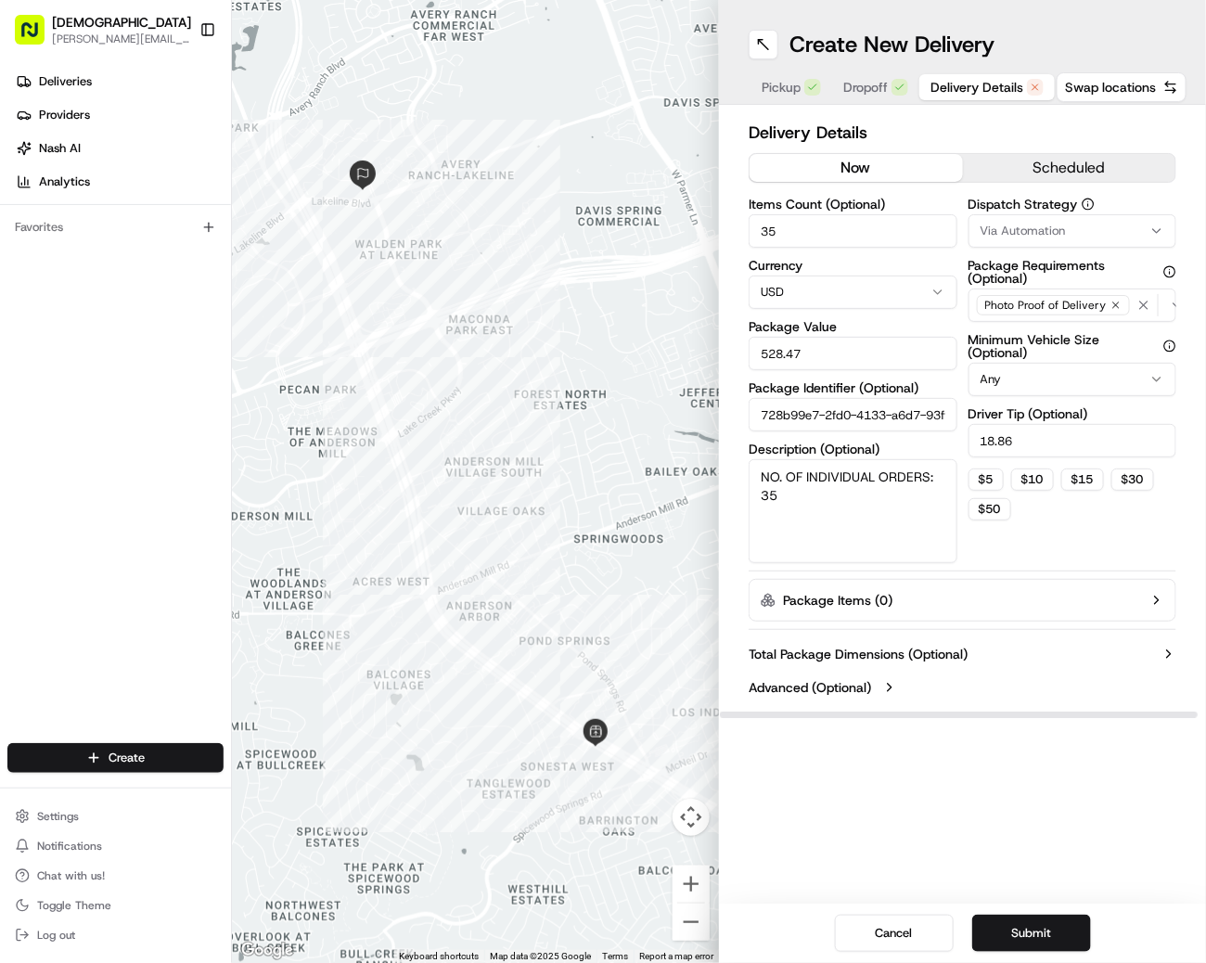
click at [813, 351] on input "528.47" at bounding box center [853, 353] width 209 height 33
type input "21.58"
drag, startPoint x: 806, startPoint y: 513, endPoint x: 806, endPoint y: 494, distance: 19.5
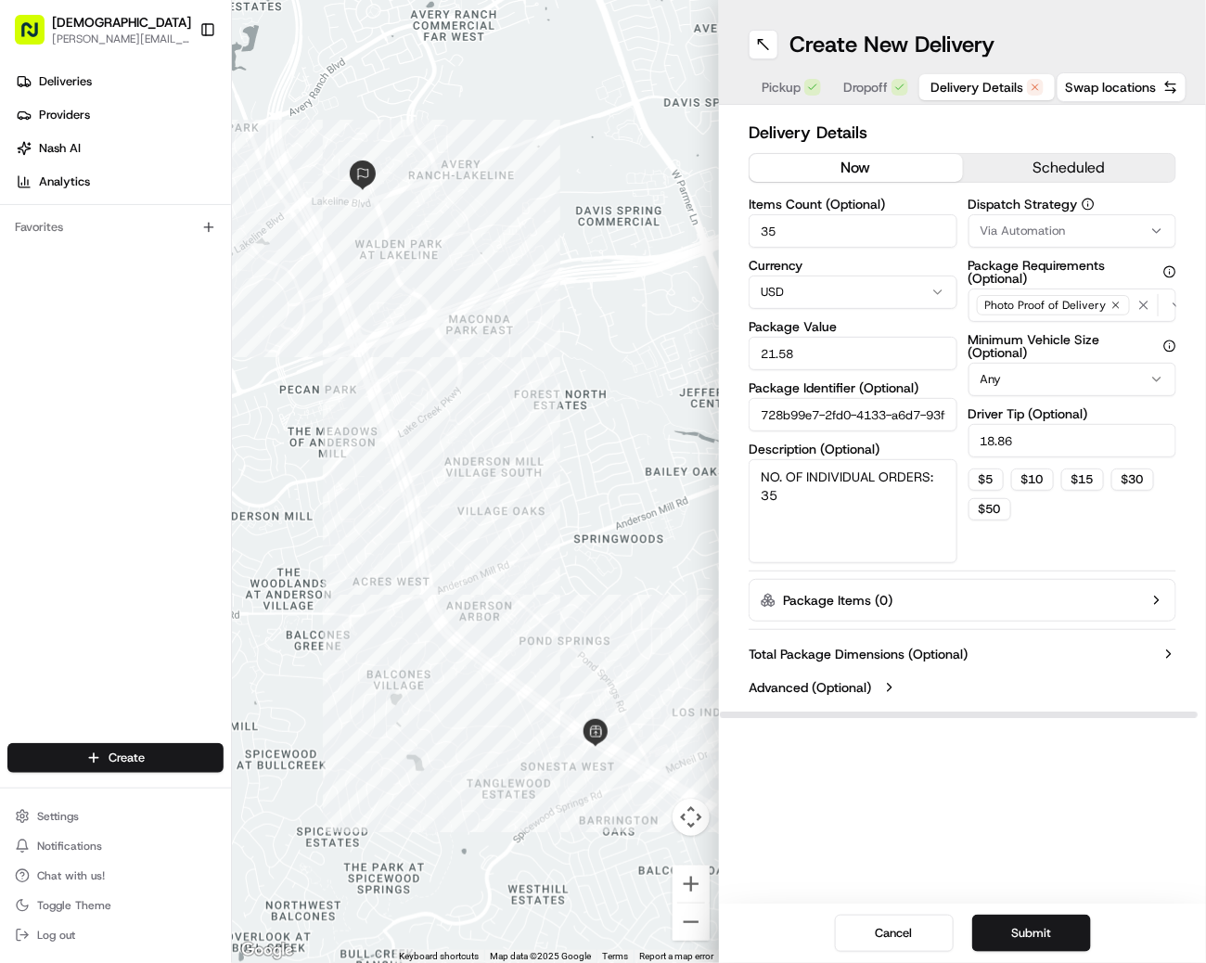
click at [806, 513] on textarea "NO. OF INDIVIDUAL ORDERS: 35" at bounding box center [853, 511] width 209 height 104
click at [806, 494] on textarea "NO. OF INDIVIDUAL ORDERS: 35" at bounding box center [853, 511] width 209 height 104
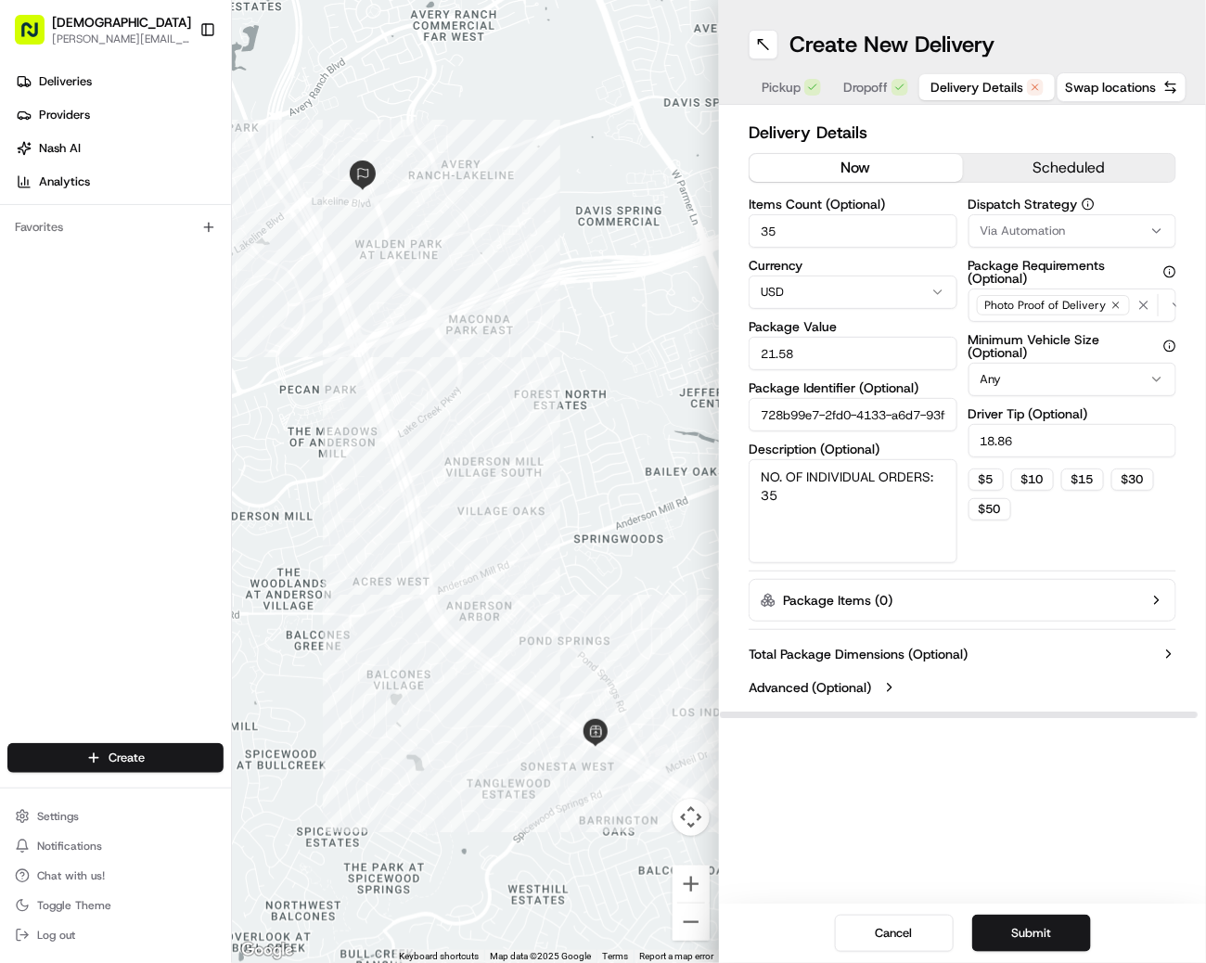
click at [806, 494] on textarea "NO. OF INDIVIDUAL ORDERS: 35" at bounding box center [853, 511] width 209 height 104
type textarea "[PERSON_NAME] 1."
click at [984, 449] on input "18.86" at bounding box center [1073, 440] width 209 height 33
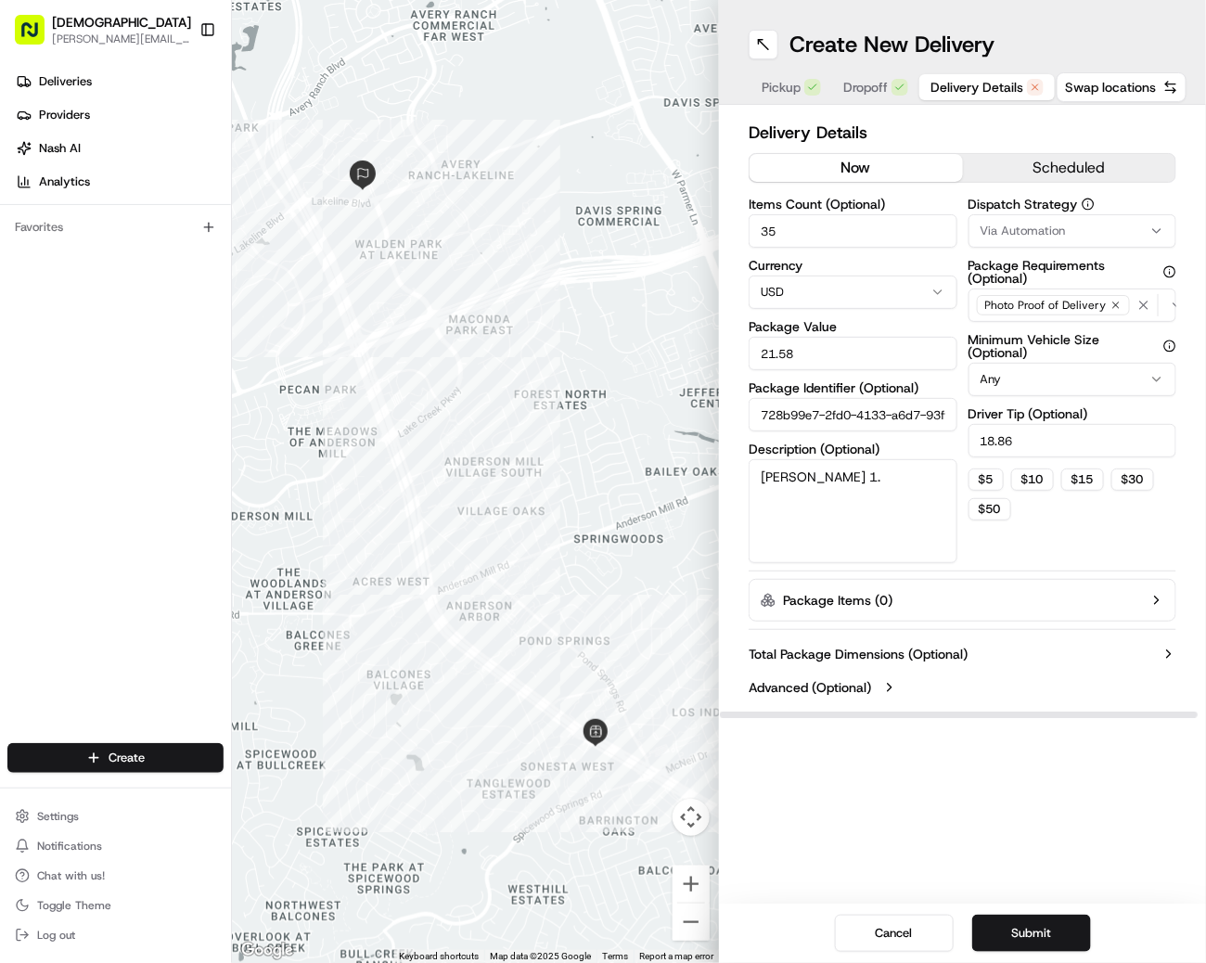
type input "2"
type input "3"
click at [1027, 581] on button "Package Items ( 0 )" at bounding box center [963, 600] width 428 height 43
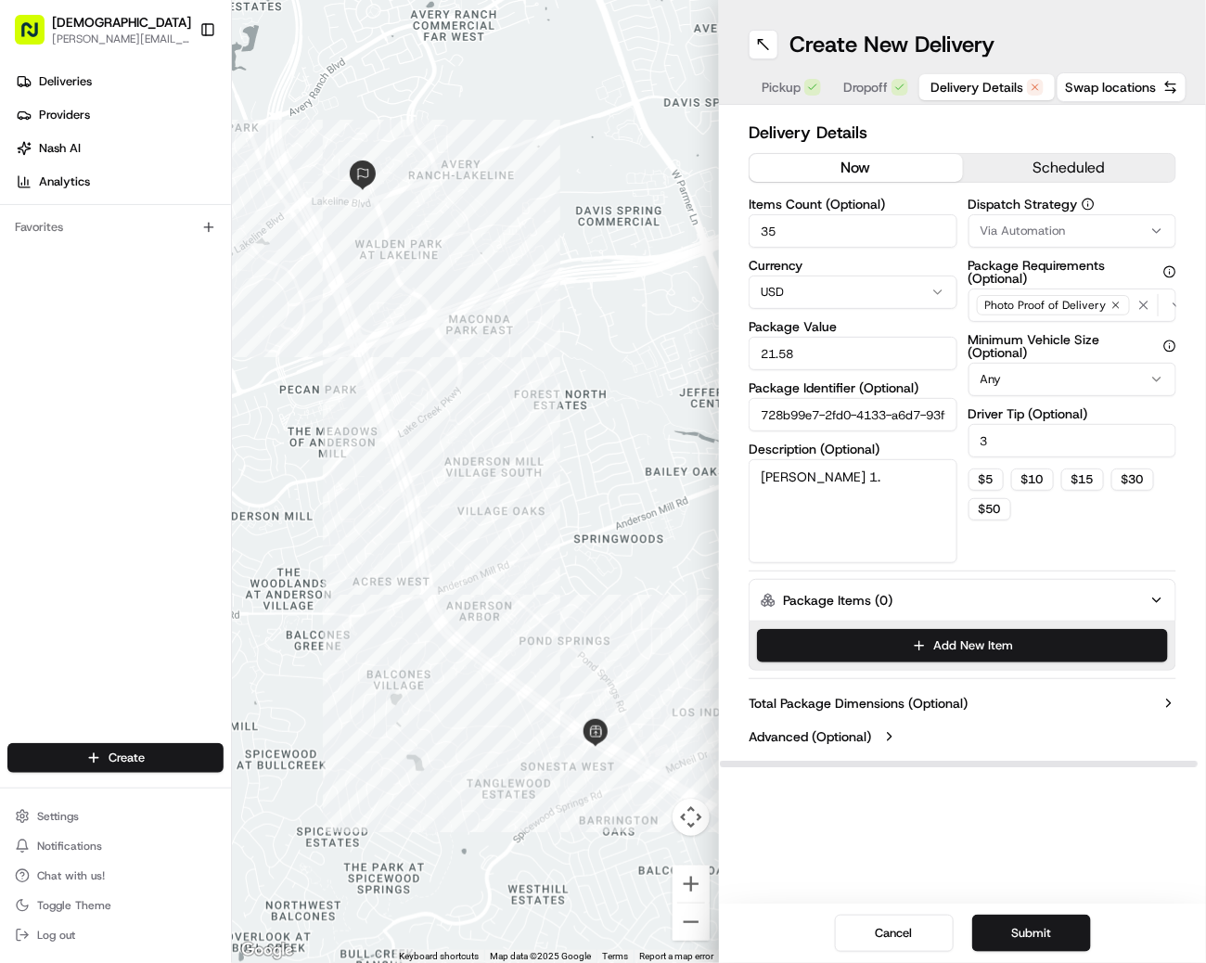
click at [760, 233] on input "35" at bounding box center [853, 230] width 209 height 33
type input "1"
click at [1027, 540] on div "Dispatch Strategy Via Automation Package Requirements (Optional) Photo Proof of…" at bounding box center [1073, 381] width 209 height 366
click at [1025, 945] on button "Submit" at bounding box center [1031, 933] width 119 height 37
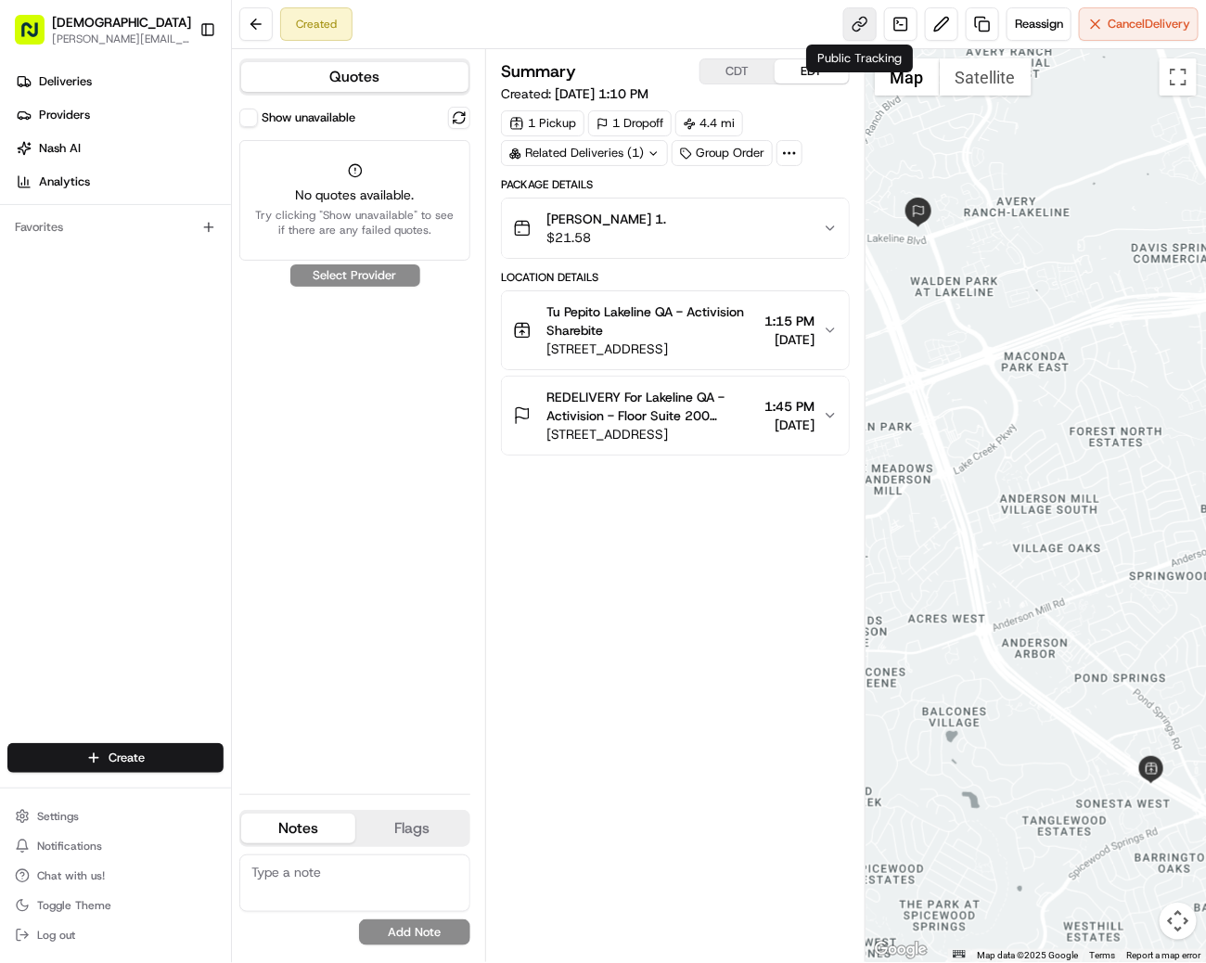
click at [869, 25] on link at bounding box center [859, 23] width 33 height 33
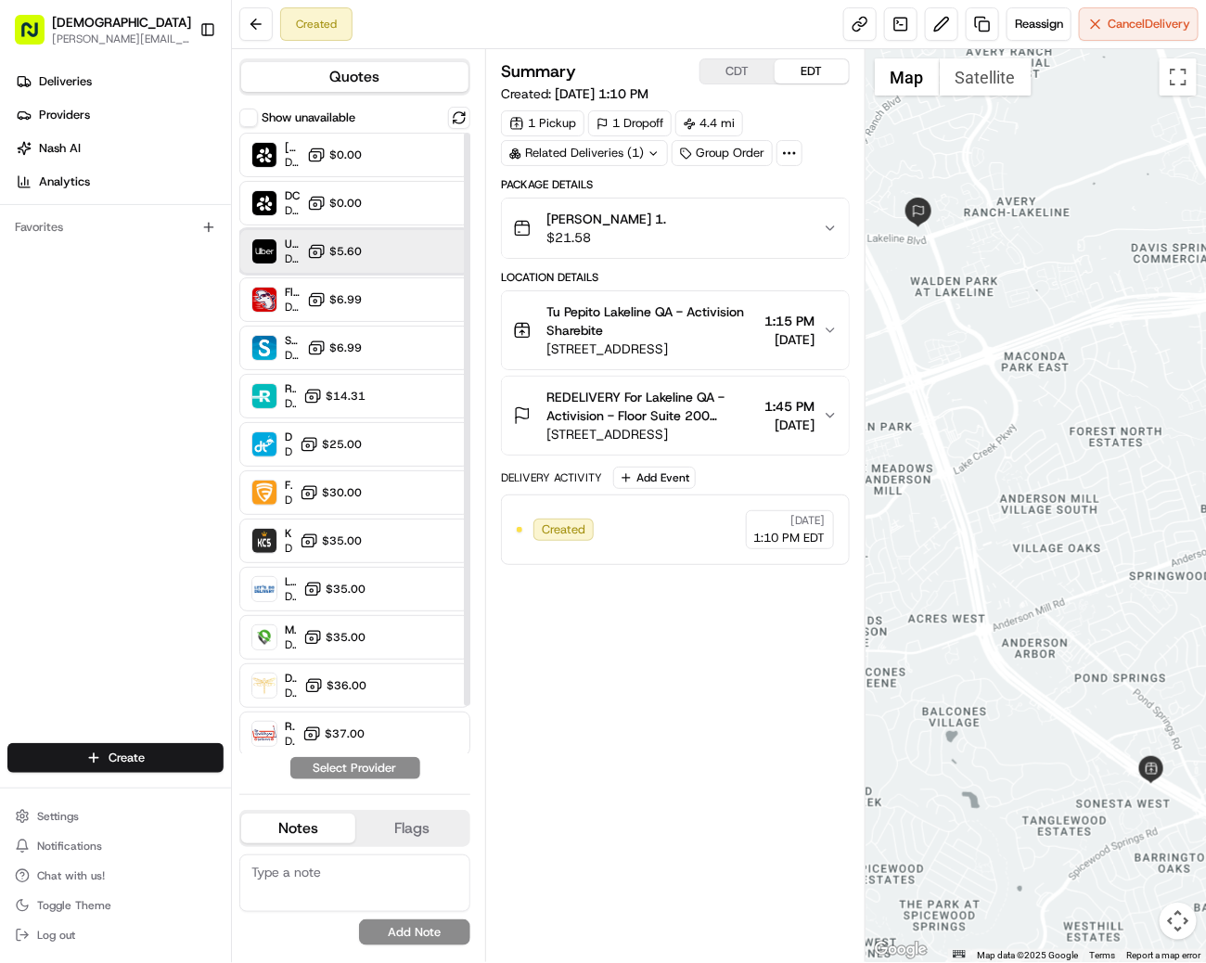
click at [349, 240] on div "Uber Dropoff ETA 28 minutes $5.60" at bounding box center [354, 251] width 231 height 45
click at [350, 763] on button "Assign Provider" at bounding box center [356, 768] width 132 height 22
